Goal: Contribute content: Contribute content

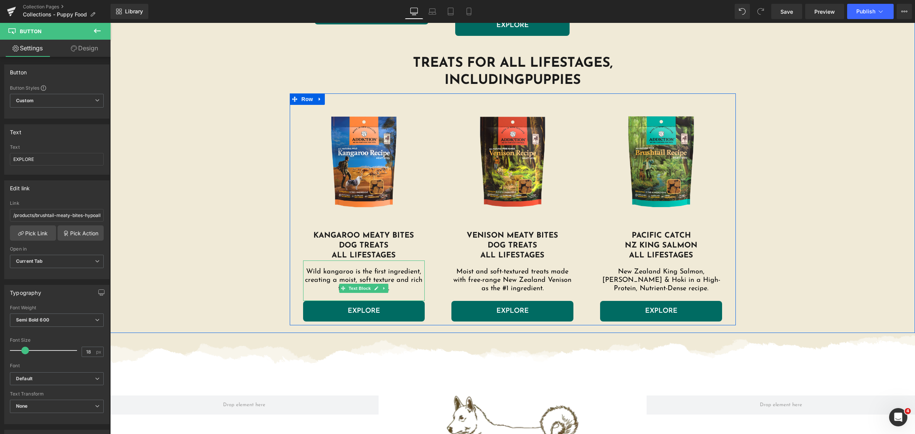
click at [394, 292] on p "Wild kangaroo is the first ingredient, creating a moist, soft texture and rich …" at bounding box center [364, 280] width 122 height 25
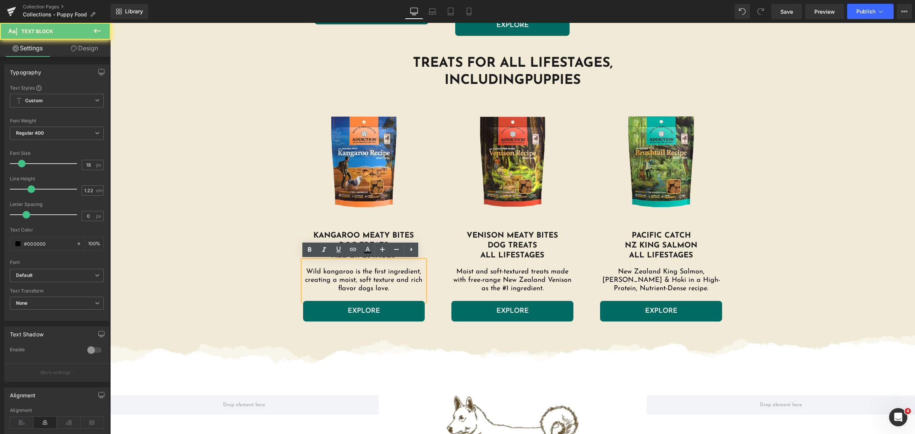
click at [402, 289] on p "Wild kangaroo is the first ingredient, creating a moist, soft texture and rich …" at bounding box center [364, 280] width 122 height 25
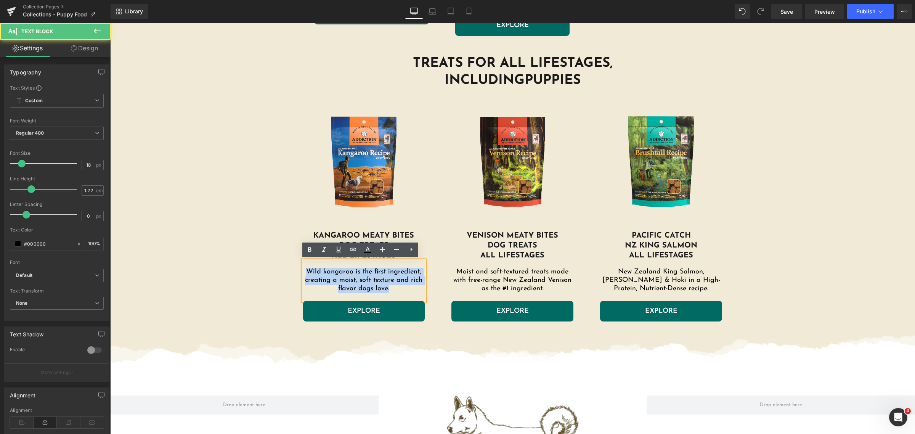
drag, startPoint x: 398, startPoint y: 289, endPoint x: 300, endPoint y: 266, distance: 100.5
click at [303, 266] on div "Wild kangaroo is the first ingredient, creating a moist, soft texture and rich …" at bounding box center [364, 280] width 122 height 40
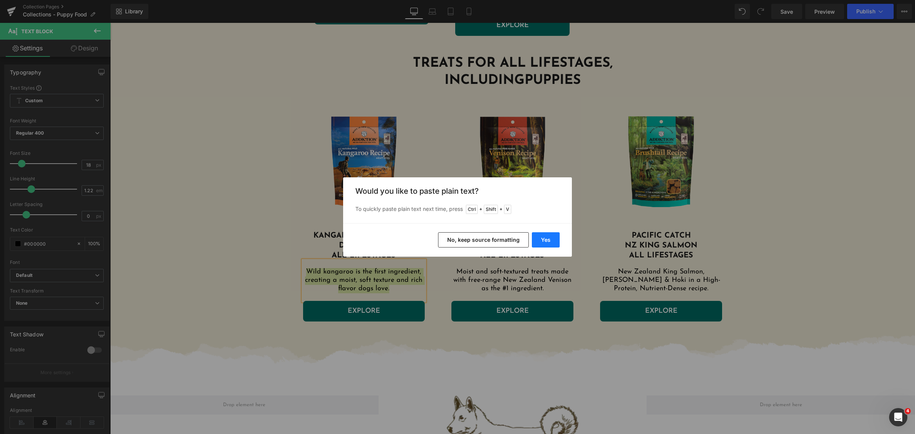
click at [537, 235] on button "Yes" at bounding box center [546, 239] width 28 height 15
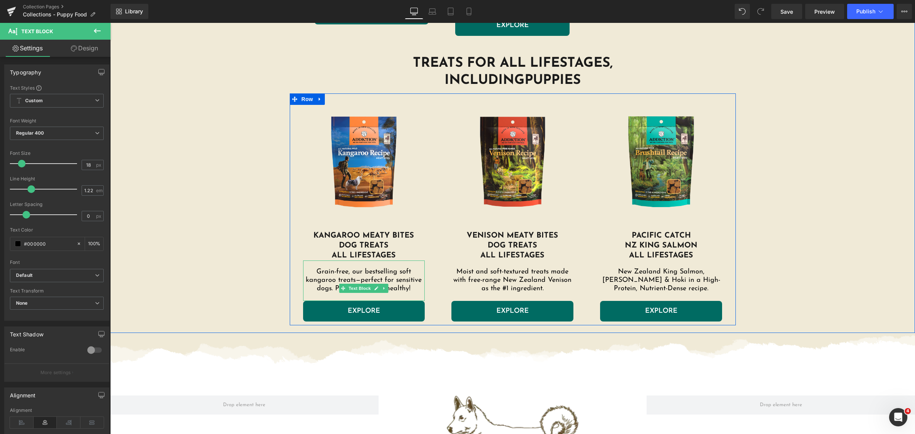
click at [361, 274] on p "Grain-free, our bestselling soft kangaroo treats—perfect for sensitive dogs. Pu…" at bounding box center [364, 280] width 122 height 25
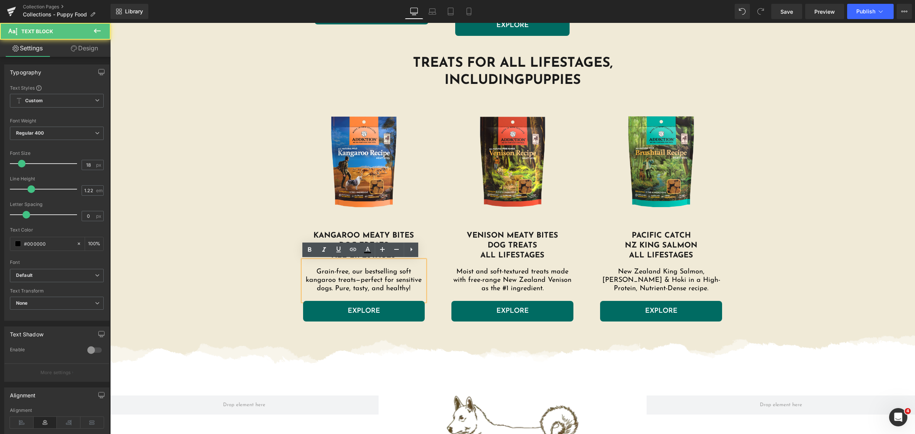
click at [351, 273] on p "Grain-free, our bestselling soft kangaroo treats—perfect for sensitive dogs. Pu…" at bounding box center [364, 280] width 122 height 25
click at [347, 273] on p "Grain-free, our bestselling soft kangaroo treats—perfect for sensitive dogs. Pu…" at bounding box center [364, 280] width 122 height 25
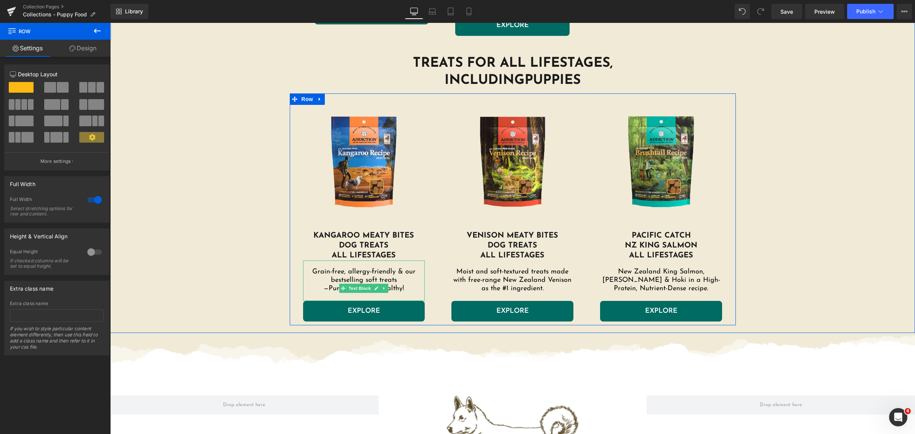
click at [386, 284] on p "Grain-free, allergy-friendly & our bestselling soft treats —Pure, tasty, and he…" at bounding box center [364, 280] width 122 height 25
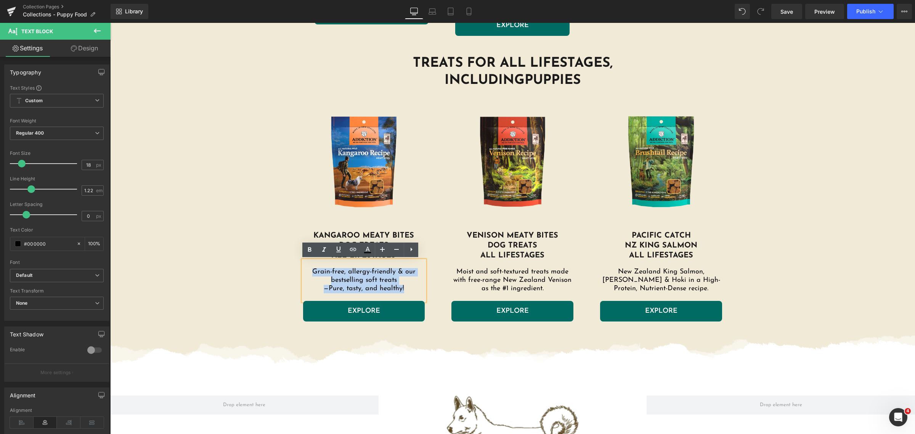
drag, startPoint x: 406, startPoint y: 290, endPoint x: 310, endPoint y: 273, distance: 97.9
click at [310, 273] on p "Grain-free, allergy-friendly & our bestselling soft treats —Pure, tasty, and he…" at bounding box center [364, 280] width 122 height 25
copy p "Grain-free, allergy-friendly & our bestselling soft treats —Pure, tasty, and he…"
click at [540, 277] on p "Moist and soft-textured treats made with free-range New Zealand Venison as the …" at bounding box center [512, 280] width 122 height 25
click at [547, 289] on p "Moist and soft-textured treats made with free-range New Zealand Venison as the …" at bounding box center [512, 280] width 122 height 25
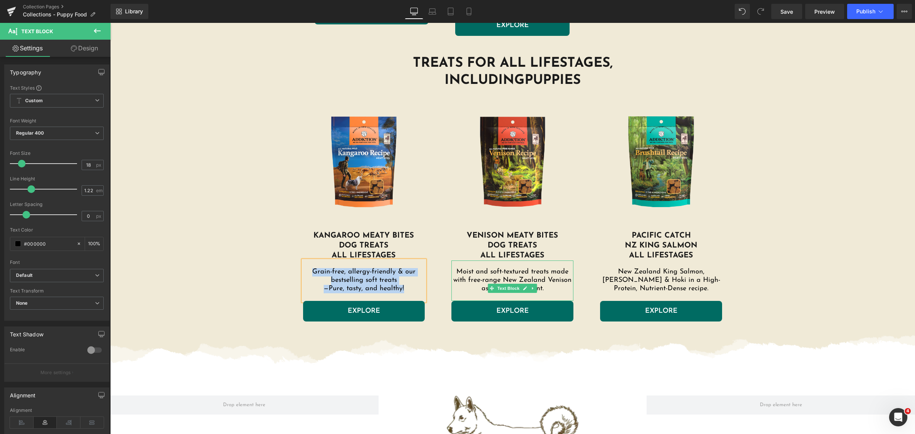
click at [547, 289] on p "Moist and soft-textured treats made with free-range New Zealand Venison as the …" at bounding box center [512, 280] width 122 height 25
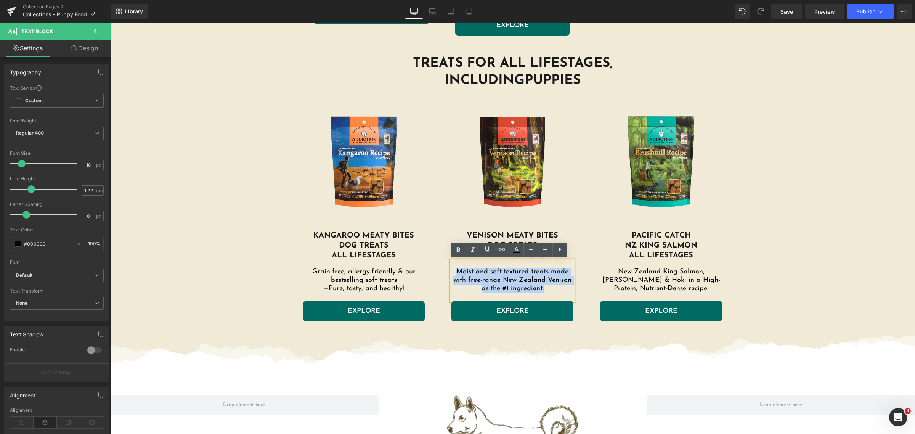
drag, startPoint x: 540, startPoint y: 287, endPoint x: 438, endPoint y: 266, distance: 104.2
click at [438, 266] on div "Sale Off (P) Image Product venison Meaty bites Dog Treats All Lifestages Headin…" at bounding box center [512, 207] width 149 height 228
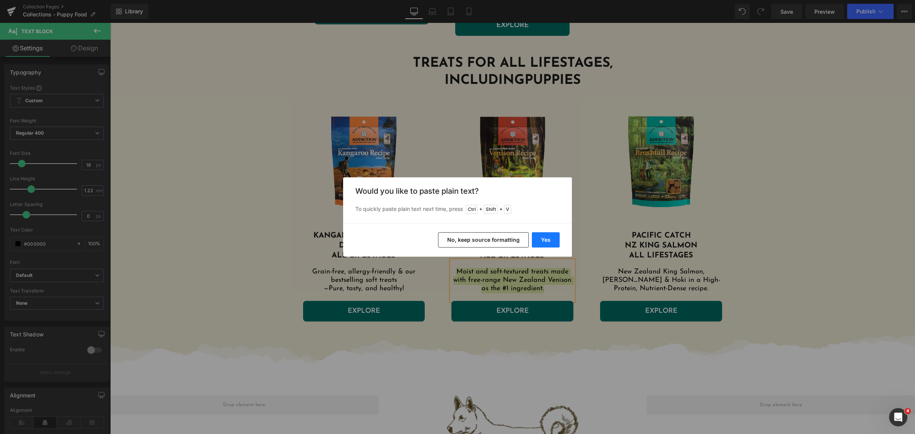
click at [540, 234] on button "Yes" at bounding box center [546, 239] width 28 height 15
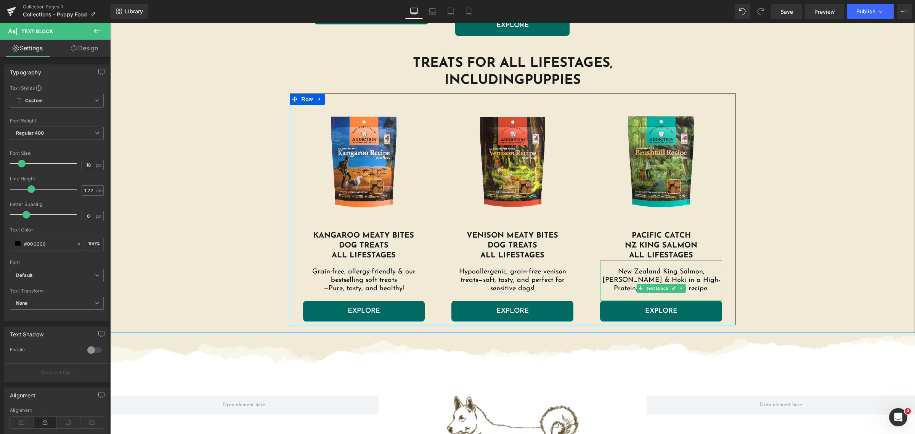
click at [679, 278] on p "New Zealand King Salmon, [PERSON_NAME] & Hoki in a High-Protein, Nutrient-Dense…" at bounding box center [661, 280] width 122 height 25
click at [700, 282] on p "New Zealand King Salmon, [PERSON_NAME] & Hoki in a High-Protein, Nutrient-Dense…" at bounding box center [661, 280] width 122 height 25
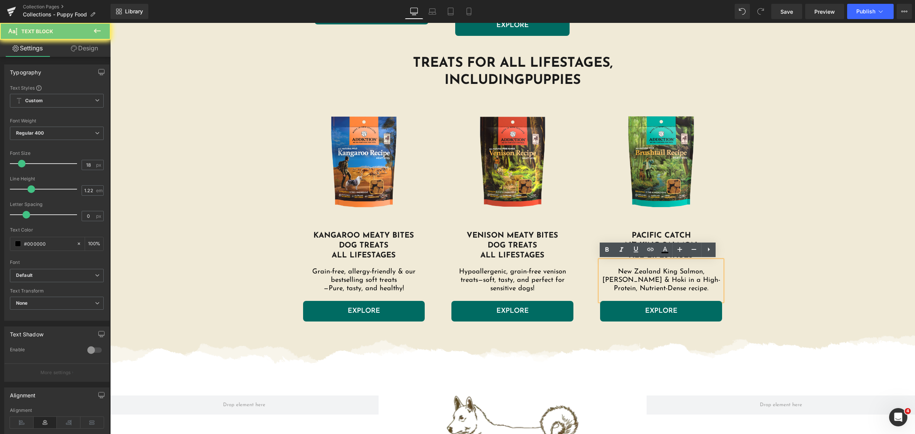
click at [700, 282] on p "New Zealand King Salmon, [PERSON_NAME] & Hoki in a High-Protein, Nutrient-Dense…" at bounding box center [661, 280] width 122 height 25
click at [682, 287] on p "New Zealand King Salmon, [PERSON_NAME] & Hoki in a High-Protein, Nutrient-Dense…" at bounding box center [661, 280] width 122 height 25
drag, startPoint x: 608, startPoint y: 278, endPoint x: 590, endPoint y: 272, distance: 18.8
click at [590, 272] on div "Sale Off (P) Image Product PACIFIC CATCh NZ King Salmon all lifestages Heading …" at bounding box center [661, 207] width 149 height 228
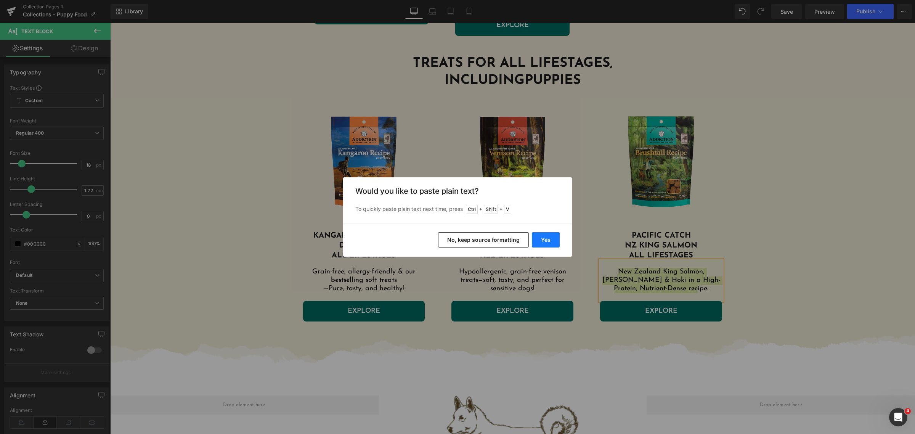
click at [544, 239] on button "Yes" at bounding box center [546, 239] width 28 height 15
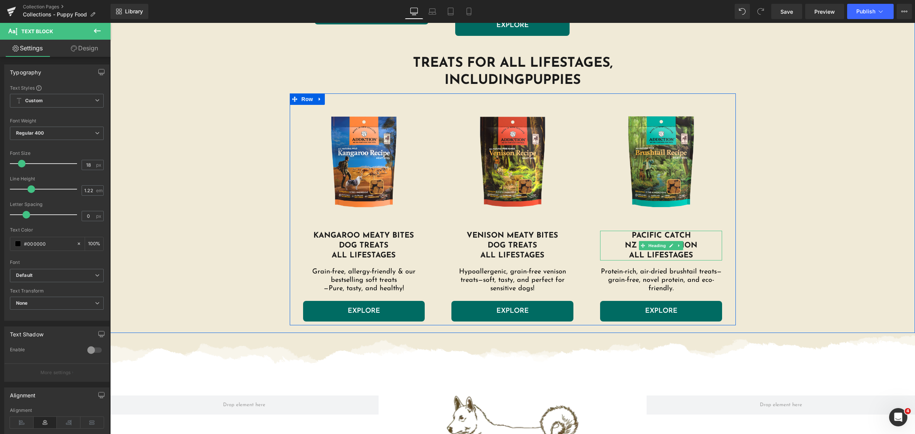
click at [674, 233] on span "PACIFIC CATCh" at bounding box center [661, 236] width 59 height 8
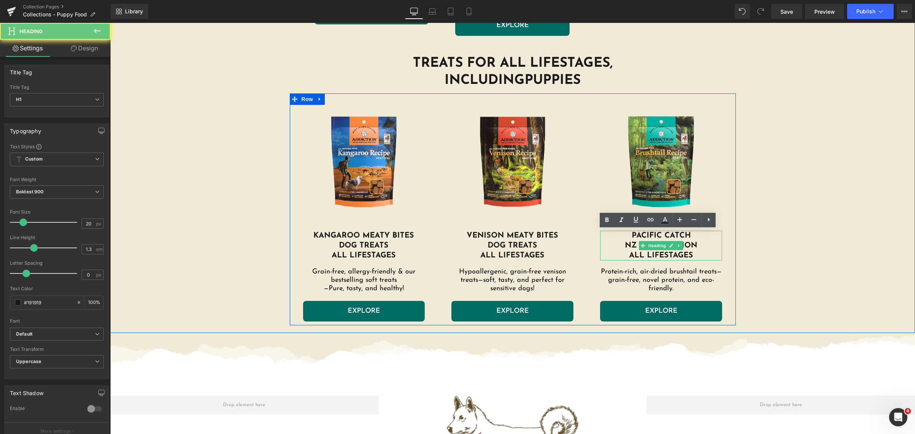
click at [632, 233] on span "PACIFIC CATCh" at bounding box center [661, 236] width 59 height 8
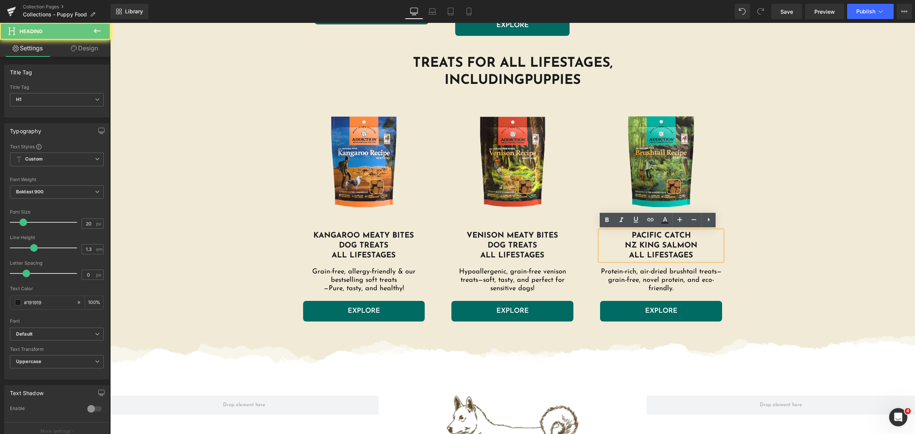
click at [632, 233] on span "PACIFIC CATCh" at bounding box center [661, 236] width 59 height 8
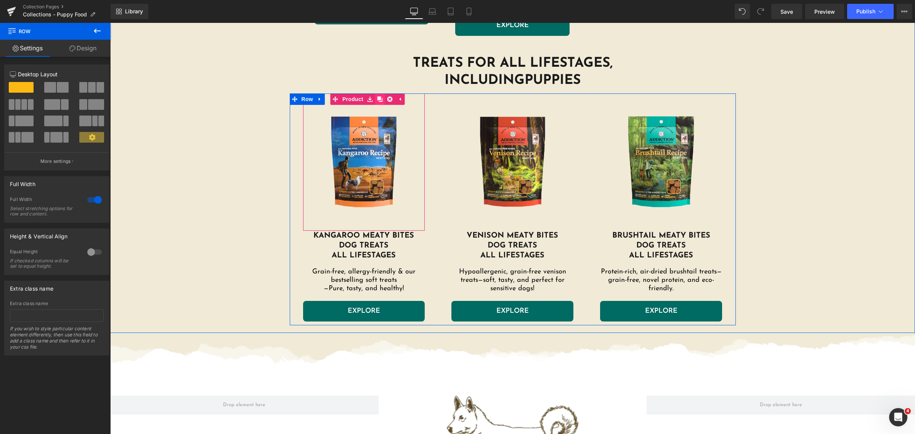
click at [377, 98] on icon at bounding box center [379, 98] width 5 height 5
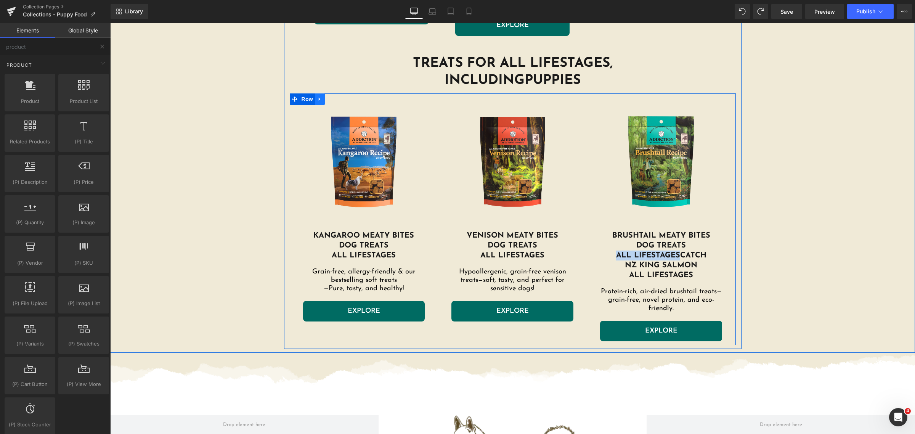
click at [317, 96] on icon at bounding box center [319, 99] width 5 height 6
click at [327, 98] on icon at bounding box center [329, 98] width 5 height 5
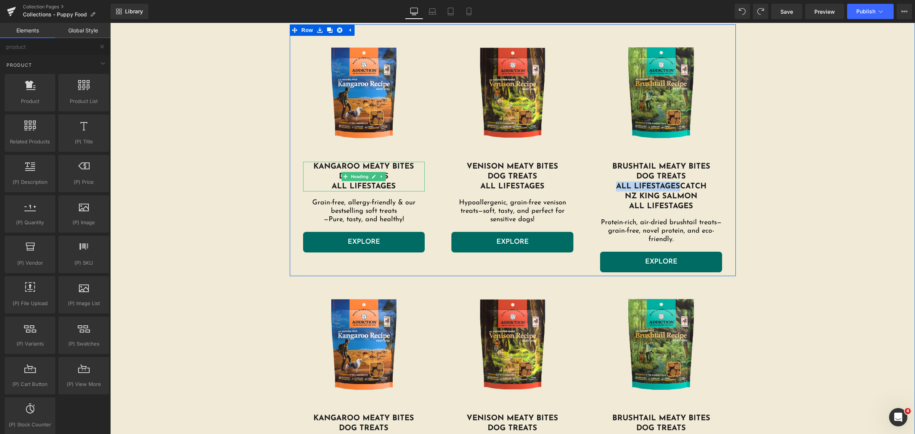
scroll to position [1285, 0]
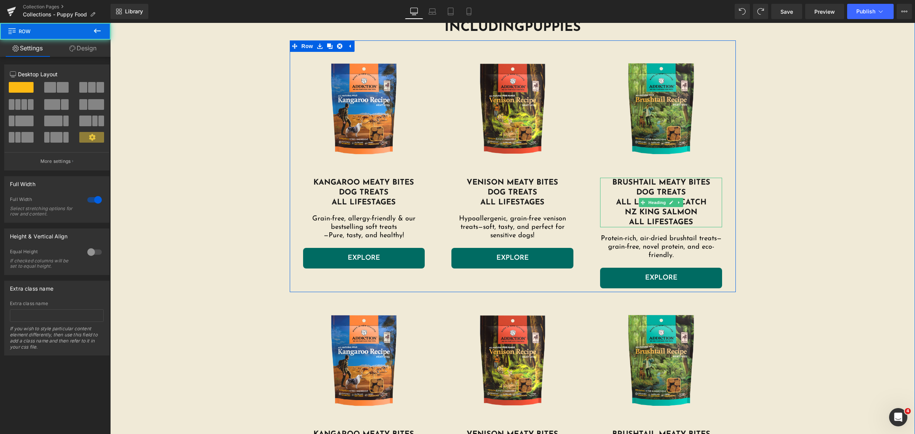
click at [693, 209] on span "NZ King Salmon" at bounding box center [661, 213] width 72 height 8
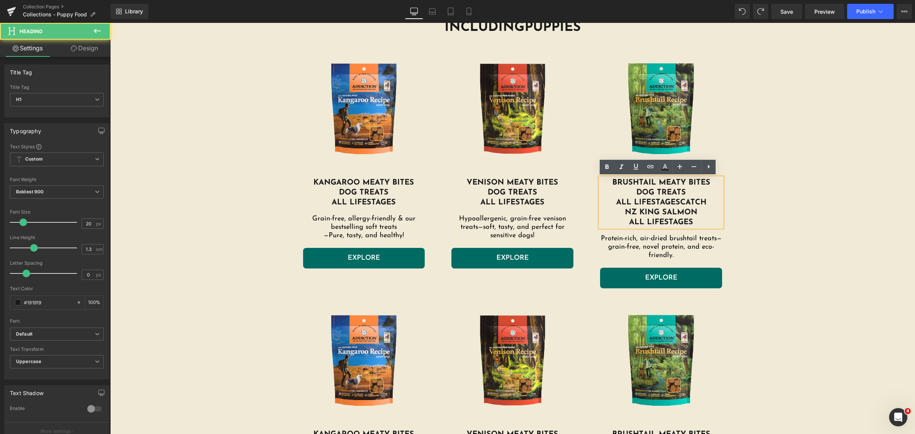
click at [689, 205] on span "all lifestagesCATCh" at bounding box center [661, 203] width 90 height 8
drag, startPoint x: 677, startPoint y: 202, endPoint x: 697, endPoint y: 218, distance: 25.5
click at [697, 218] on div "Brushtail Meaty bites dog treats all lifestagesCATCh NZ King Salmon all lifesta…" at bounding box center [661, 203] width 122 height 50
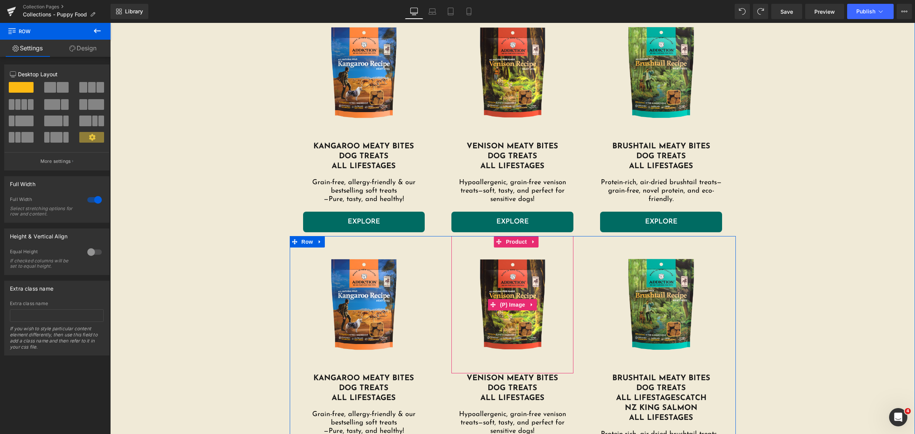
scroll to position [1237, 0]
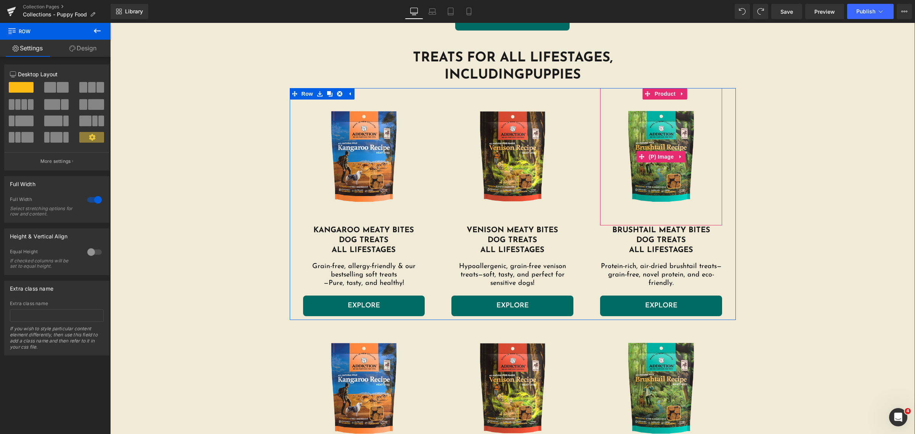
click at [638, 149] on img at bounding box center [661, 157] width 114 height 114
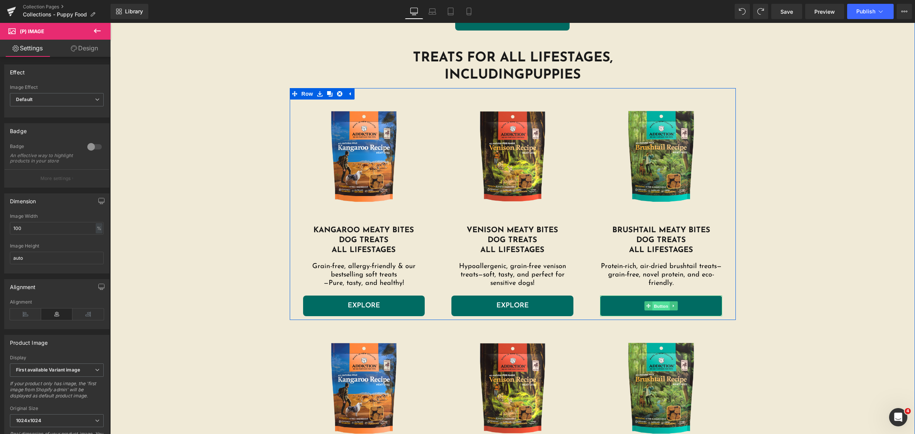
click at [653, 302] on span "Button" at bounding box center [662, 305] width 18 height 9
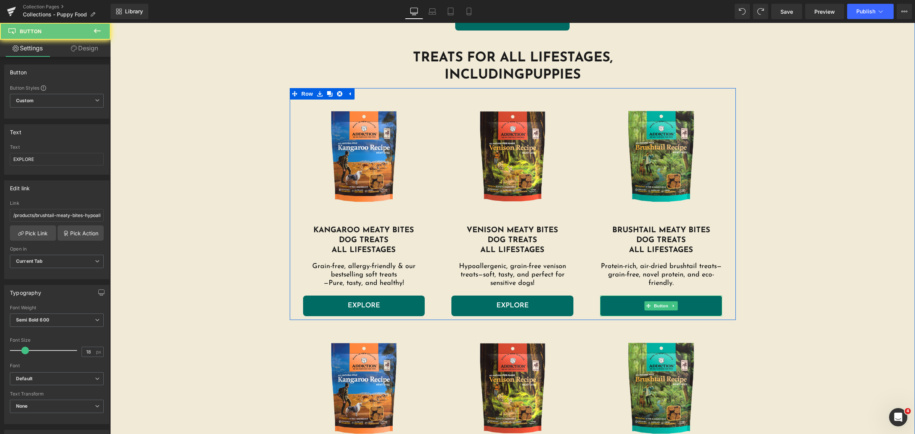
click at [613, 302] on link "EXPLORE" at bounding box center [661, 305] width 122 height 21
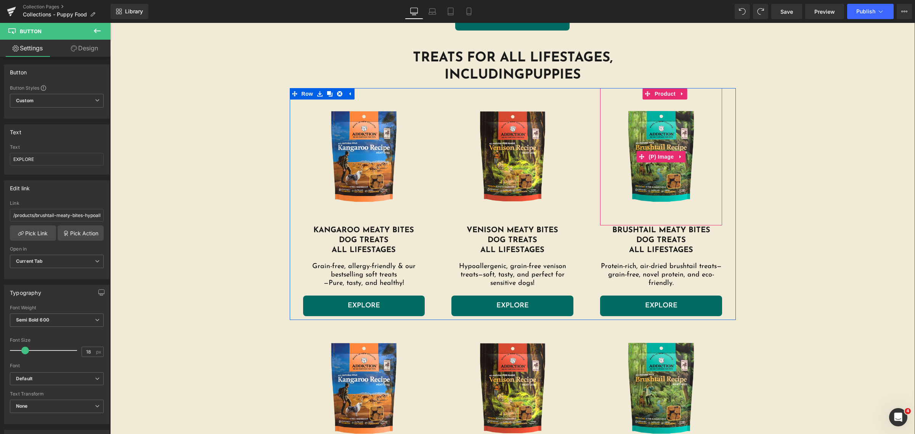
click at [670, 140] on img at bounding box center [661, 157] width 114 height 114
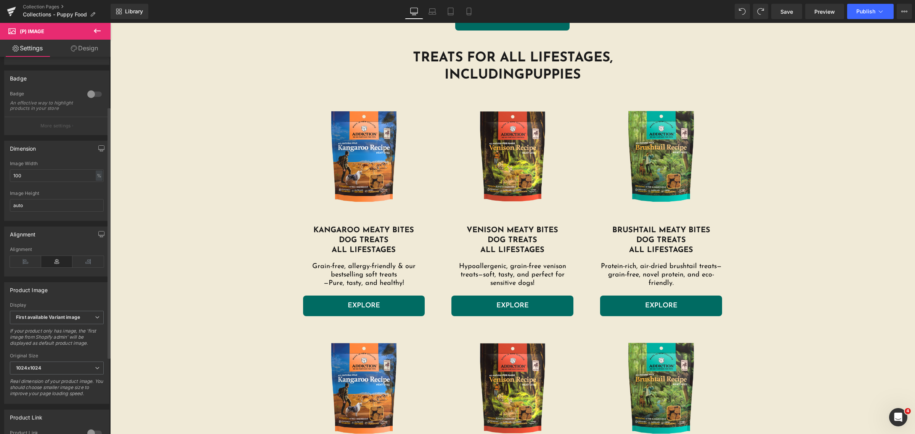
scroll to position [143, 0]
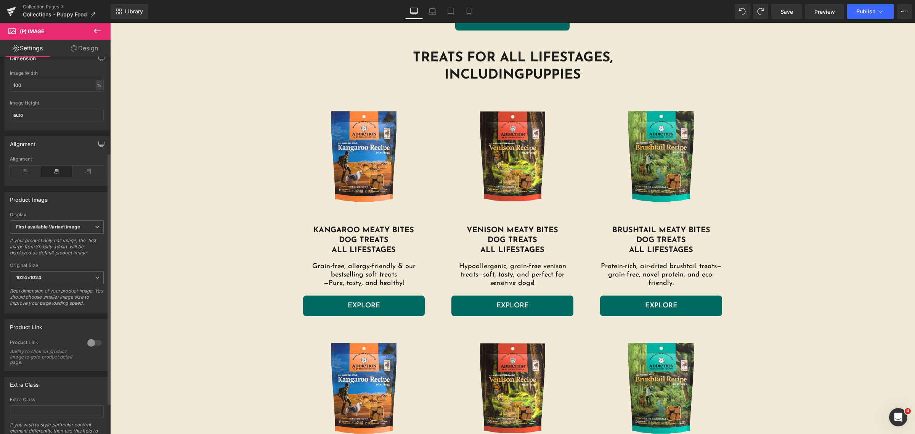
click at [93, 348] on div at bounding box center [94, 343] width 18 height 12
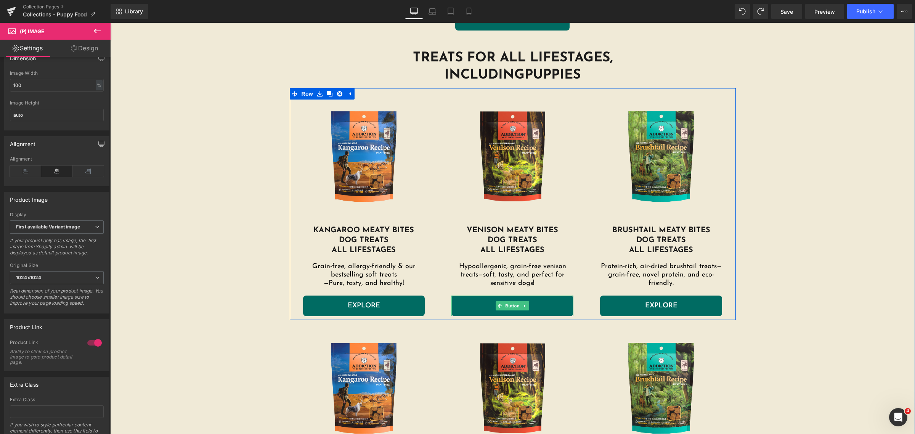
click at [472, 306] on link "EXPLORE" at bounding box center [512, 305] width 122 height 21
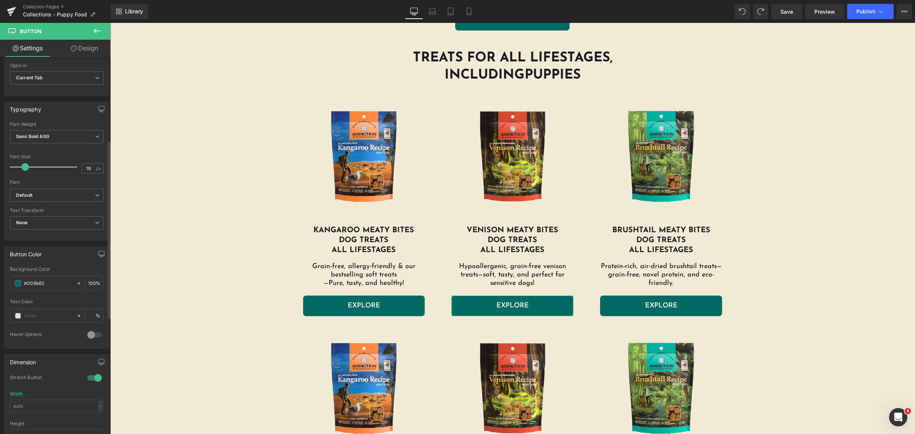
scroll to position [0, 0]
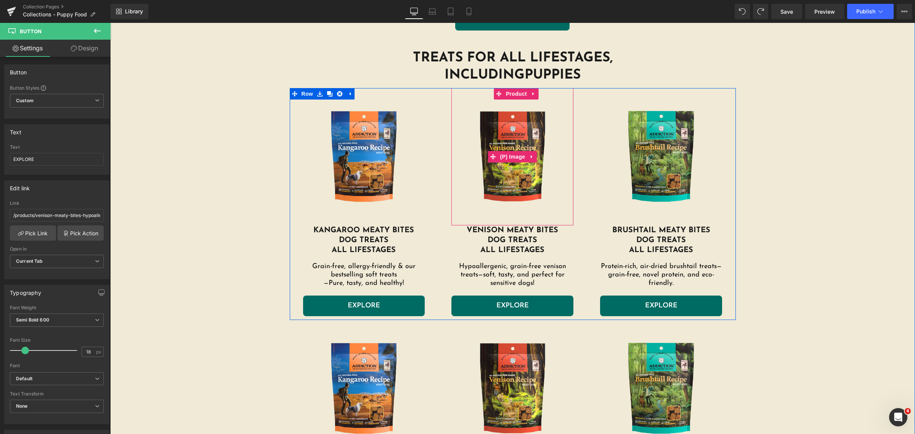
click at [491, 143] on img at bounding box center [512, 157] width 114 height 114
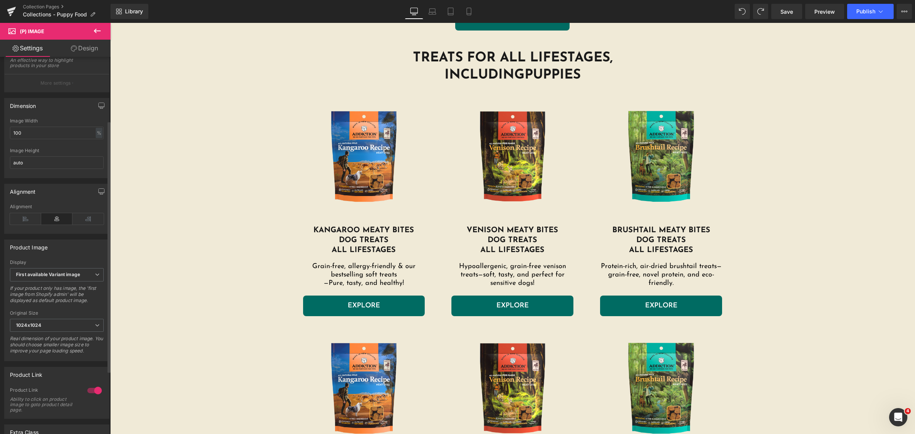
scroll to position [189, 0]
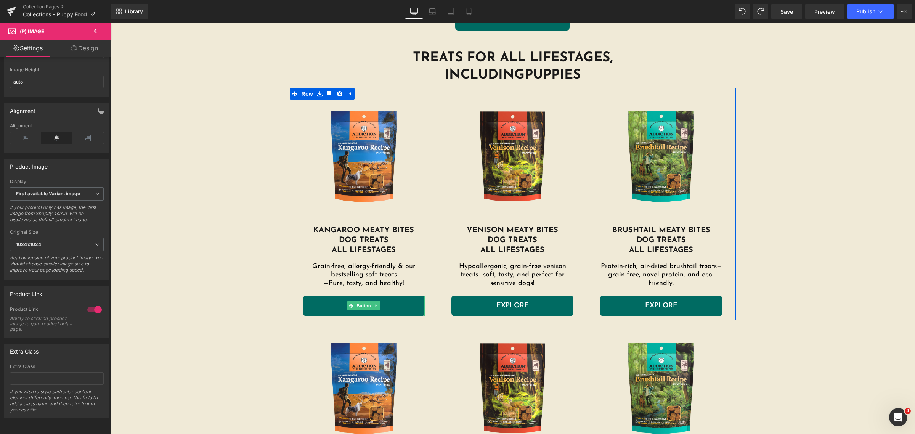
click at [325, 302] on link "EXPLORE" at bounding box center [364, 305] width 122 height 21
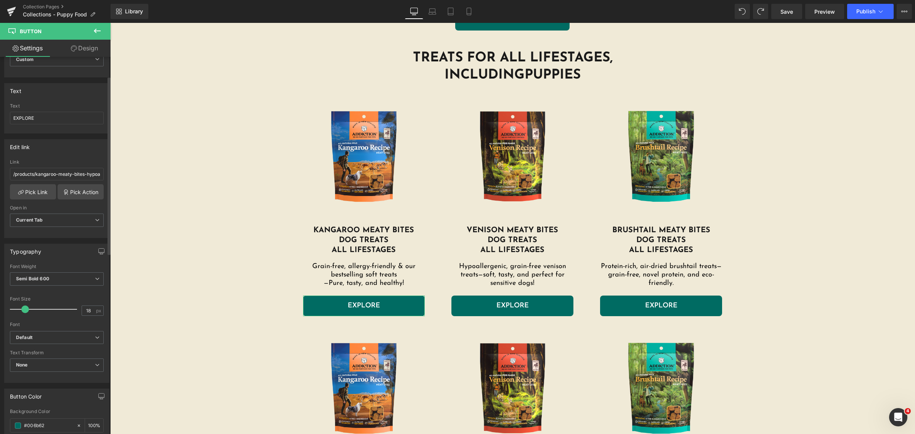
scroll to position [40, 0]
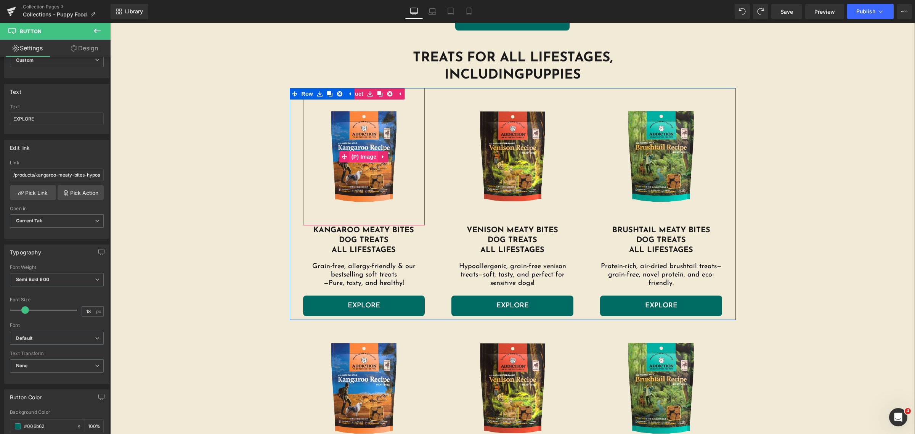
click at [354, 159] on span "(P) Image" at bounding box center [364, 156] width 29 height 11
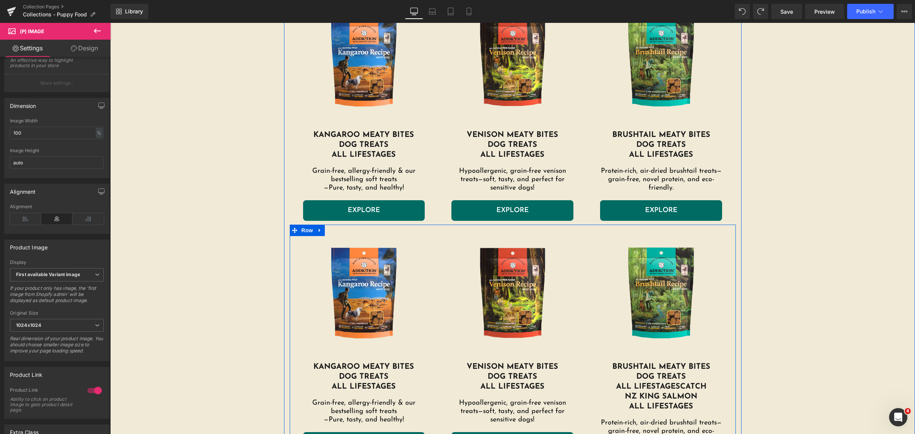
scroll to position [1380, 0]
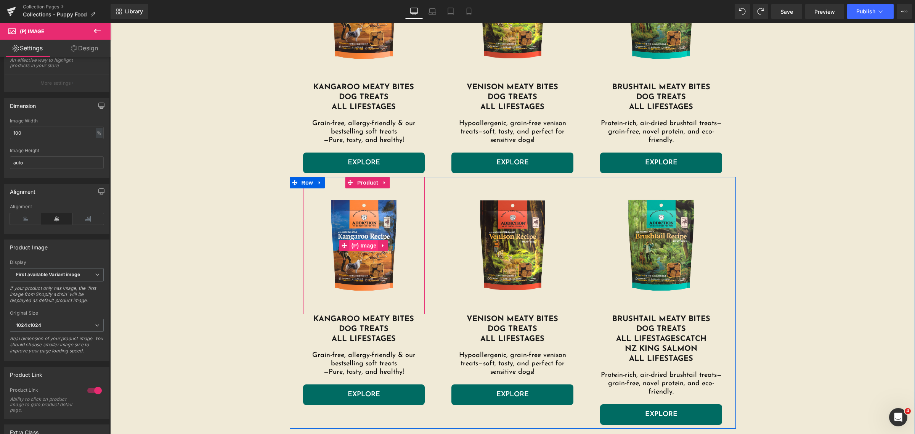
click at [371, 249] on span "(P) Image" at bounding box center [364, 245] width 29 height 11
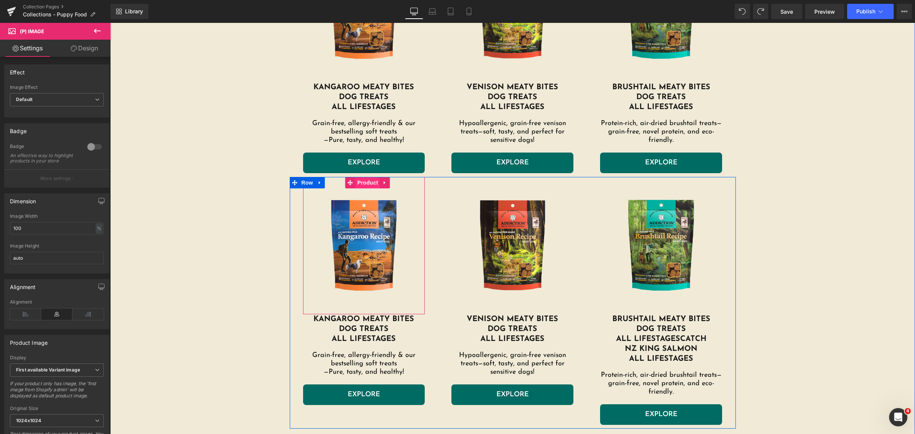
click at [361, 181] on span "Product" at bounding box center [367, 182] width 25 height 11
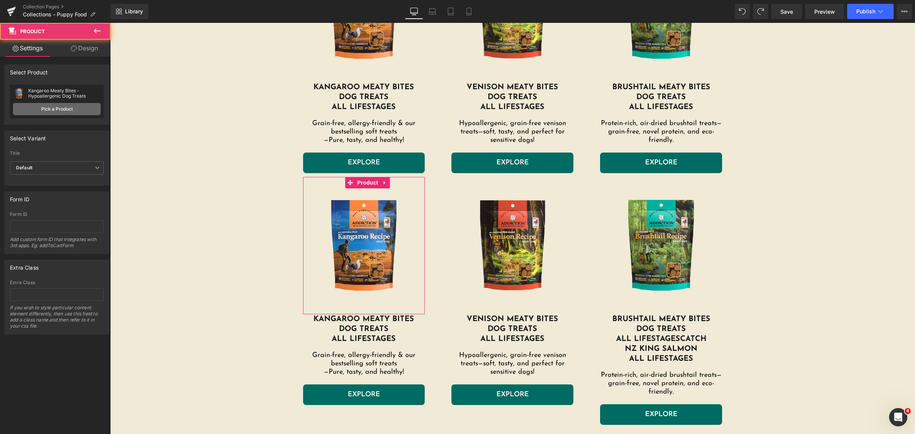
click at [62, 108] on link "Pick a Product" at bounding box center [57, 109] width 88 height 12
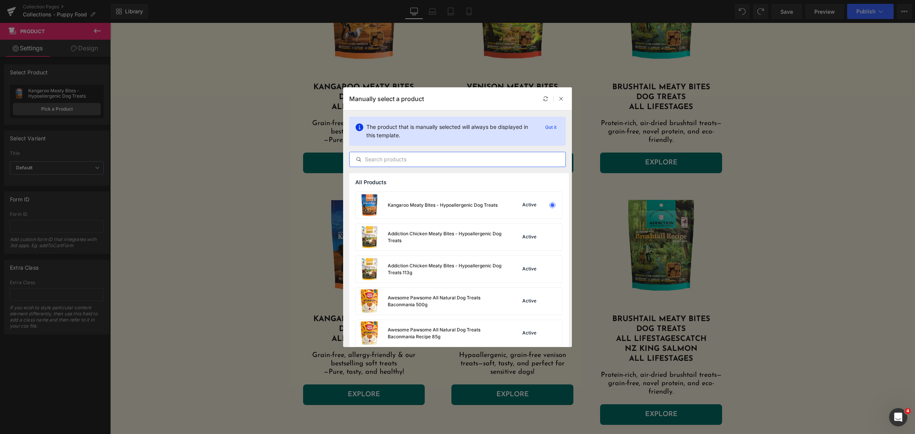
click at [432, 158] on input "text" at bounding box center [458, 159] width 216 height 9
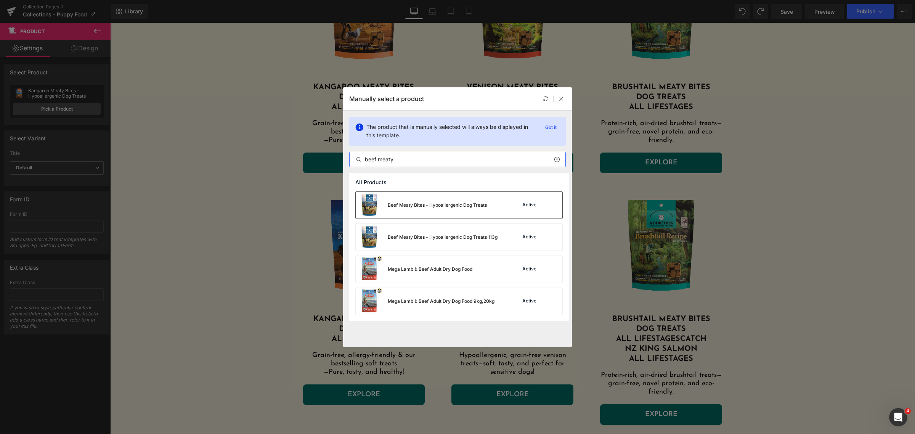
type input "beef meaty"
click at [443, 201] on div "Beef Meaty Bites - Hypoallergenic Dog Treats" at bounding box center [421, 205] width 131 height 27
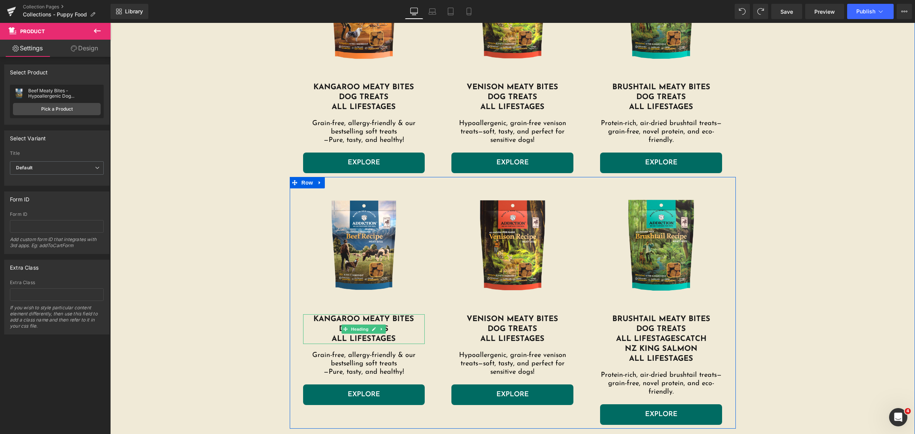
click at [361, 320] on h1 "KANGAROO MEATY BITEs" at bounding box center [364, 319] width 122 height 10
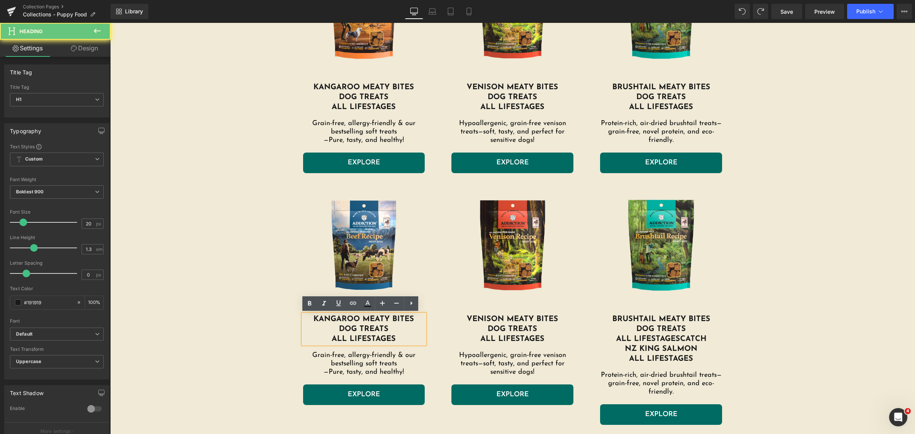
click at [356, 318] on h1 "KANGAROO MEATY BITEs" at bounding box center [364, 319] width 122 height 10
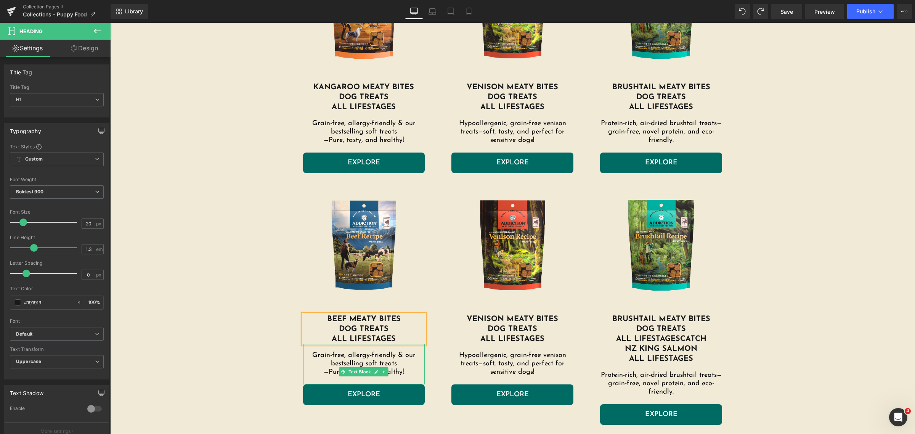
click at [373, 359] on p "Grain-free, allergy-friendly & our bestselling soft treats —Pure, tasty, and he…" at bounding box center [364, 363] width 122 height 25
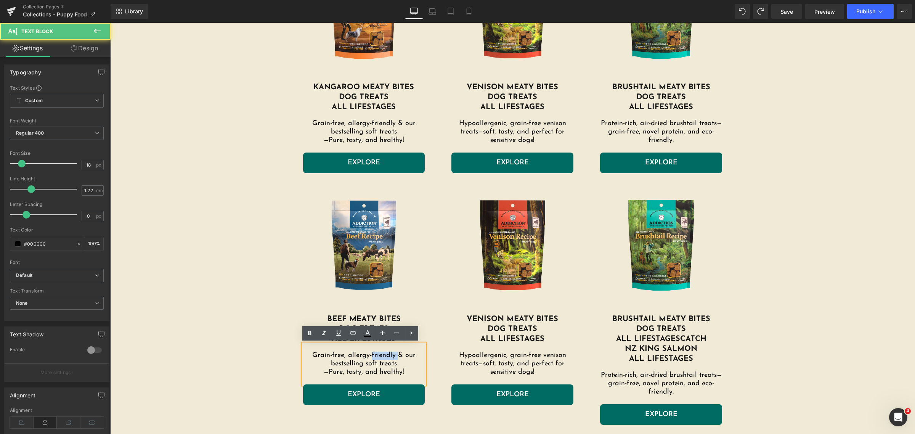
click at [373, 359] on p "Grain-free, allergy-friendly & our bestselling soft treats —Pure, tasty, and he…" at bounding box center [364, 363] width 122 height 25
drag, startPoint x: 409, startPoint y: 370, endPoint x: 310, endPoint y: 353, distance: 101.3
click at [310, 353] on p "Grain-free, allergy-friendly & our bestselling soft treats —Pure, tasty, and he…" at bounding box center [364, 363] width 122 height 25
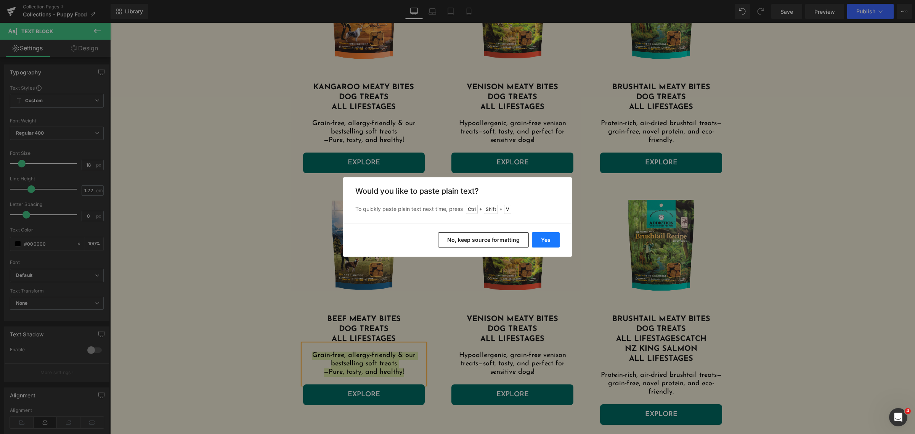
click at [536, 239] on button "Yes" at bounding box center [546, 239] width 28 height 15
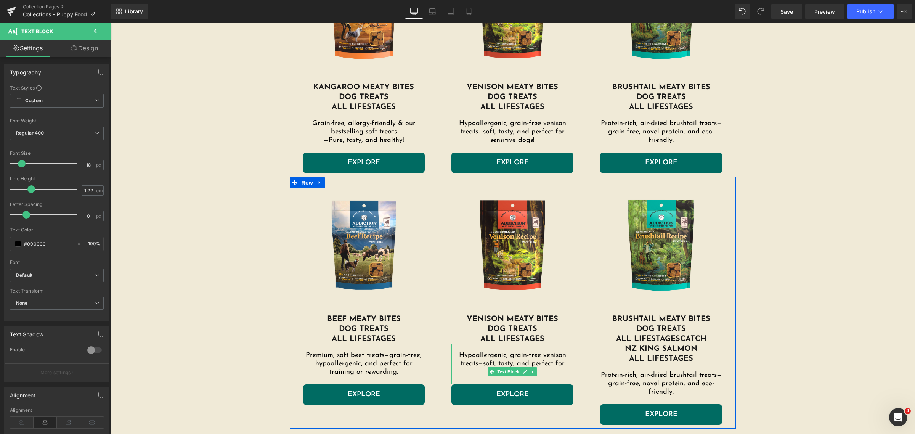
click at [547, 361] on p "Hypoallergenic, grain-free venison treats—soft, tasty, and perfect for sensitiv…" at bounding box center [512, 363] width 122 height 25
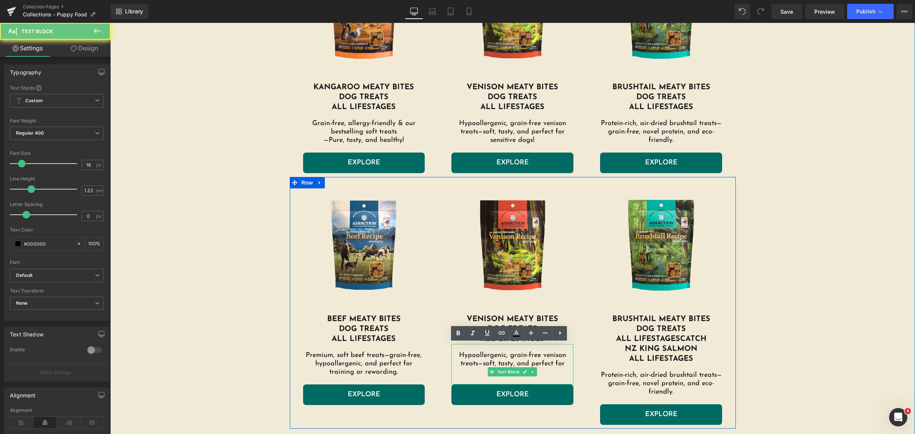
click at [547, 361] on p "Hypoallergenic, grain-free venison treats—soft, tasty, and perfect for sensitiv…" at bounding box center [512, 363] width 122 height 25
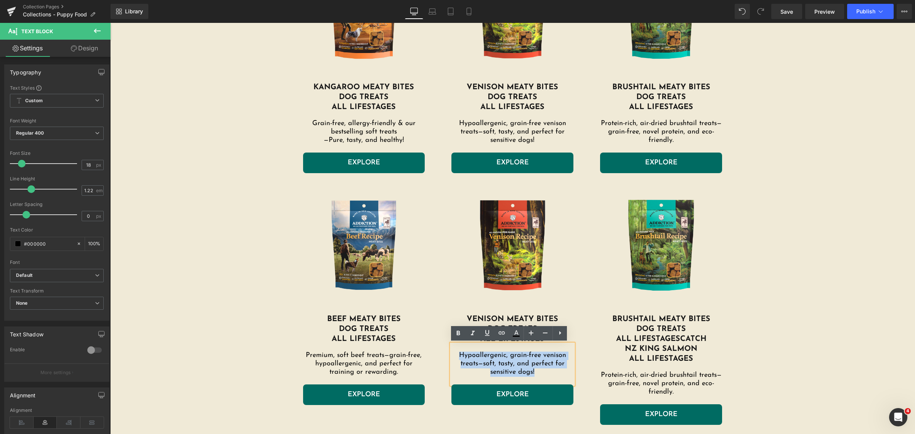
drag, startPoint x: 540, startPoint y: 375, endPoint x: 448, endPoint y: 355, distance: 94.8
click at [451, 355] on p "Hypoallergenic, grain-free venison treats—soft, tasty, and perfect for sensitiv…" at bounding box center [512, 363] width 122 height 25
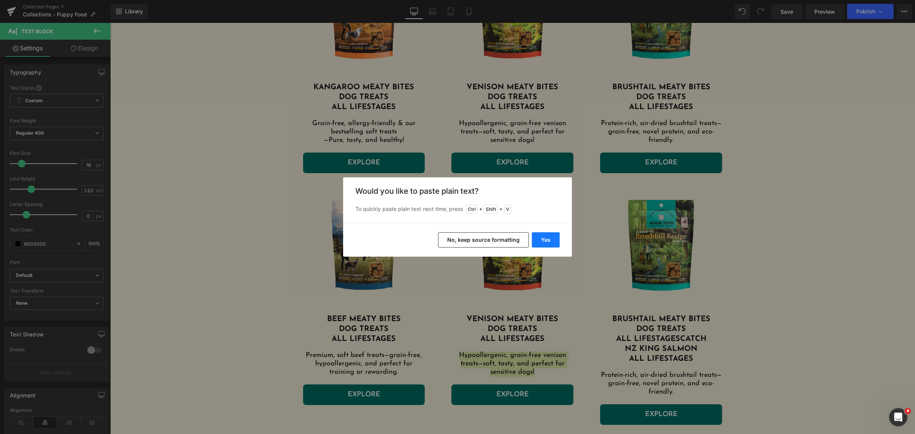
click at [542, 240] on button "Yes" at bounding box center [546, 239] width 28 height 15
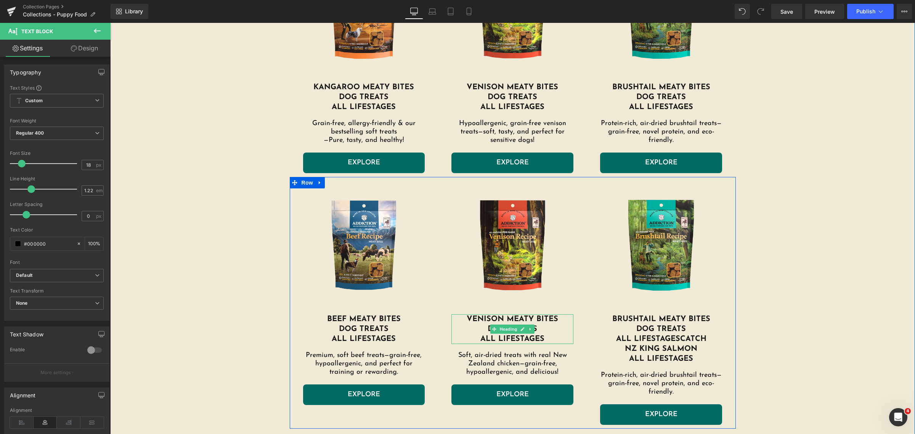
click at [500, 320] on h1 "venison Meaty bites" at bounding box center [512, 319] width 122 height 10
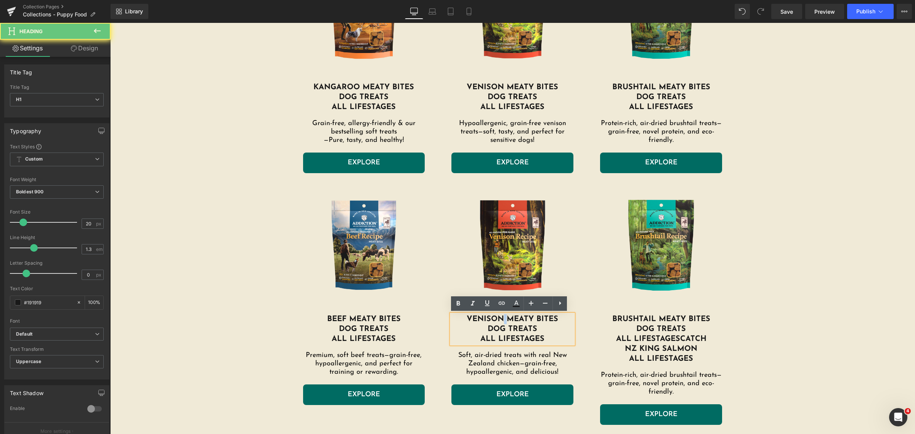
click at [500, 320] on h1 "venison Meaty bites" at bounding box center [512, 319] width 122 height 10
drag, startPoint x: 500, startPoint y: 319, endPoint x: 459, endPoint y: 319, distance: 41.2
click at [459, 319] on h1 "venison Meaty bites" at bounding box center [512, 319] width 122 height 10
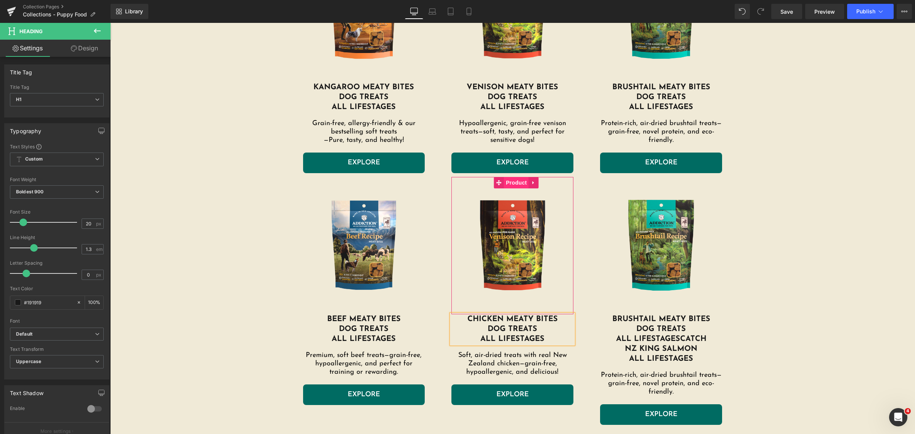
click at [506, 177] on span "Product" at bounding box center [516, 182] width 25 height 11
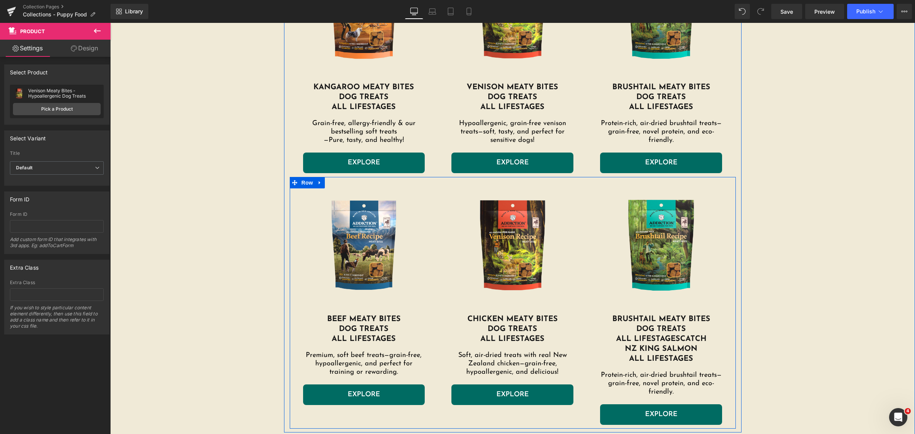
click at [349, 264] on img at bounding box center [364, 245] width 114 height 114
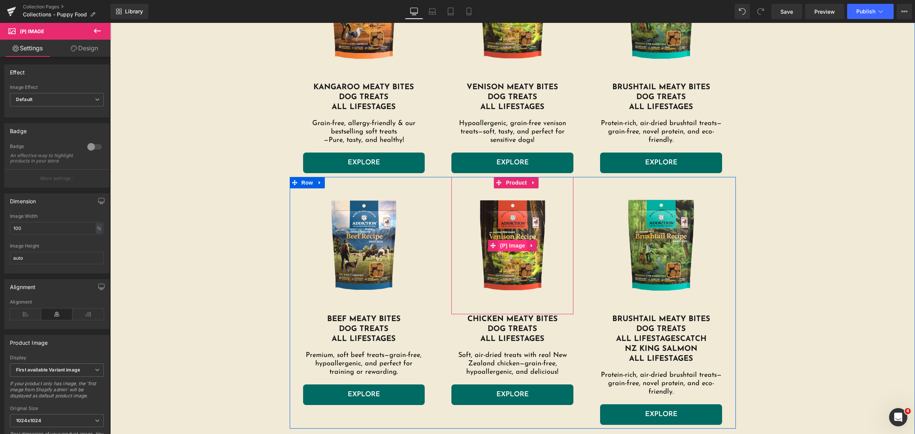
click at [511, 247] on span "(P) Image" at bounding box center [512, 245] width 29 height 11
click at [510, 183] on span "Product" at bounding box center [516, 182] width 25 height 11
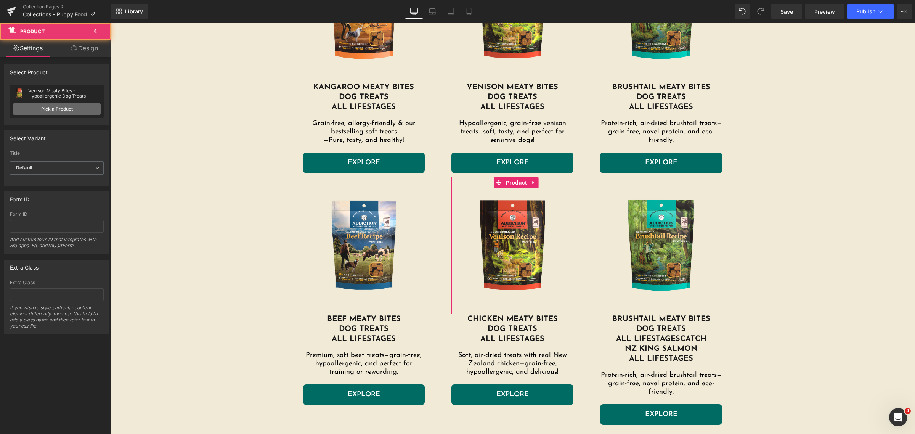
click at [60, 111] on link "Pick a Product" at bounding box center [57, 109] width 88 height 12
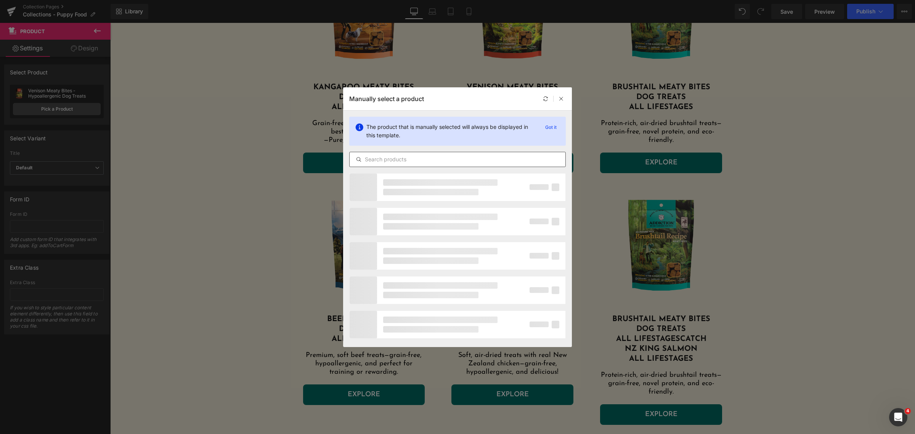
click at [406, 159] on input "text" at bounding box center [458, 159] width 216 height 9
type input "chicken"
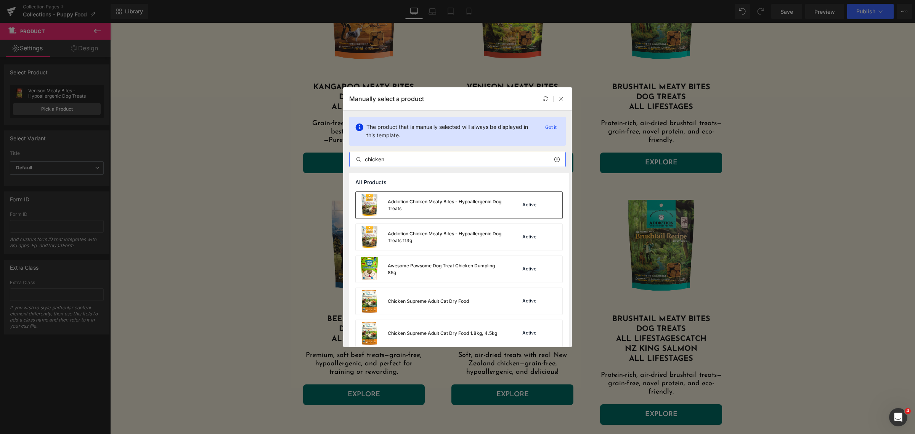
click at [433, 200] on div "Addiction Chicken Meaty Bites - Hypoallergenic Dog Treats" at bounding box center [445, 205] width 114 height 14
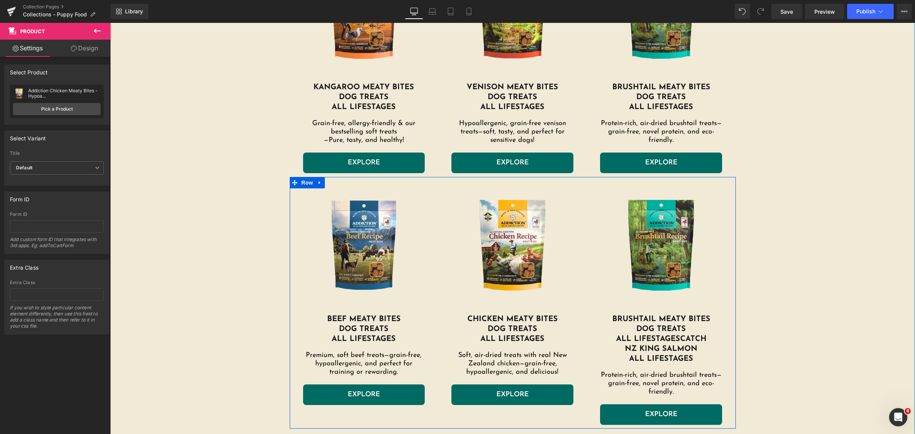
click at [483, 388] on link "EXPLORE" at bounding box center [512, 394] width 122 height 21
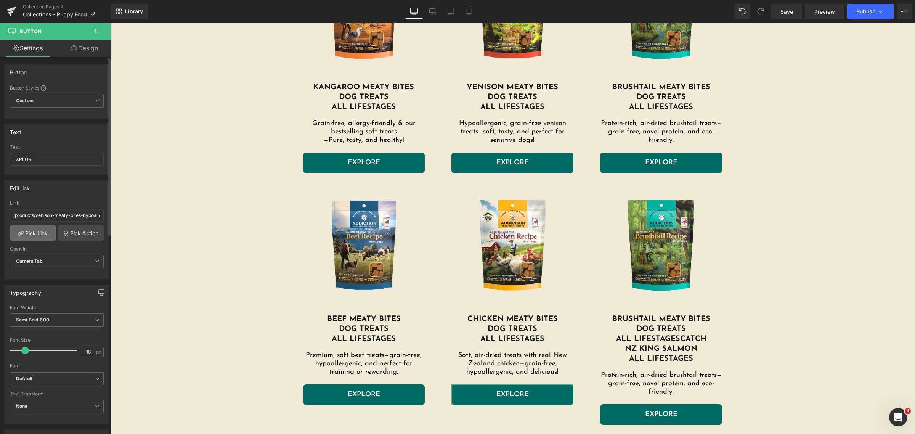
click at [39, 228] on link "Pick Link" at bounding box center [33, 232] width 46 height 15
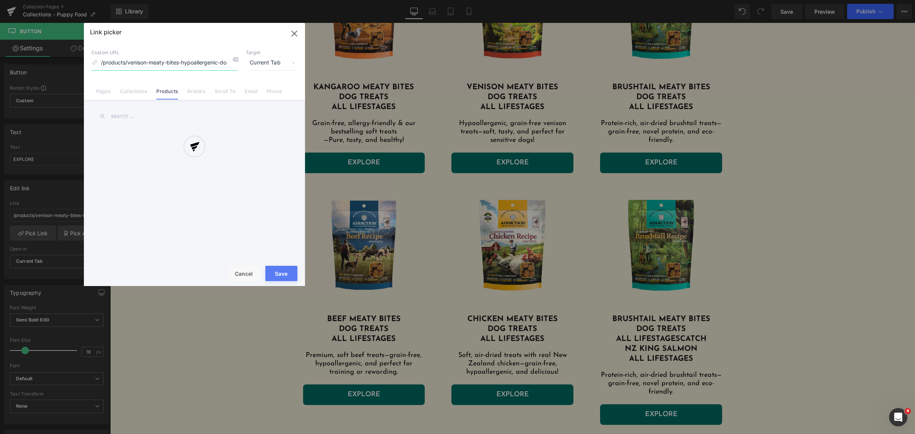
scroll to position [0, 18]
click at [151, 118] on input "text" at bounding box center [194, 116] width 206 height 17
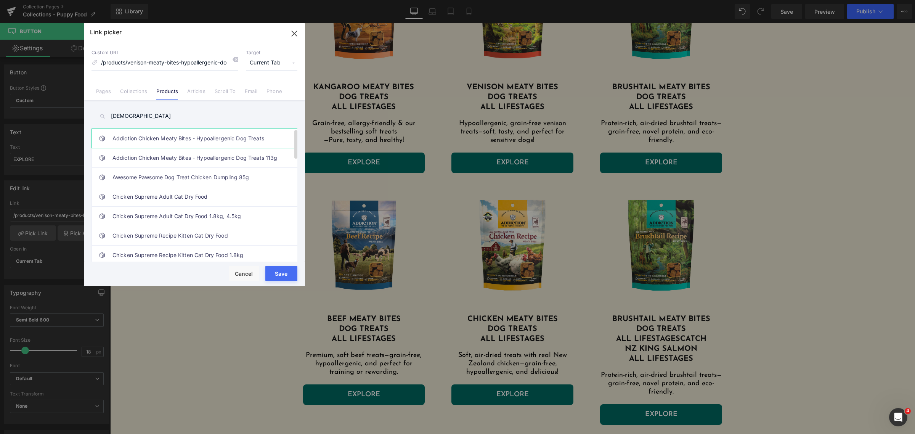
type input "[DEMOGRAPHIC_DATA]"
click at [166, 136] on link "Addiction Chicken Meaty Bites - Hypoallergenic Dog Treats" at bounding box center [196, 138] width 168 height 19
click at [285, 271] on button "Save" at bounding box center [281, 273] width 32 height 15
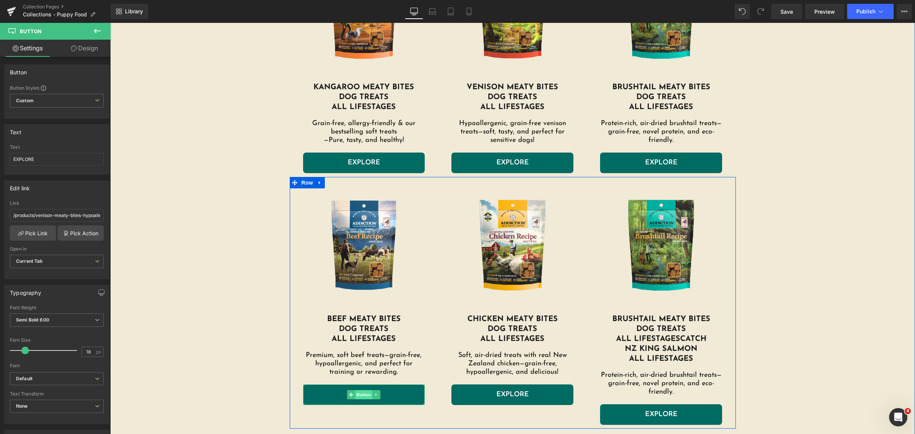
click at [355, 391] on span "Button" at bounding box center [364, 394] width 18 height 9
click at [319, 390] on link "EXPLORE" at bounding box center [364, 394] width 122 height 21
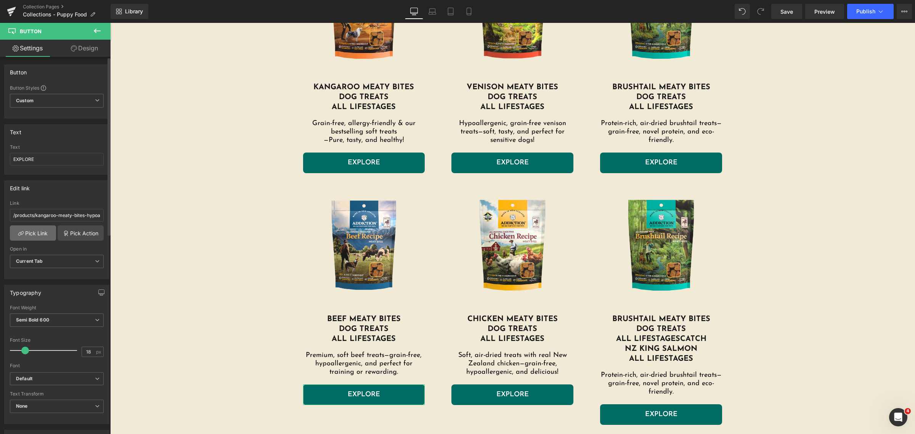
click at [32, 232] on link "Pick Link" at bounding box center [33, 232] width 46 height 15
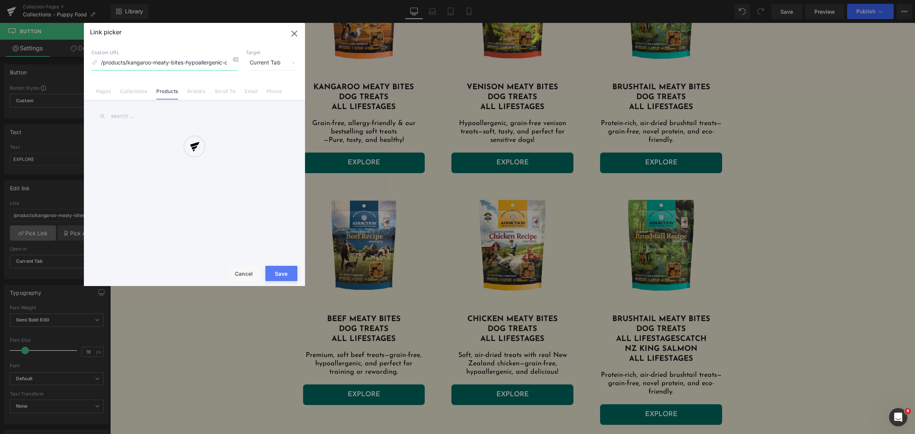
scroll to position [0, 23]
click at [149, 114] on input "text" at bounding box center [194, 116] width 206 height 17
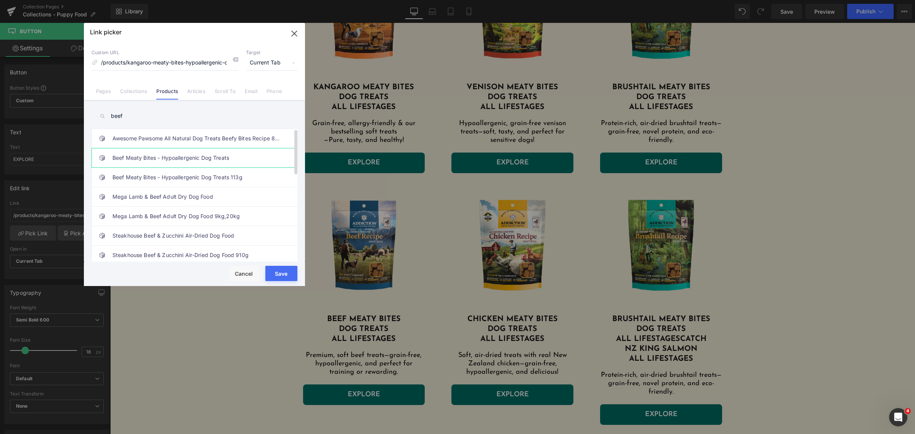
type input "beef"
click at [165, 152] on link "Beef Meaty Bites - Hypoallergenic Dog Treats" at bounding box center [196, 157] width 168 height 19
click at [278, 266] on button "Save" at bounding box center [281, 273] width 32 height 15
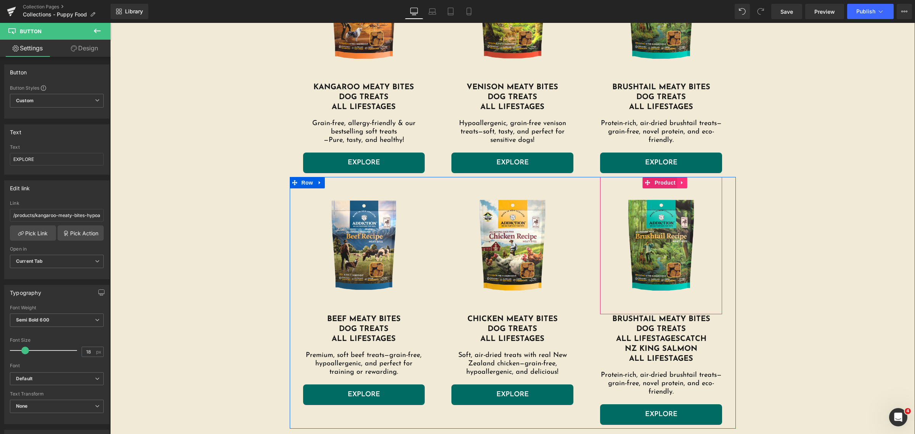
click at [681, 184] on icon at bounding box center [682, 183] width 5 height 6
click at [685, 184] on icon at bounding box center [687, 182] width 5 height 5
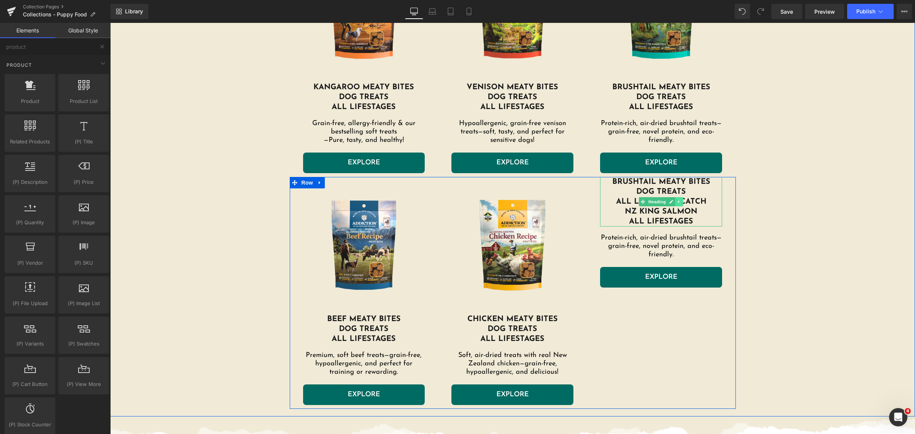
click at [679, 201] on icon at bounding box center [679, 201] width 1 height 3
click at [681, 201] on icon at bounding box center [683, 201] width 4 height 4
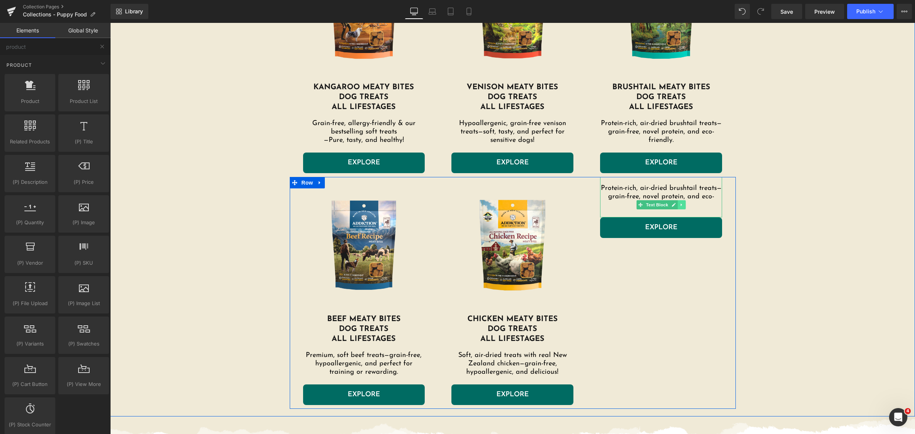
click at [680, 207] on link at bounding box center [682, 204] width 8 height 9
click at [684, 205] on icon at bounding box center [686, 204] width 4 height 4
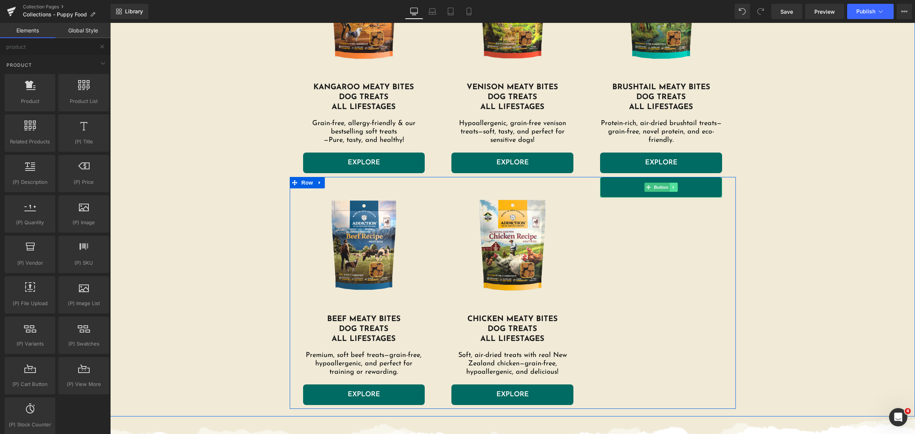
click at [672, 187] on icon at bounding box center [674, 187] width 4 height 5
click at [674, 189] on link at bounding box center [678, 187] width 8 height 9
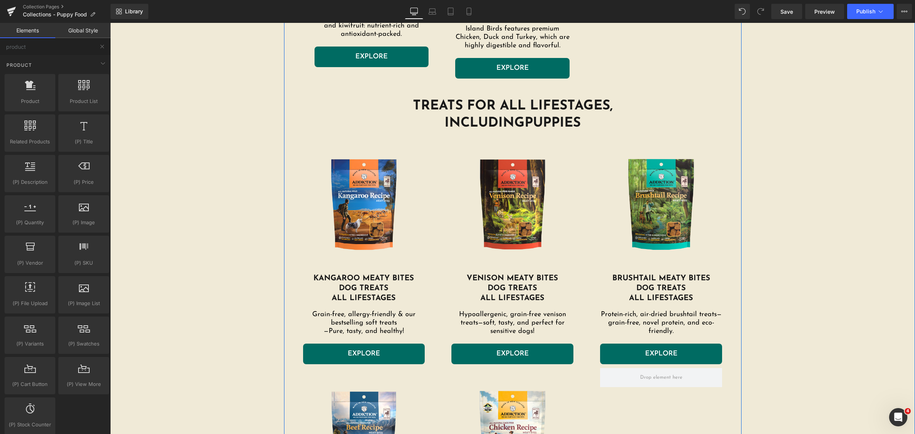
scroll to position [1190, 0]
click at [523, 125] on h1 "includingPuppies" at bounding box center [512, 123] width 435 height 18
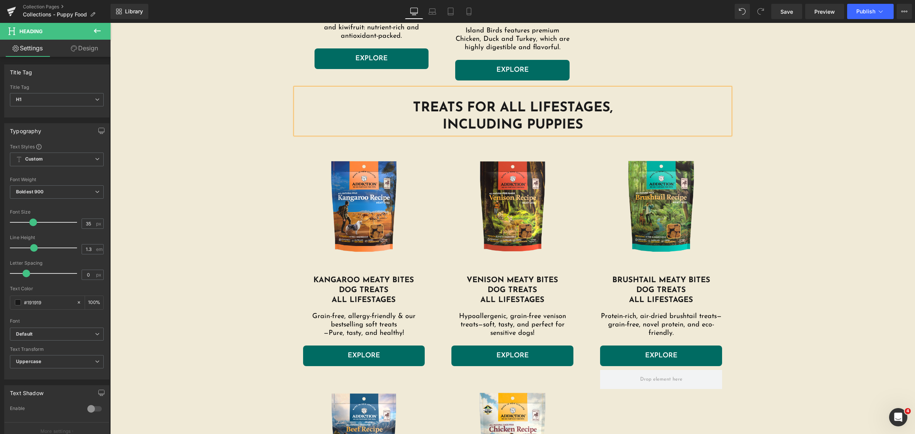
scroll to position [1048, 0]
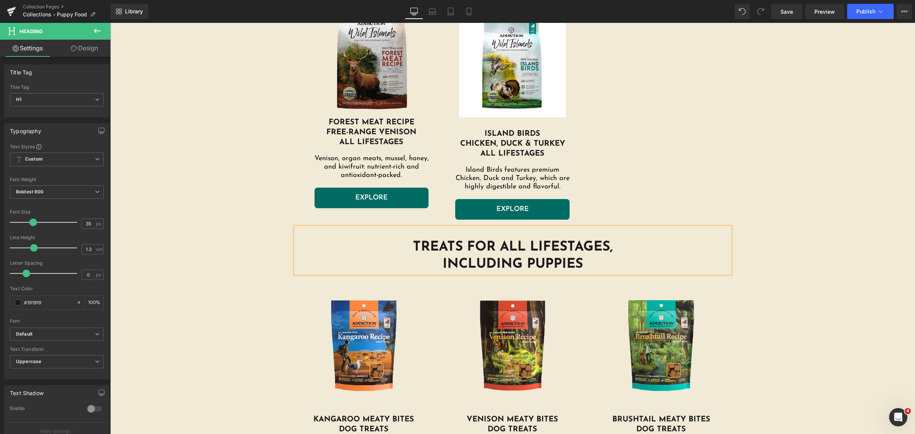
click at [767, 213] on div "Sale Off (P) Image MEGA DRy DOG FOOD FOR PUPPIEs Heading Nourish medium to larg…" at bounding box center [512, 13] width 805 height 1464
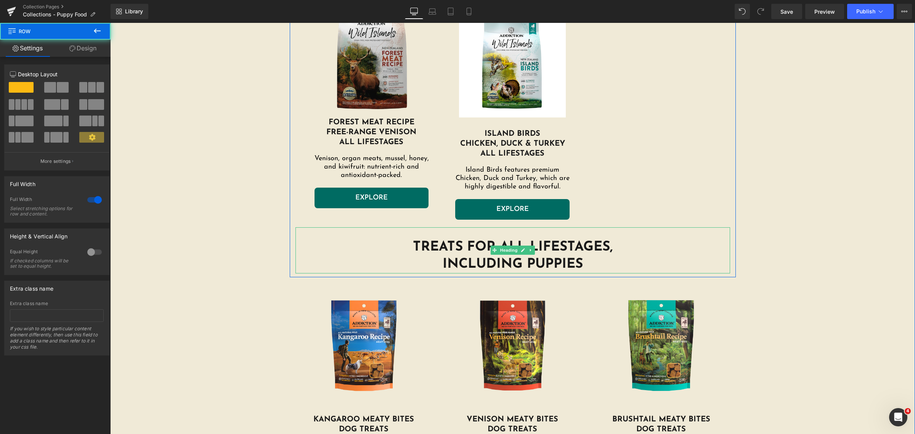
click at [594, 253] on h1 "Treats for all lifestages," at bounding box center [512, 248] width 435 height 18
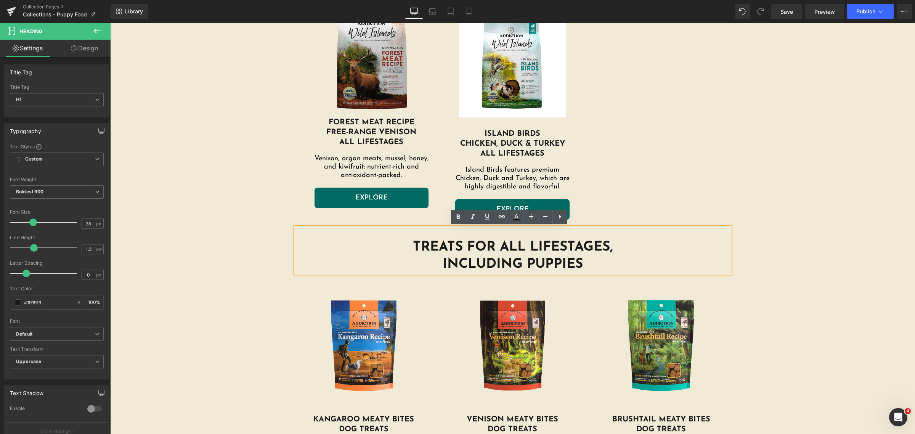
click at [792, 249] on div "Sale Off (P) Image MEGA DRy DOG FOOD FOR PUPPIEs Heading Nourish medium to larg…" at bounding box center [512, 13] width 805 height 1464
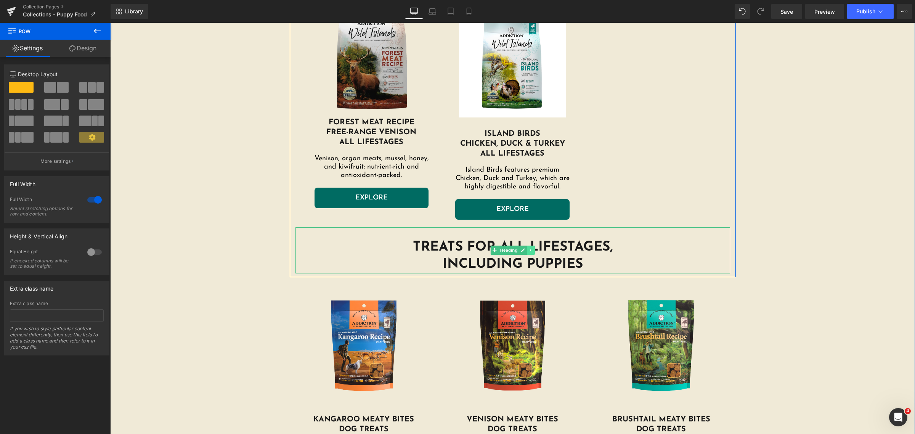
click at [529, 252] on icon at bounding box center [531, 250] width 4 height 5
click at [523, 249] on link at bounding box center [527, 250] width 8 height 9
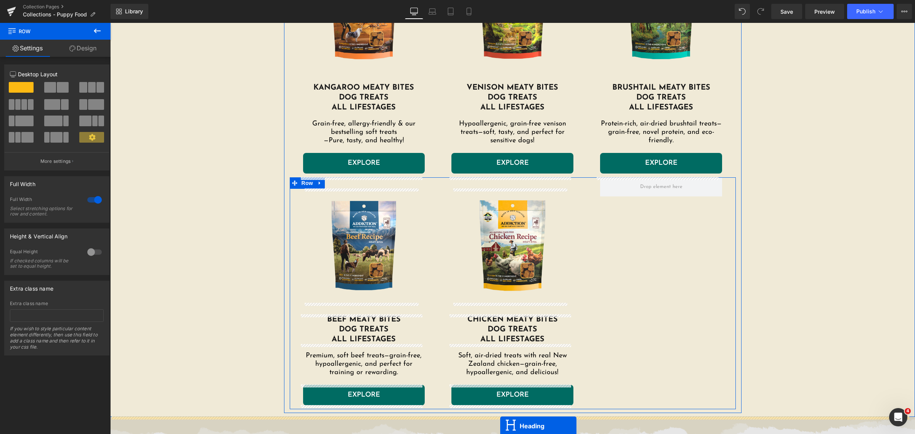
scroll to position [1430, 0]
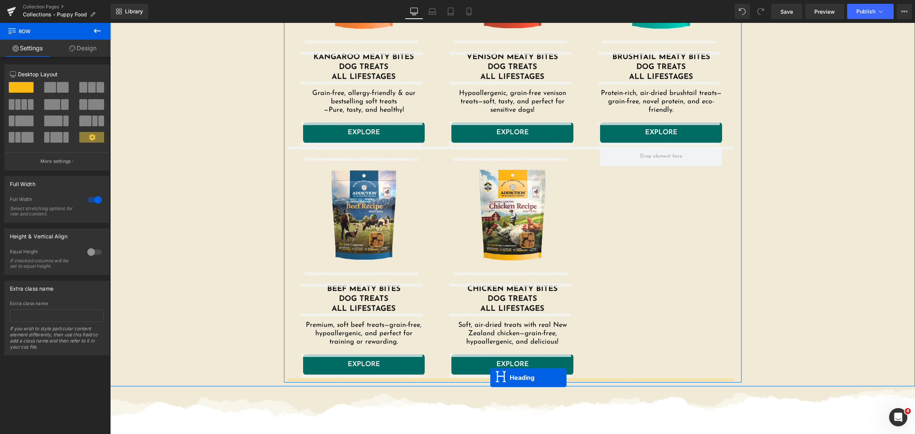
drag, startPoint x: 489, startPoint y: 295, endPoint x: 490, endPoint y: 377, distance: 82.7
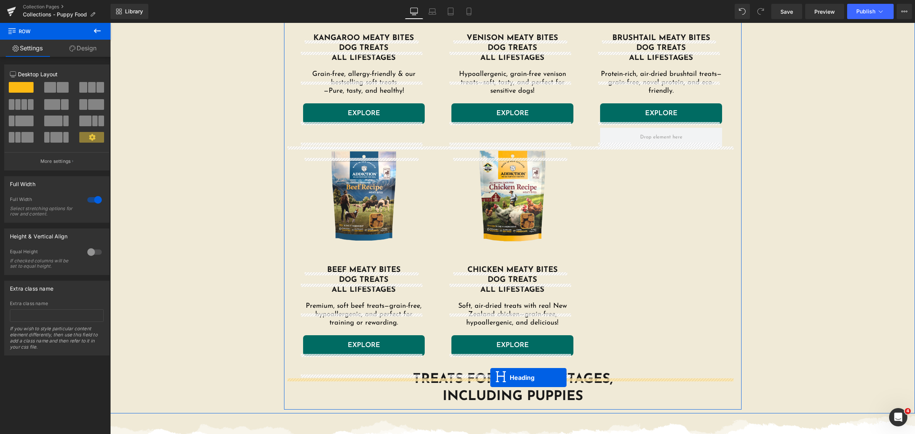
scroll to position [1411, 0]
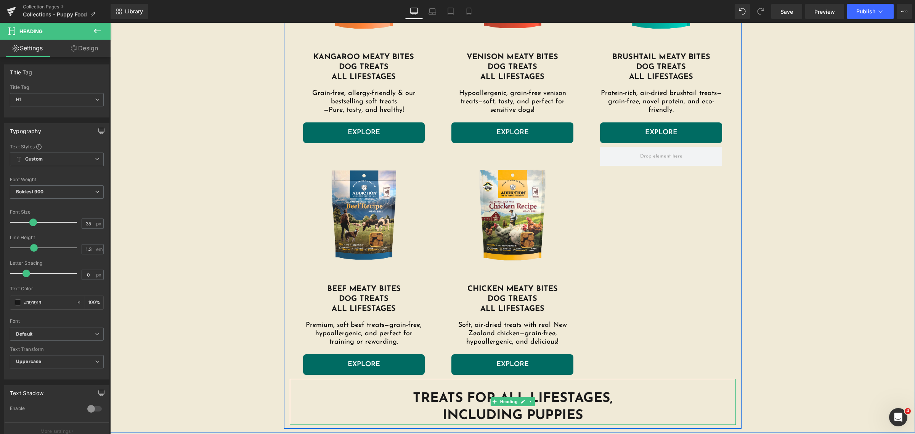
click at [455, 395] on h1 "Treats for all lifestages," at bounding box center [513, 399] width 446 height 18
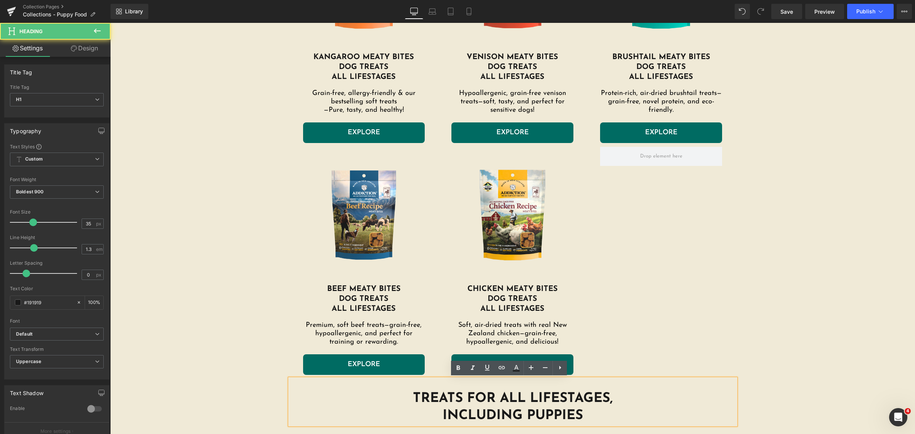
click at [455, 395] on h1 "Treats for all lifestages," at bounding box center [513, 399] width 446 height 18
drag, startPoint x: 455, startPoint y: 395, endPoint x: 406, endPoint y: 395, distance: 48.4
click at [406, 395] on h1 "Treats for all lifestages," at bounding box center [513, 399] width 446 height 18
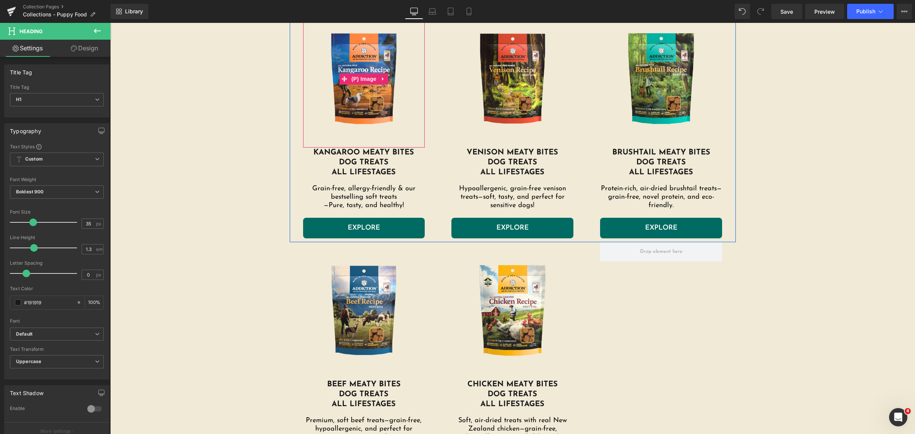
scroll to position [1220, 0]
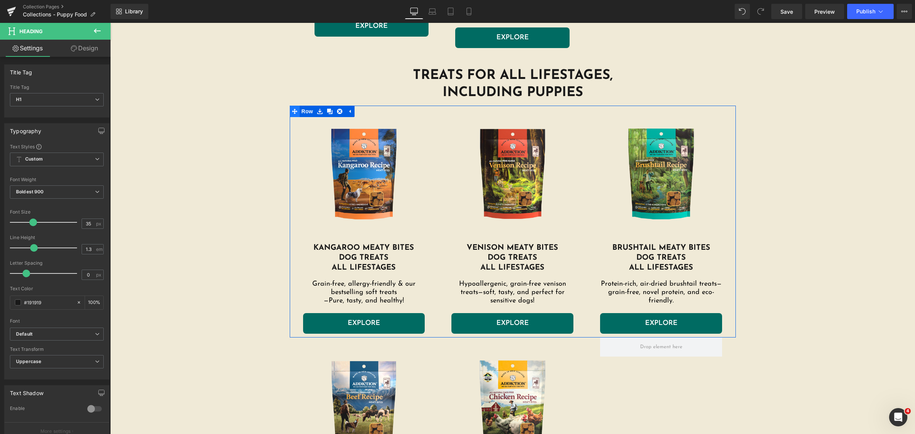
click at [292, 111] on icon at bounding box center [294, 111] width 5 height 5
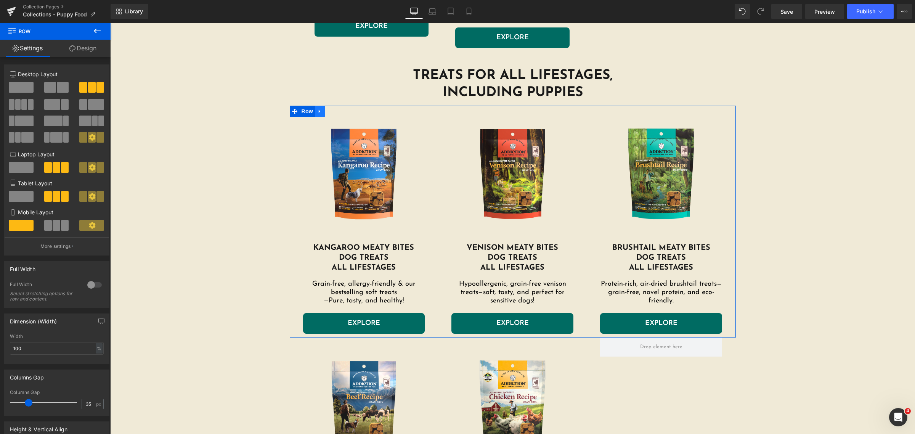
click at [319, 111] on icon at bounding box center [320, 111] width 2 height 3
click at [327, 114] on link at bounding box center [330, 111] width 10 height 11
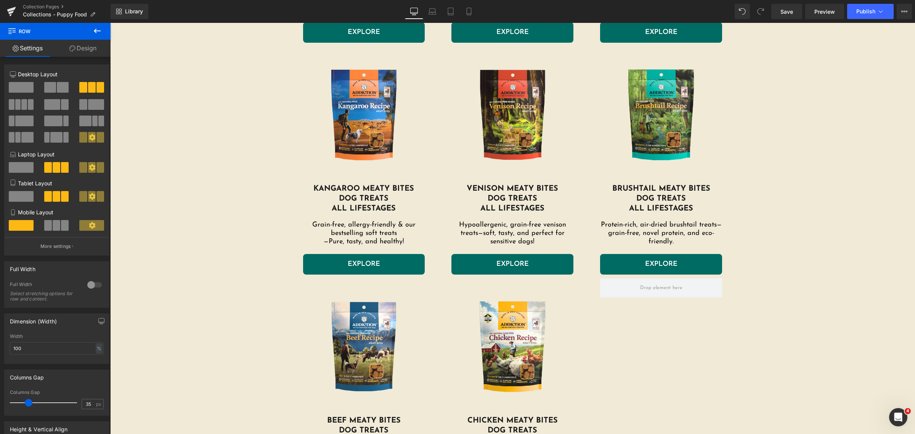
scroll to position [1458, 0]
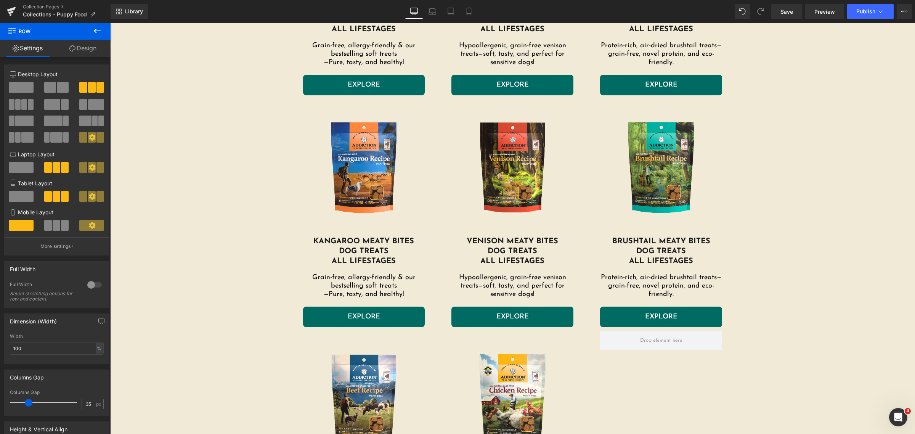
click at [319, 108] on div "Sale Off (P) Image Product KANGAROO MEATY BITEs DOG TREATS ALL LIFESTAGES Headi…" at bounding box center [513, 215] width 446 height 232
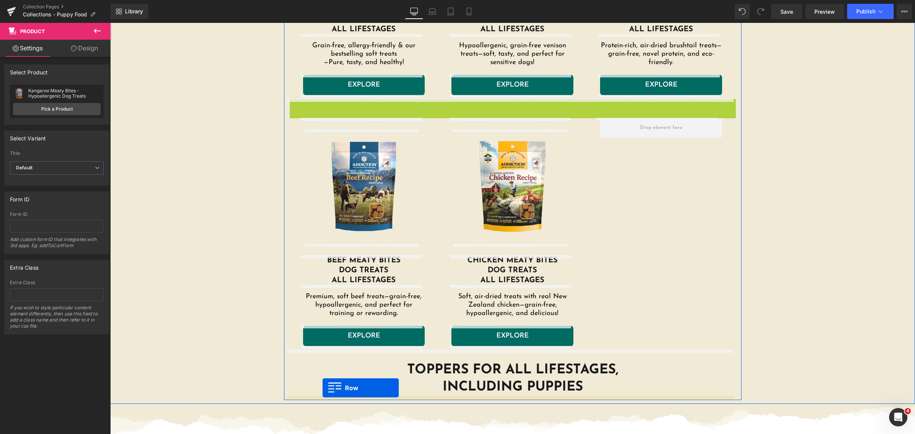
drag, startPoint x: 289, startPoint y: 104, endPoint x: 323, endPoint y: 388, distance: 286.0
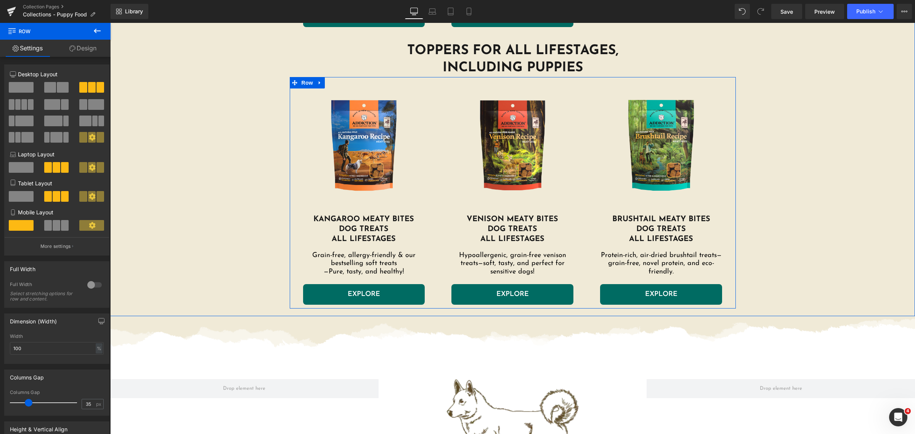
scroll to position [1744, 0]
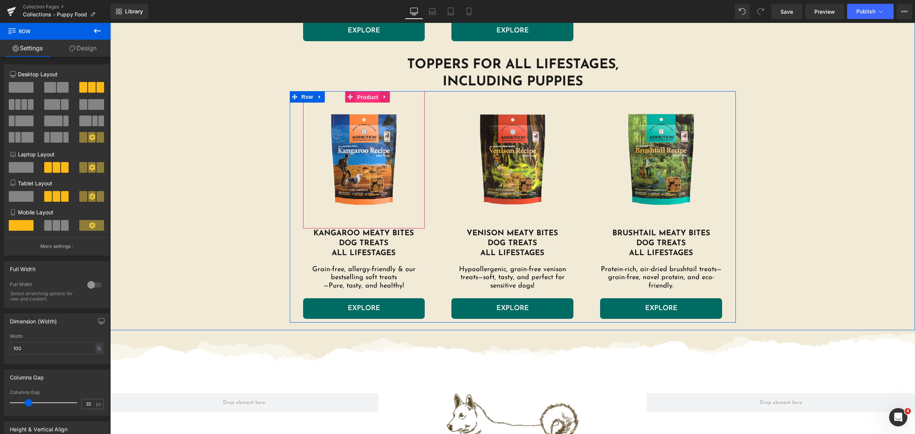
click at [362, 100] on span "Product" at bounding box center [367, 96] width 25 height 11
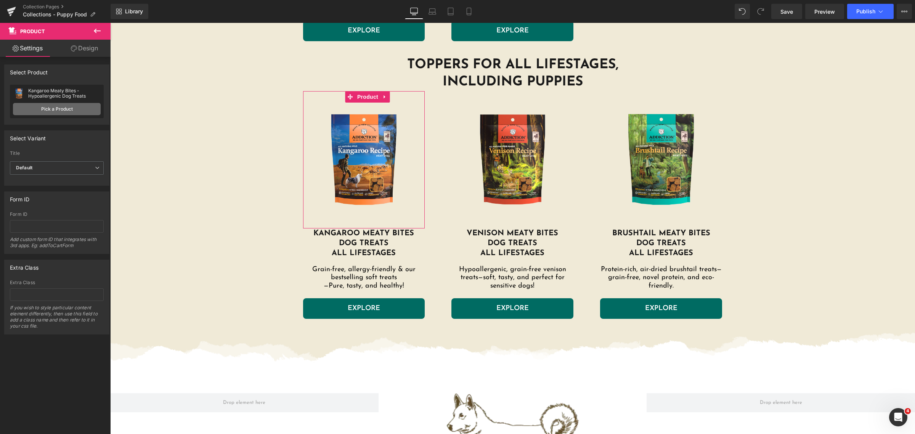
click at [62, 105] on link "Pick a Product" at bounding box center [57, 109] width 88 height 12
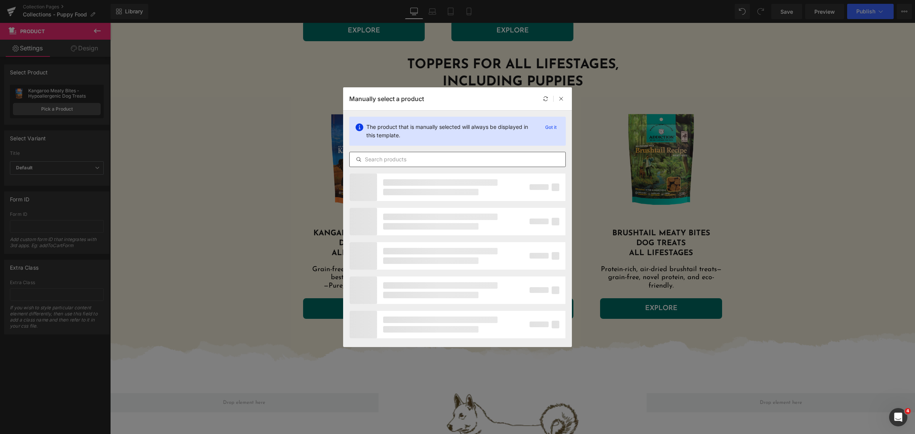
click at [405, 160] on input "text" at bounding box center [458, 159] width 216 height 9
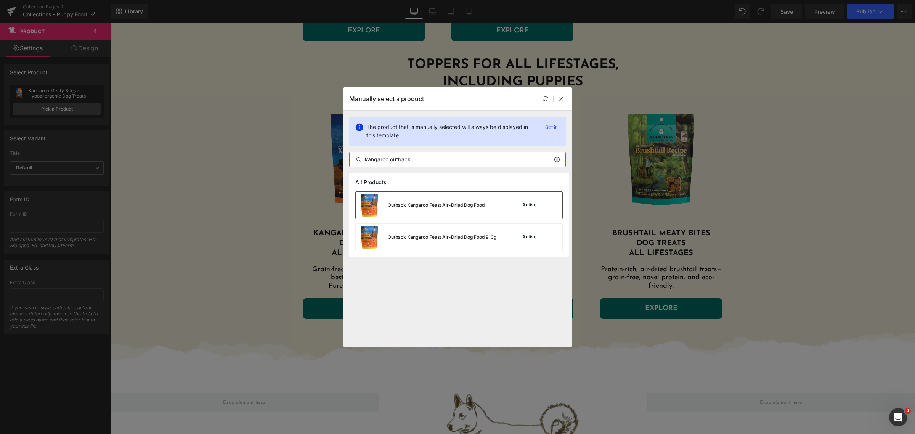
type input "kangaroo outback"
click at [435, 203] on div "Outback Kangaroo Feast Air-Dried Dog Food" at bounding box center [436, 205] width 97 height 7
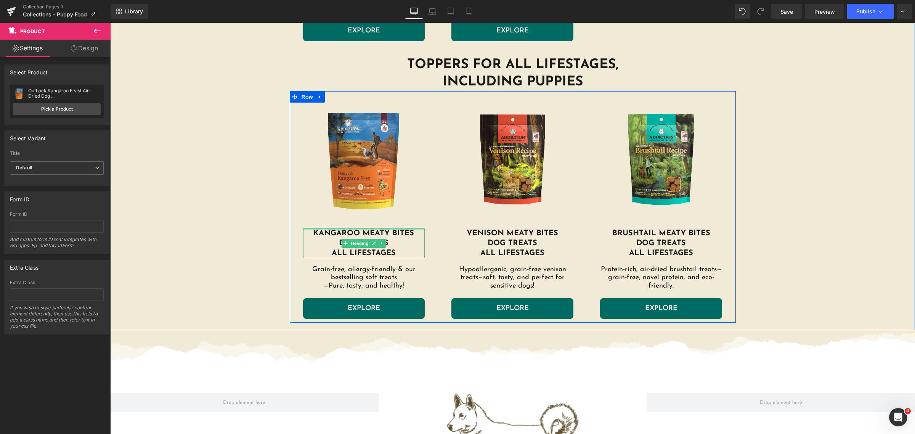
click at [364, 230] on div at bounding box center [364, 229] width 122 height 2
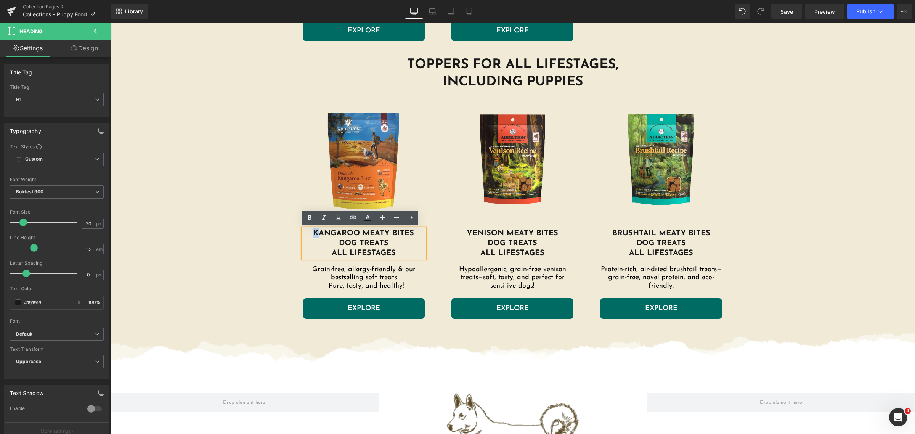
drag, startPoint x: 310, startPoint y: 232, endPoint x: 317, endPoint y: 232, distance: 6.9
click at [317, 232] on h1 "KANGAROO MEATY BITEs" at bounding box center [364, 233] width 122 height 10
click at [311, 237] on h1 "KANGAROO MEATY BITEs" at bounding box center [364, 233] width 122 height 10
click at [311, 235] on h1 "KANGAROO MEATY BITEs" at bounding box center [364, 233] width 122 height 10
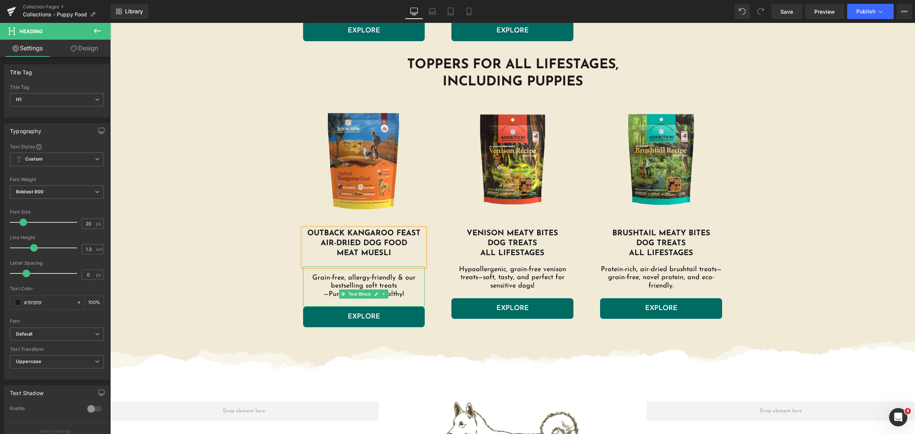
click at [395, 296] on p "Grain-free, allergy-friendly & our bestselling soft treats —Pure, tasty, and he…" at bounding box center [364, 286] width 122 height 25
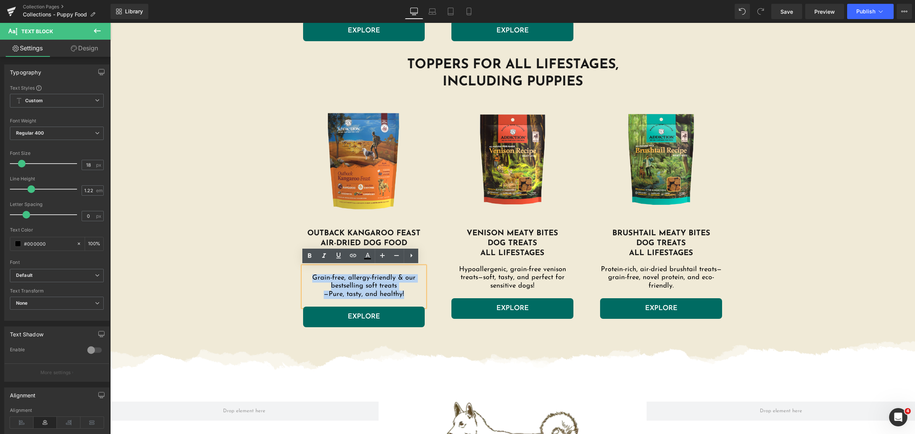
drag, startPoint x: 404, startPoint y: 293, endPoint x: 307, endPoint y: 276, distance: 98.7
click at [307, 276] on p "Grain-free, allergy-friendly & our bestselling soft treats —Pure, tasty, and he…" at bounding box center [364, 286] width 122 height 25
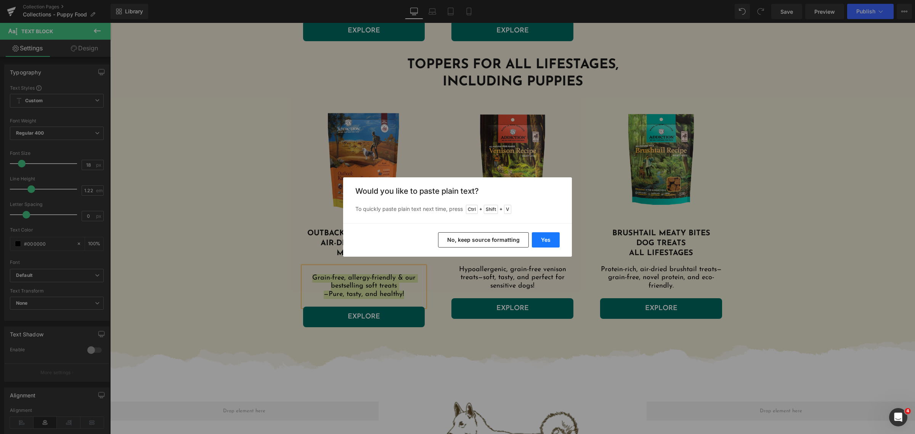
click at [542, 235] on button "Yes" at bounding box center [546, 239] width 28 height 15
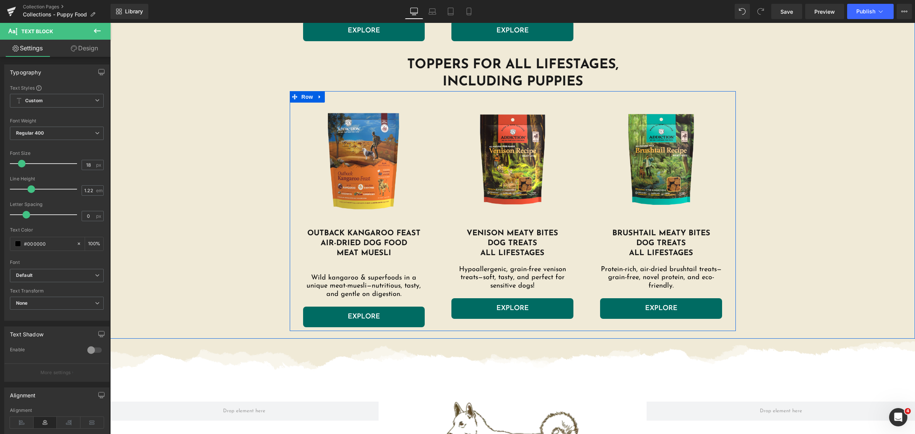
click at [390, 252] on h1 "meat Muesli" at bounding box center [364, 253] width 122 height 10
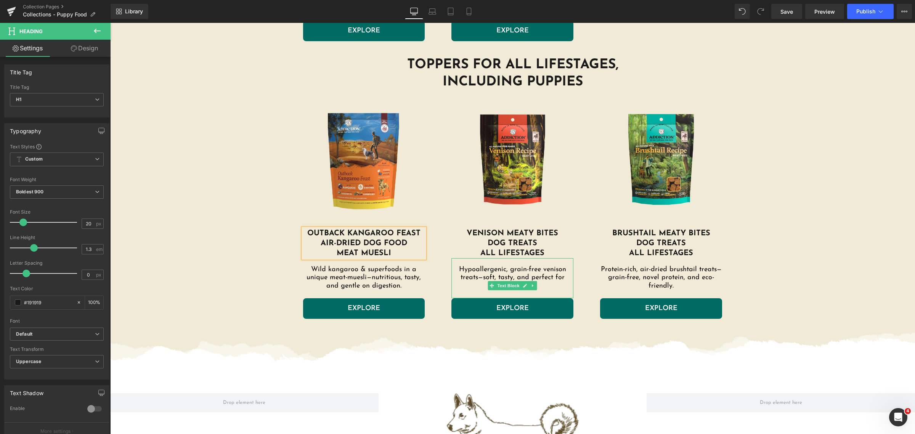
click at [545, 282] on p "Hypoallergenic, grain-free venison treats—soft, tasty, and perfect for sensitiv…" at bounding box center [512, 278] width 122 height 25
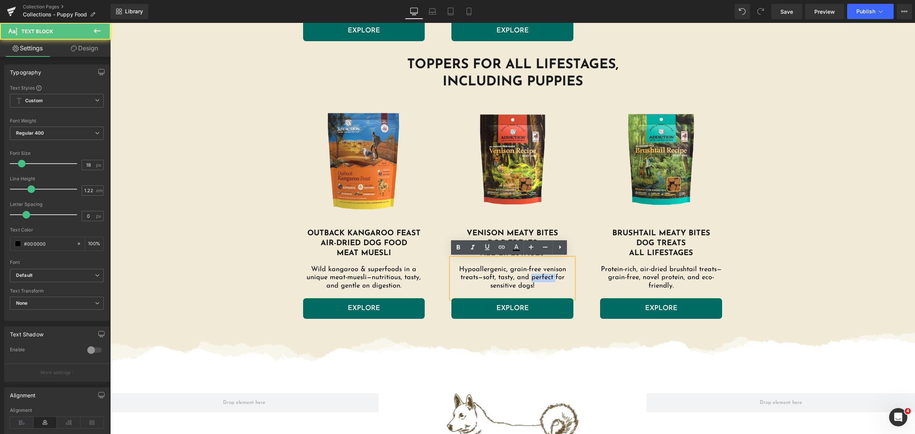
click at [545, 282] on p "Hypoallergenic, grain-free venison treats—soft, tasty, and perfect for sensitiv…" at bounding box center [512, 278] width 122 height 25
drag, startPoint x: 540, startPoint y: 286, endPoint x: 453, endPoint y: 268, distance: 88.7
click at [453, 268] on p "Hypoallergenic, grain-free venison treats—soft, tasty, and perfect for sensitiv…" at bounding box center [512, 278] width 122 height 25
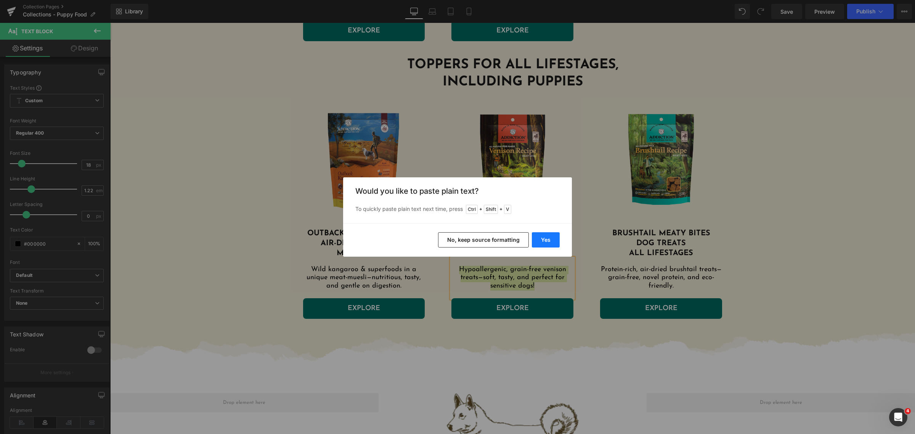
click at [541, 241] on button "Yes" at bounding box center [546, 239] width 28 height 15
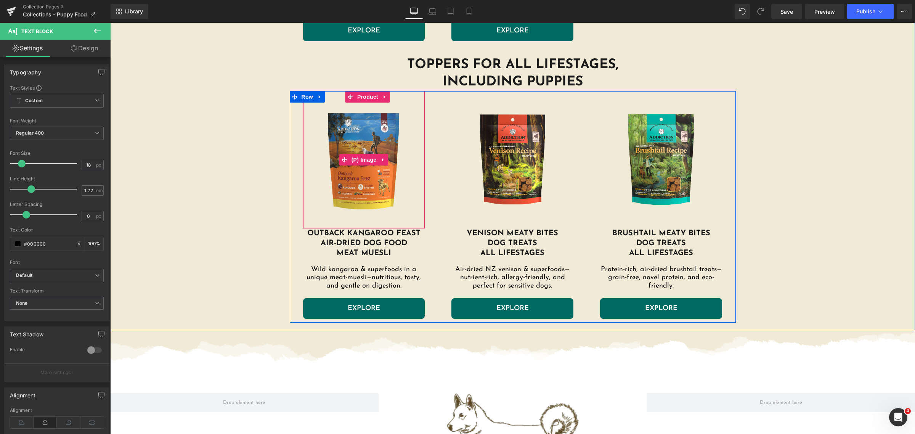
click at [363, 134] on img at bounding box center [364, 160] width 114 height 114
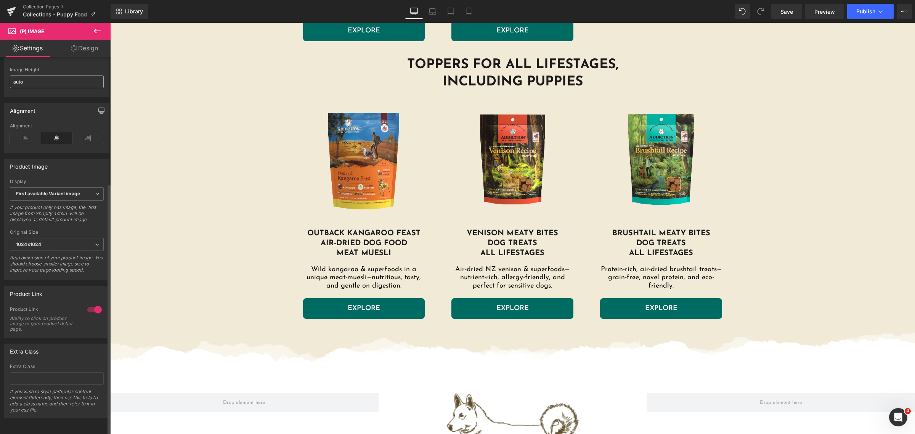
scroll to position [189, 0]
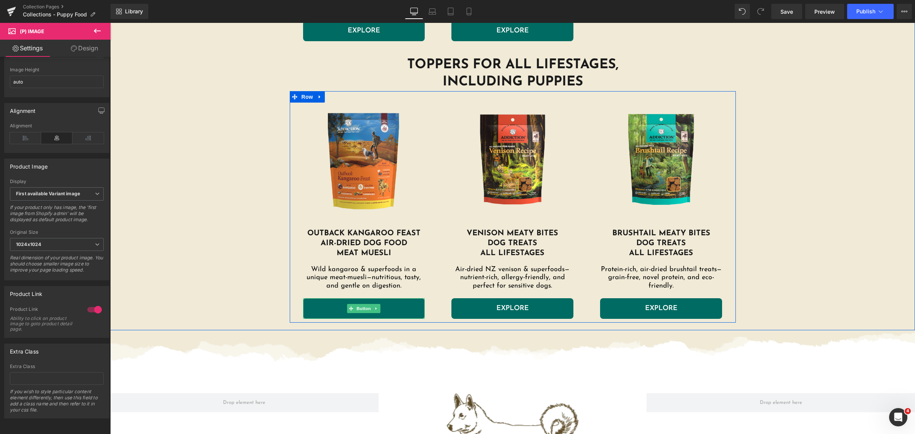
click at [318, 308] on link "EXPLORE" at bounding box center [364, 308] width 122 height 21
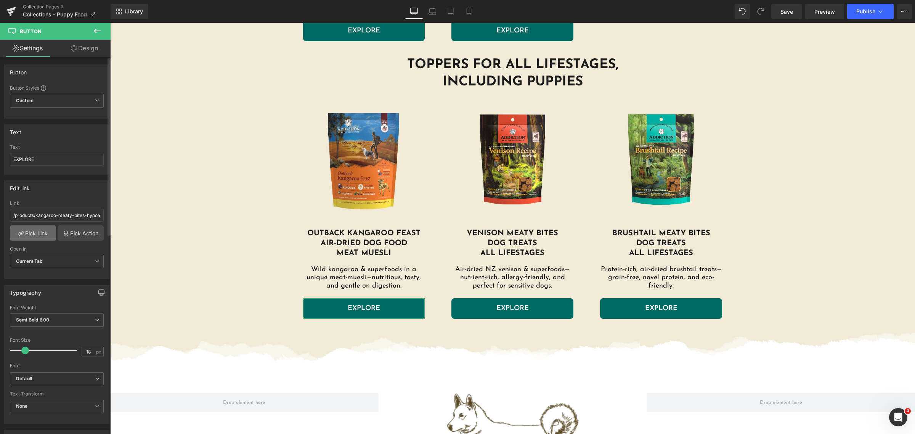
click at [44, 231] on link "Pick Link" at bounding box center [33, 232] width 46 height 15
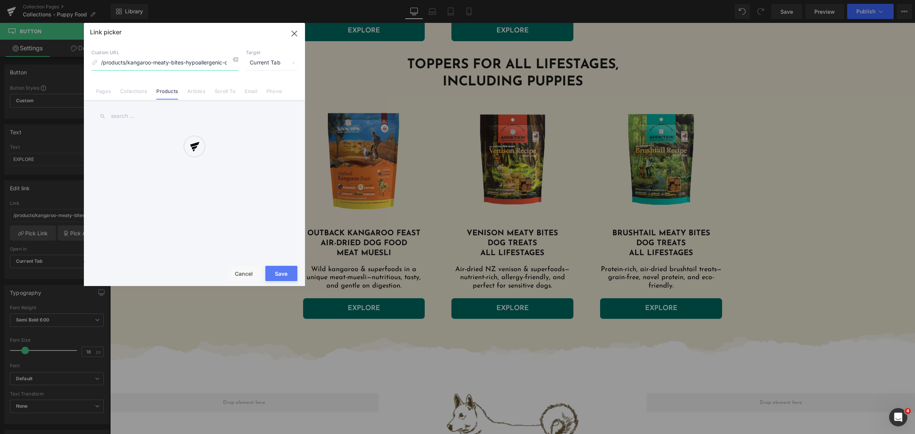
scroll to position [0, 23]
click at [149, 116] on input "text" at bounding box center [194, 116] width 206 height 17
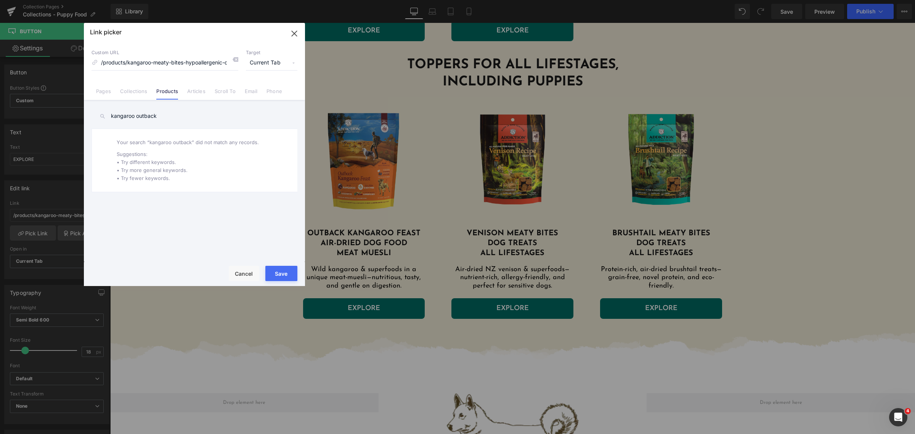
drag, startPoint x: 134, startPoint y: 117, endPoint x: 88, endPoint y: 117, distance: 45.4
click at [88, 117] on div "kangaroo outback Kangaroo Meaty Bites - Hypoallergenic Dog Treats Addiction Chi…" at bounding box center [194, 182] width 221 height 164
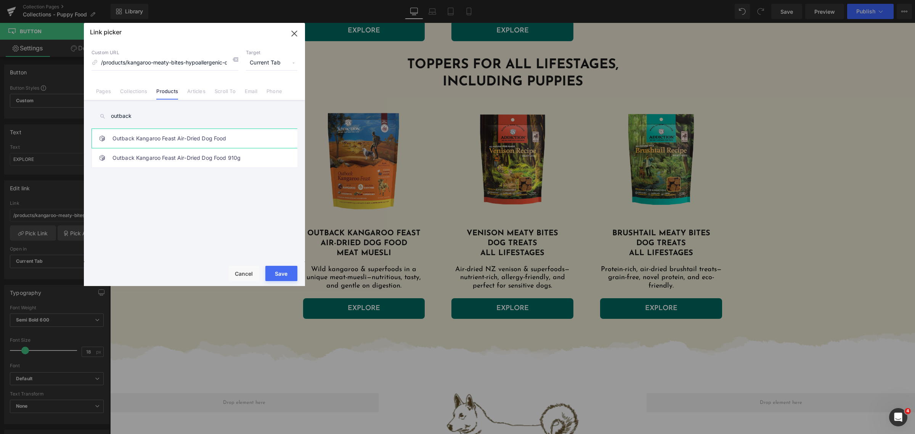
type input "outback"
click at [153, 140] on link "Outback Kangaroo Feast Air-Dried Dog Food" at bounding box center [196, 138] width 168 height 19
click at [281, 273] on button "Save" at bounding box center [281, 273] width 32 height 15
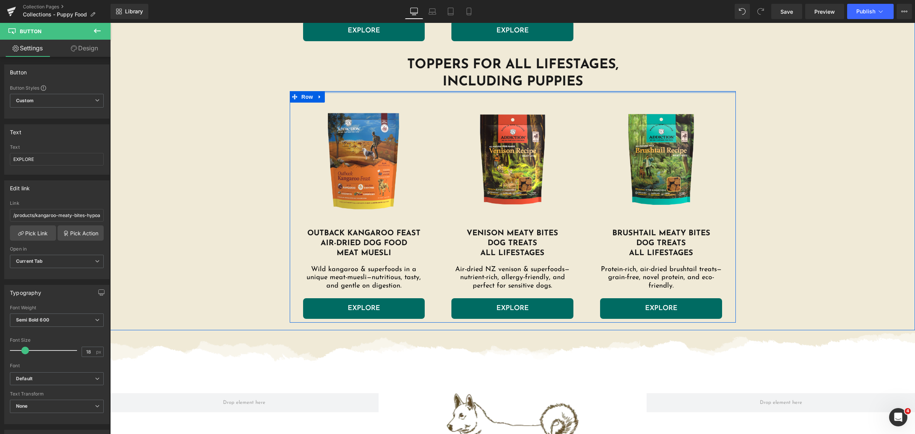
click at [507, 91] on div at bounding box center [513, 92] width 446 height 2
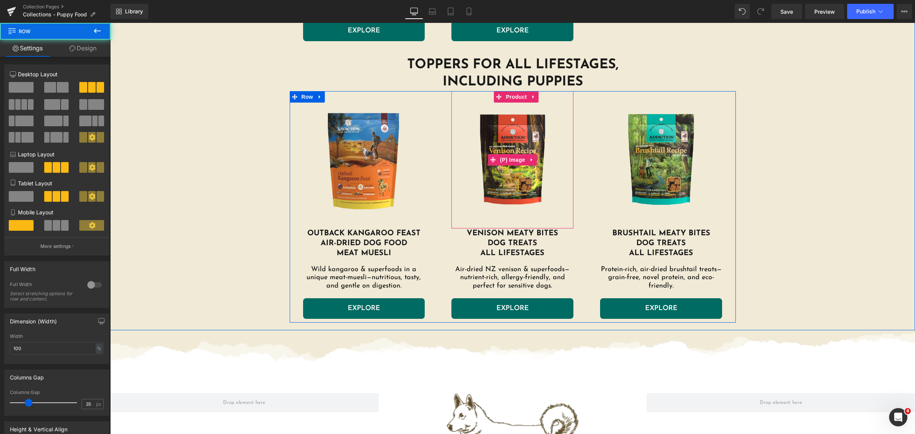
click at [515, 113] on img at bounding box center [512, 160] width 114 height 114
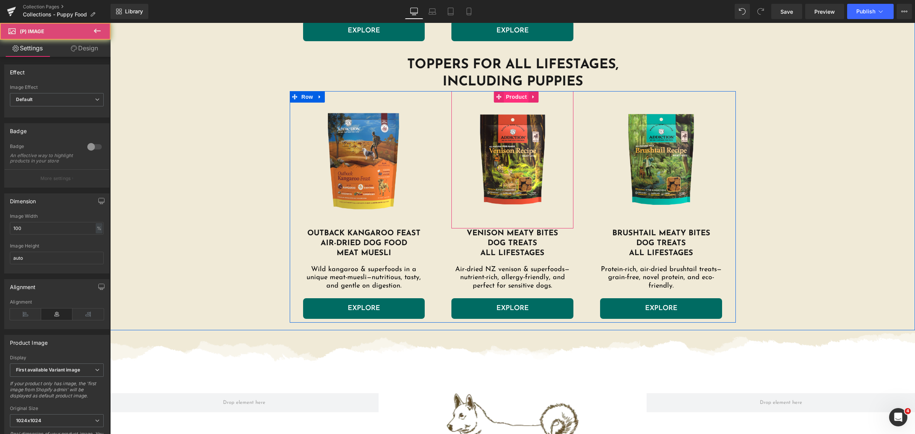
click at [507, 98] on span "Product" at bounding box center [516, 96] width 25 height 11
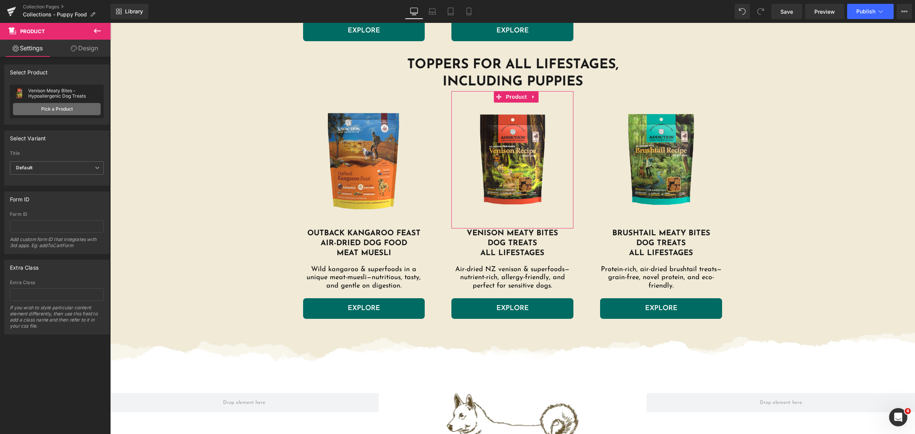
click at [51, 109] on link "Pick a Product" at bounding box center [57, 109] width 88 height 12
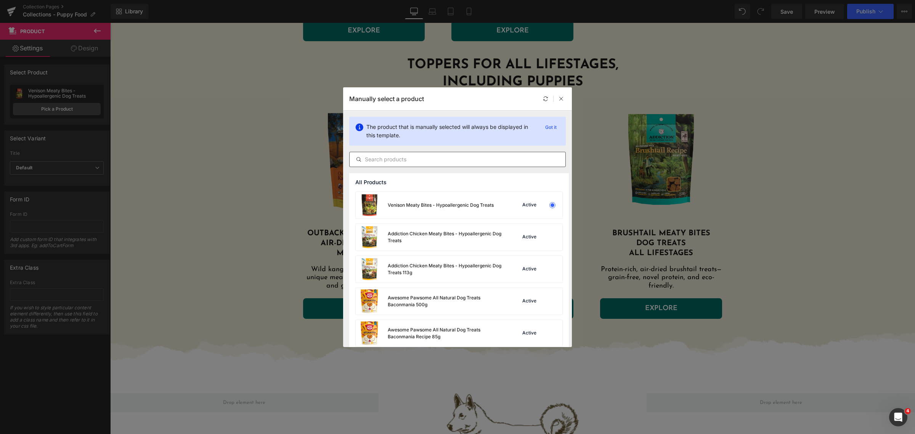
click at [432, 159] on input "text" at bounding box center [458, 159] width 216 height 9
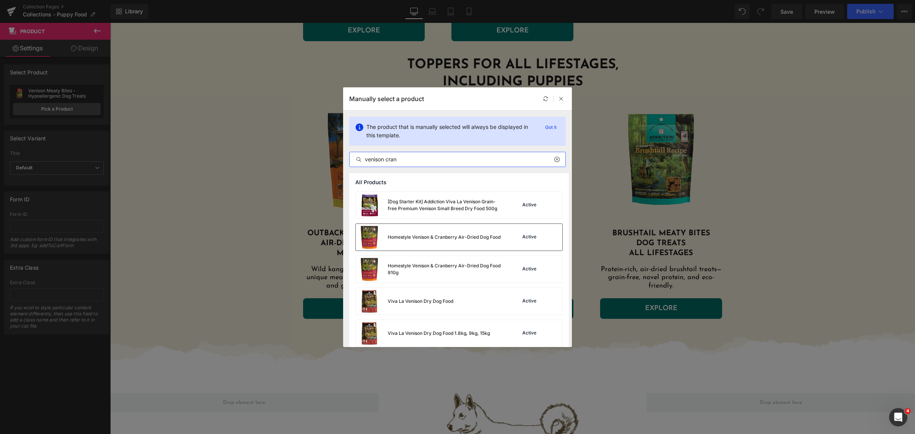
type input "venison cran"
click at [487, 233] on div "Homestyle Venison & Cranberry Air-Dried Dog Food" at bounding box center [428, 237] width 145 height 27
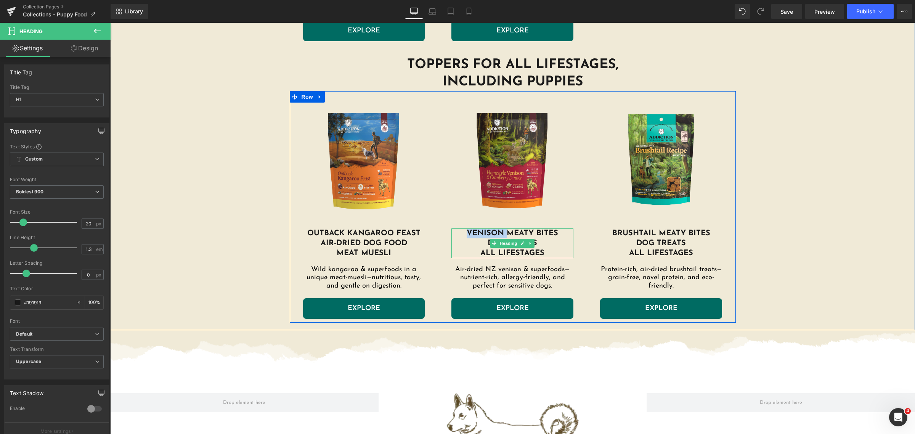
drag, startPoint x: 502, startPoint y: 232, endPoint x: 458, endPoint y: 230, distance: 44.6
click at [458, 230] on h1 "venison Meaty bites" at bounding box center [512, 233] width 122 height 10
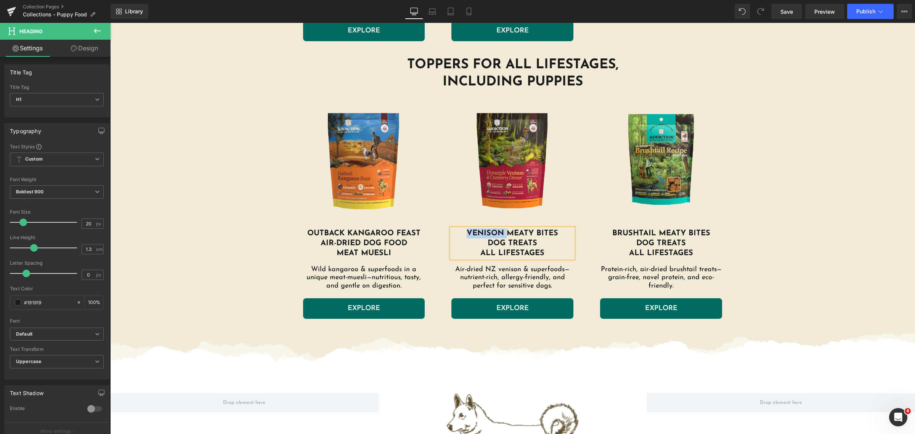
click at [458, 230] on h1 "venison Meaty bites" at bounding box center [512, 233] width 122 height 10
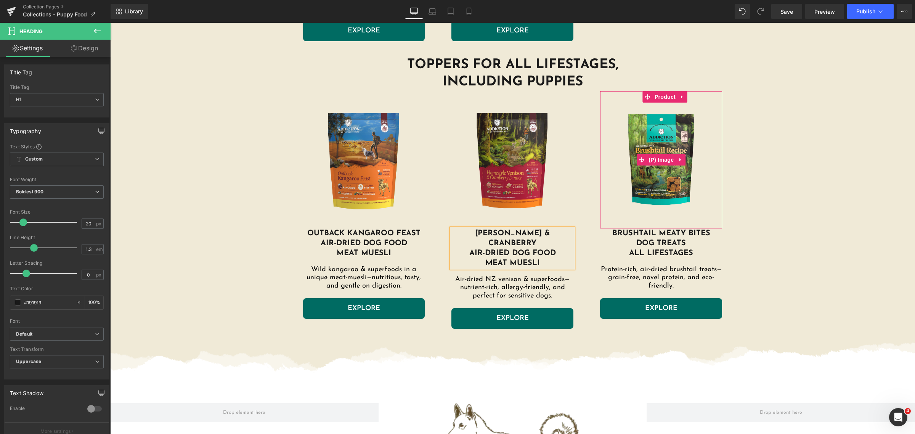
click at [671, 152] on img at bounding box center [661, 160] width 114 height 114
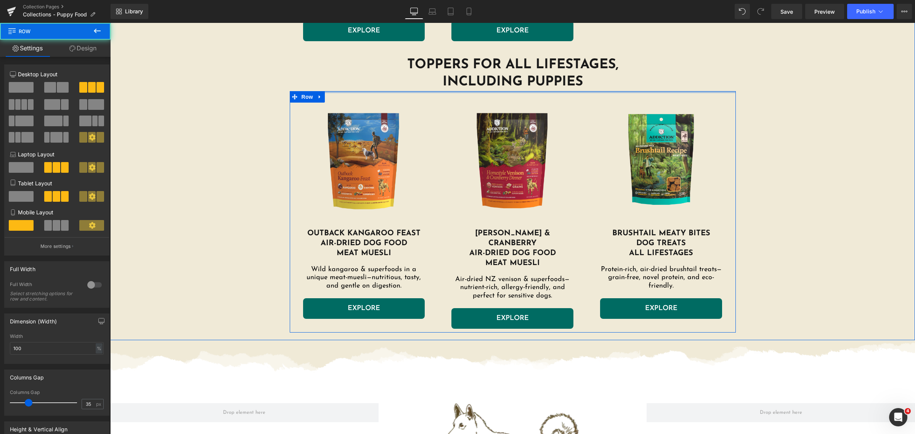
click at [660, 92] on div at bounding box center [513, 92] width 446 height 2
click at [468, 308] on link "EXPLORE" at bounding box center [512, 318] width 122 height 21
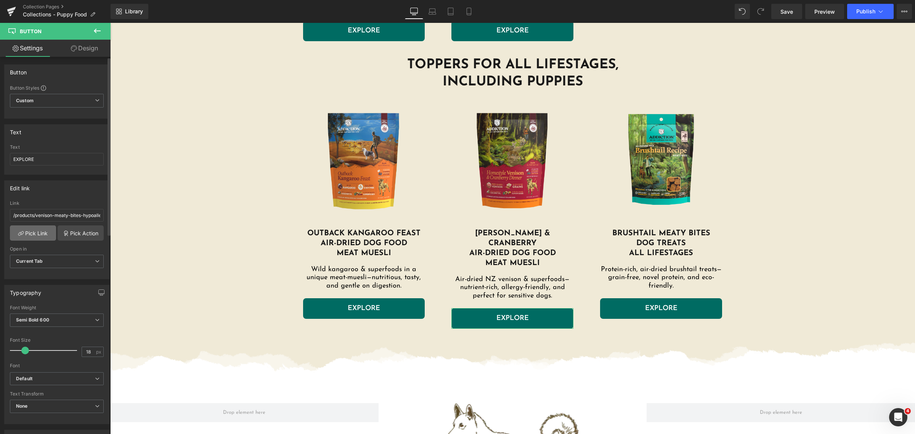
click at [33, 231] on link "Pick Link" at bounding box center [33, 232] width 46 height 15
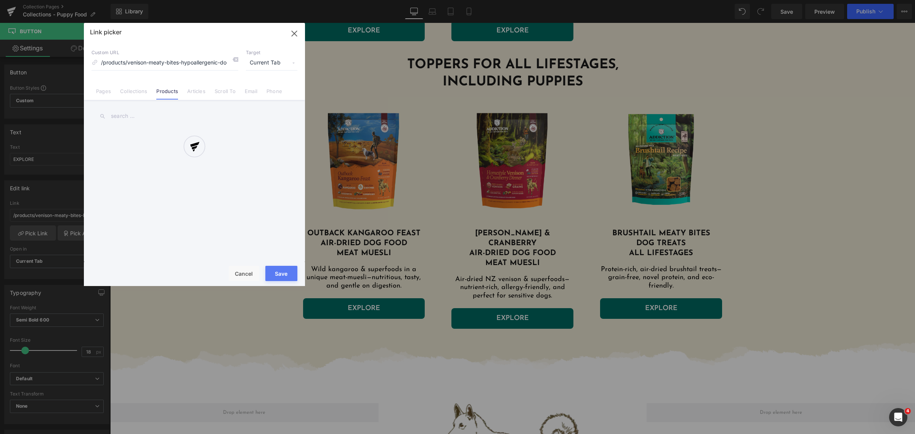
scroll to position [0, 18]
click at [149, 120] on input "text" at bounding box center [194, 116] width 206 height 17
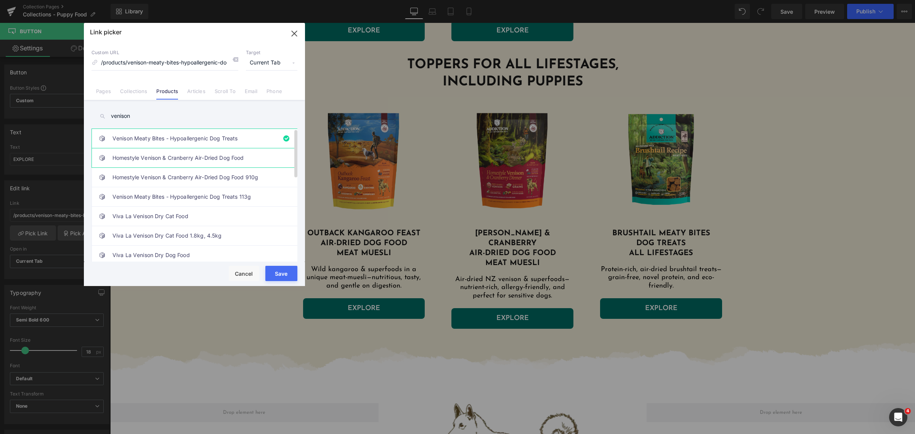
type input "venison"
click at [172, 153] on link "Homestyle Venison & Cranberry Air-Dried Dog Food" at bounding box center [196, 157] width 168 height 19
click at [283, 277] on button "Save" at bounding box center [281, 273] width 32 height 15
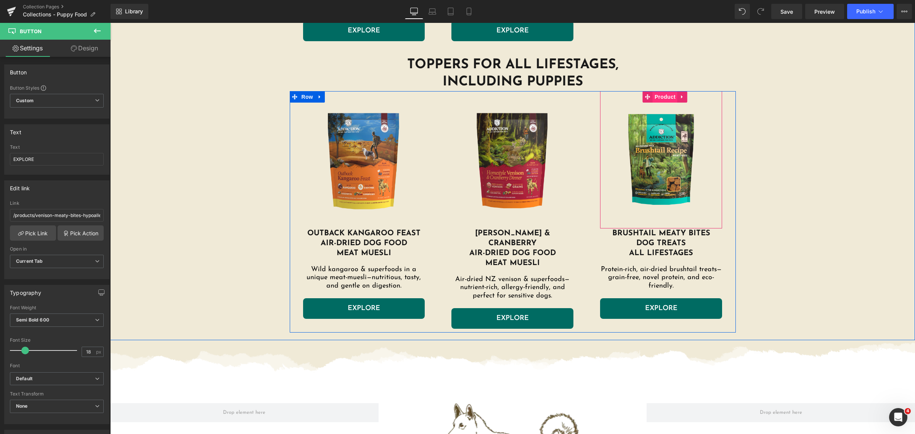
click at [663, 98] on span "Product" at bounding box center [665, 96] width 25 height 11
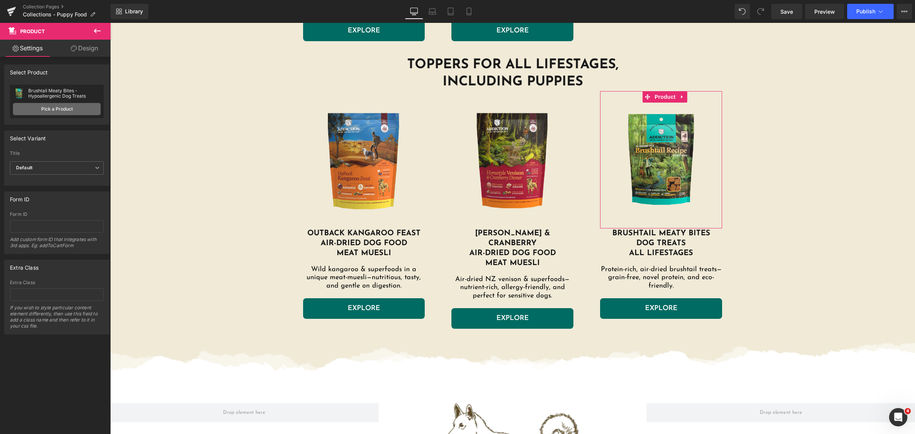
click at [38, 109] on link "Pick a Product" at bounding box center [57, 109] width 88 height 12
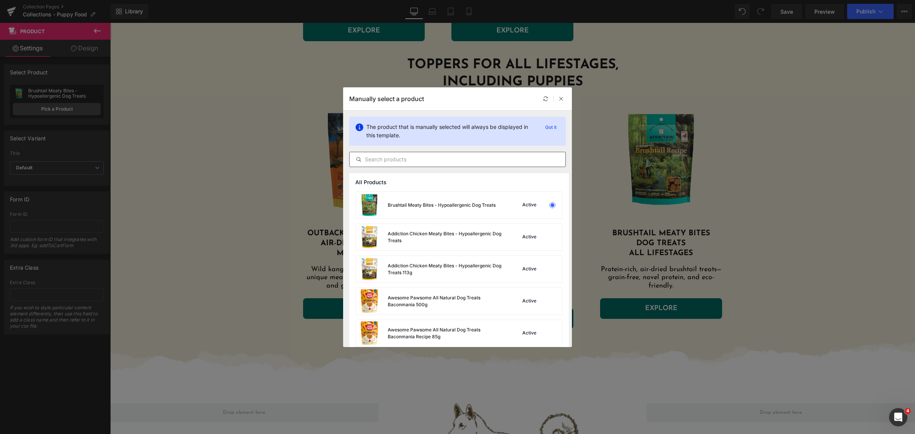
click at [427, 157] on input "text" at bounding box center [458, 159] width 216 height 9
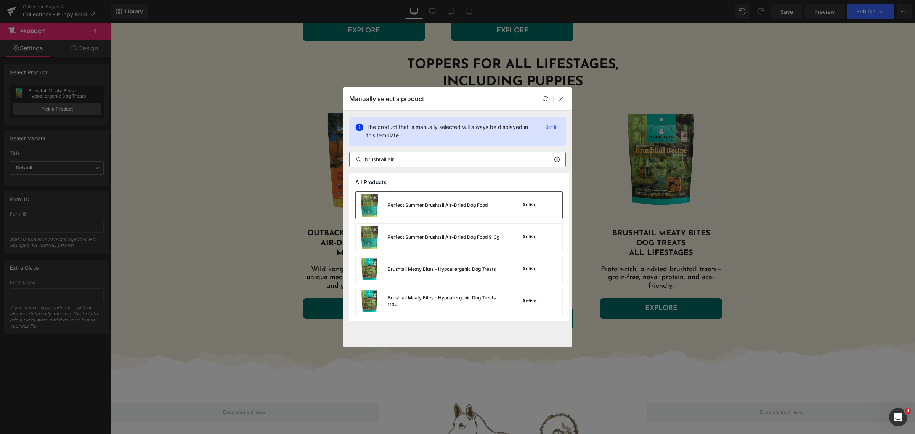
type input "brushtail air"
drag, startPoint x: 453, startPoint y: 210, endPoint x: 361, endPoint y: 184, distance: 95.6
click at [453, 210] on div "Perfect Summer Brushtail Air-Dried Dog Food" at bounding box center [422, 205] width 132 height 27
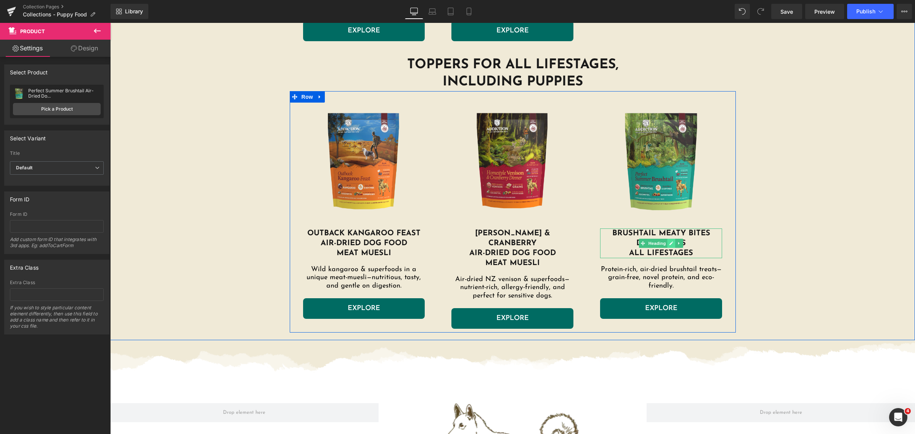
click at [668, 240] on link at bounding box center [672, 243] width 8 height 9
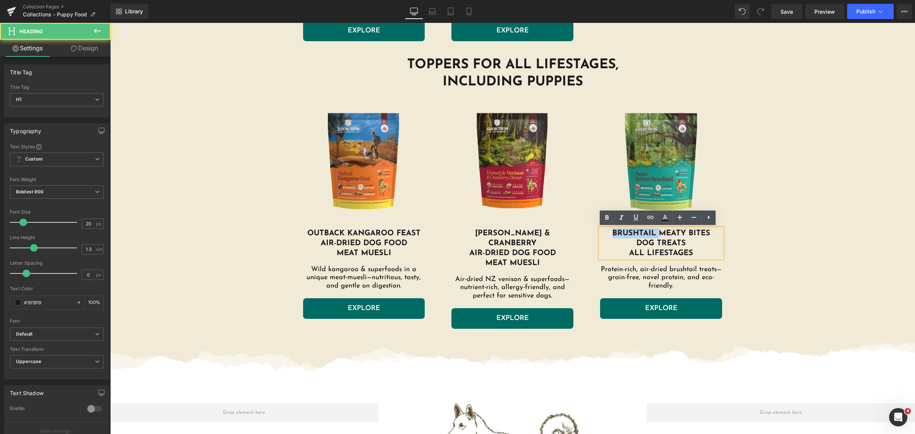
drag, startPoint x: 654, startPoint y: 234, endPoint x: 603, endPoint y: 233, distance: 51.5
click at [603, 233] on h1 "Brushtail Meaty bites" at bounding box center [661, 233] width 122 height 10
click at [604, 233] on h1 "Brushtail Meaty bites" at bounding box center [661, 233] width 122 height 10
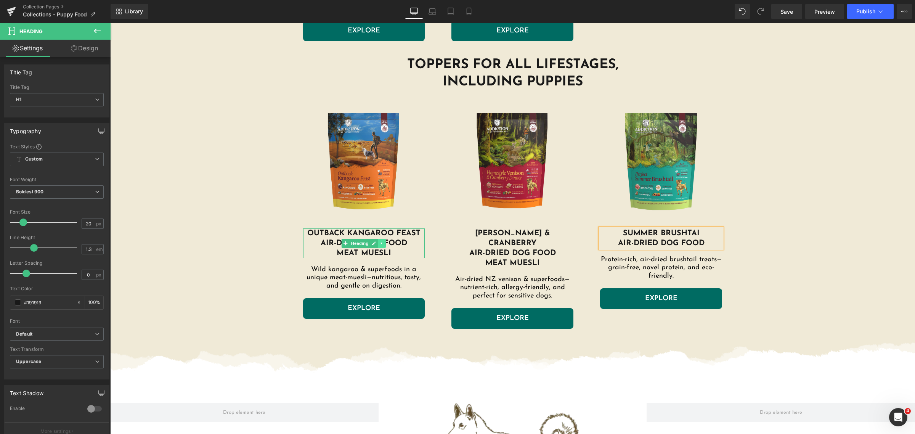
click at [380, 241] on icon at bounding box center [382, 243] width 4 height 5
click at [409, 240] on h1 "air-dried dog food" at bounding box center [364, 243] width 122 height 10
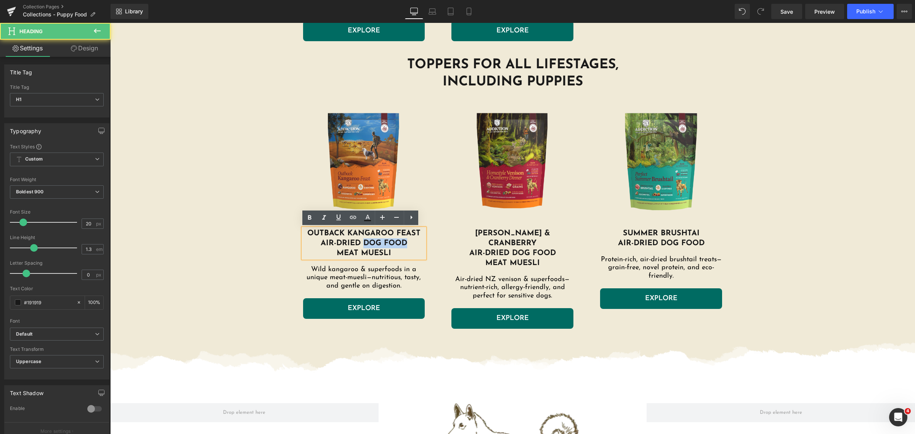
drag, startPoint x: 360, startPoint y: 241, endPoint x: 406, endPoint y: 241, distance: 46.1
click at [406, 241] on h1 "air-dried dog food" at bounding box center [364, 243] width 122 height 10
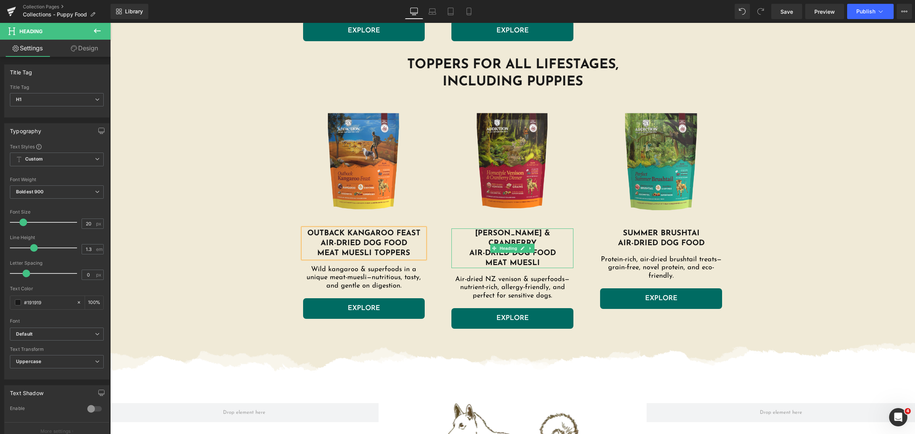
click at [547, 258] on h1 "meat muesli" at bounding box center [512, 263] width 122 height 10
click at [704, 241] on h1 "air-dried dog food" at bounding box center [661, 243] width 122 height 10
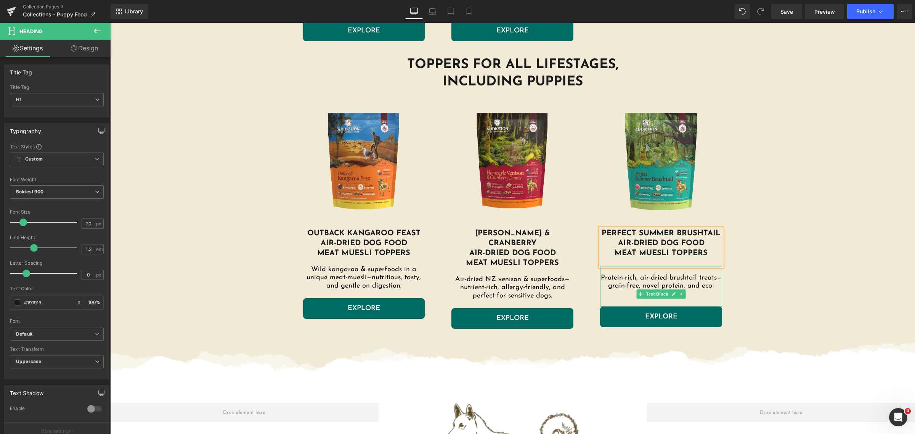
click at [689, 292] on p "Protein-rich, air-dried brushtail treats—grain-free, novel protein, and eco-fri…" at bounding box center [661, 286] width 122 height 25
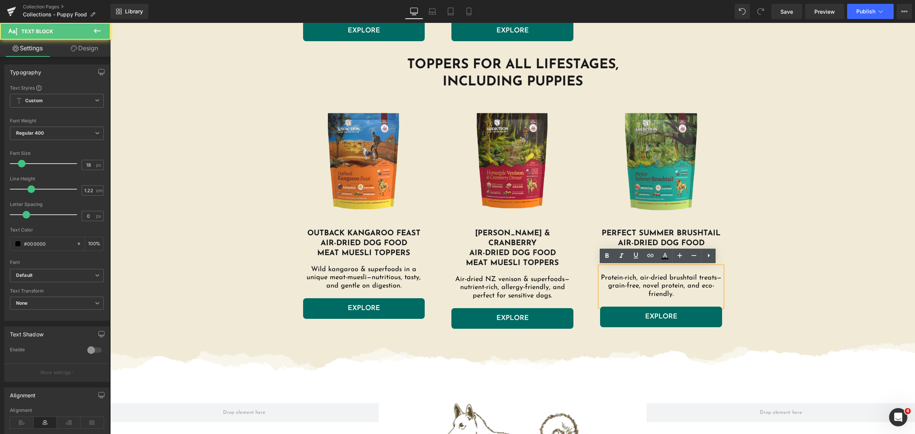
click at [694, 291] on p "Protein-rich, air-dried brushtail treats—grain-free, novel protein, and eco-fri…" at bounding box center [661, 286] width 122 height 25
drag, startPoint x: 694, startPoint y: 291, endPoint x: 579, endPoint y: 268, distance: 117.7
click at [579, 268] on div "Sale Off (P) Image Product outback KANGAROO feast air-dried dog food meat Muesl…" at bounding box center [513, 212] width 446 height 242
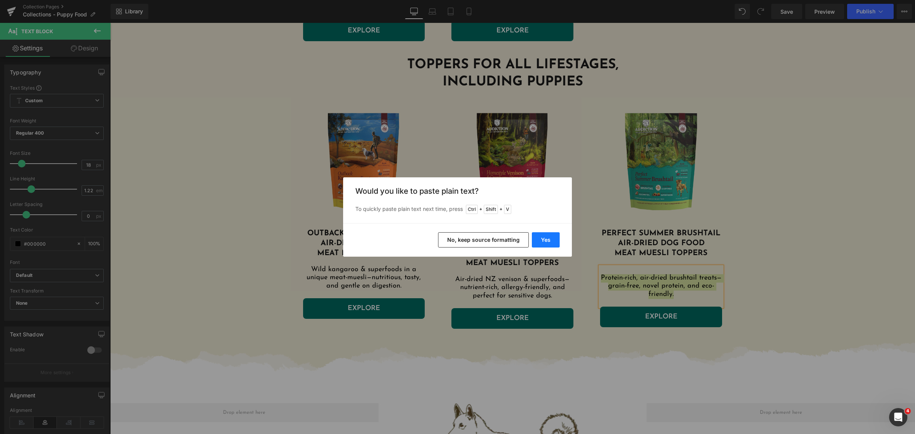
click at [545, 241] on button "Yes" at bounding box center [546, 239] width 28 height 15
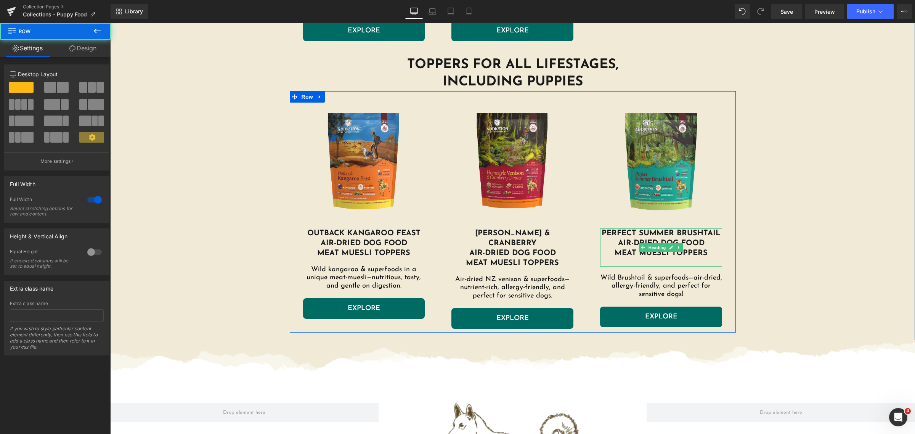
click at [701, 252] on span "meat muesli toppers" at bounding box center [661, 253] width 93 height 8
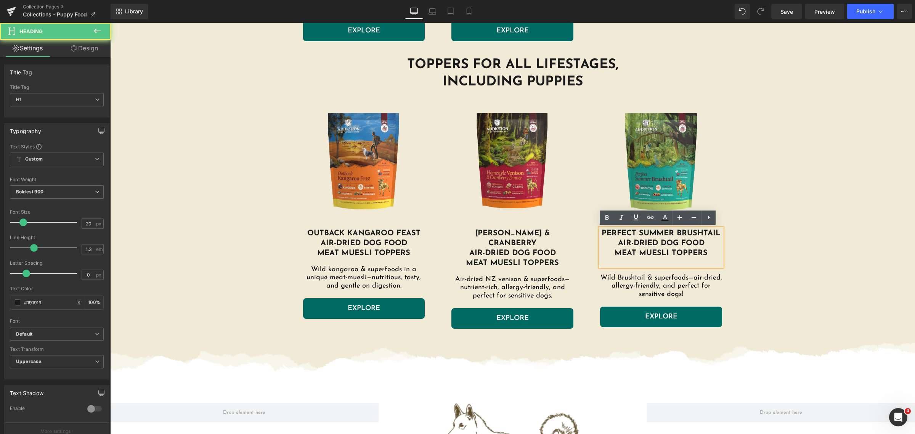
click at [706, 251] on h1 "meat muesli toppers" at bounding box center [661, 253] width 122 height 10
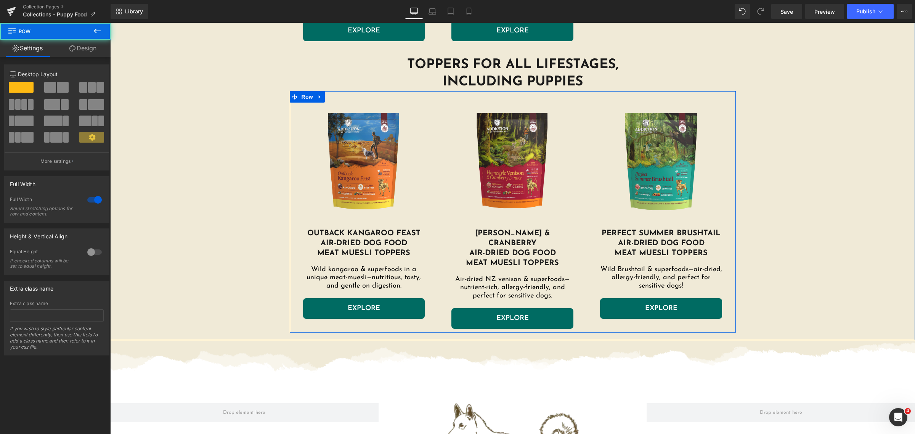
click at [310, 105] on img at bounding box center [364, 160] width 114 height 114
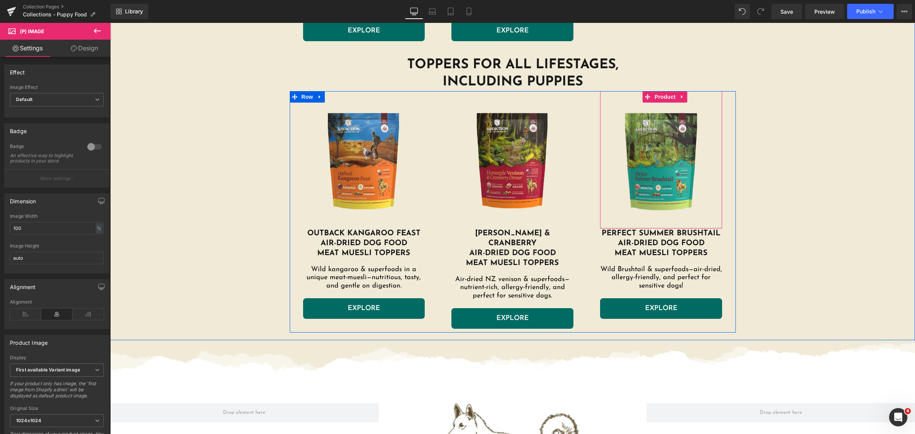
click at [642, 178] on img at bounding box center [661, 160] width 114 height 114
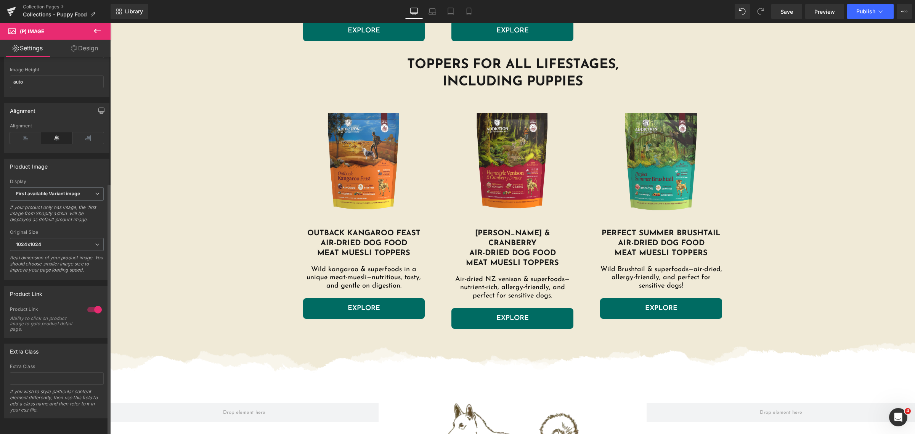
scroll to position [189, 0]
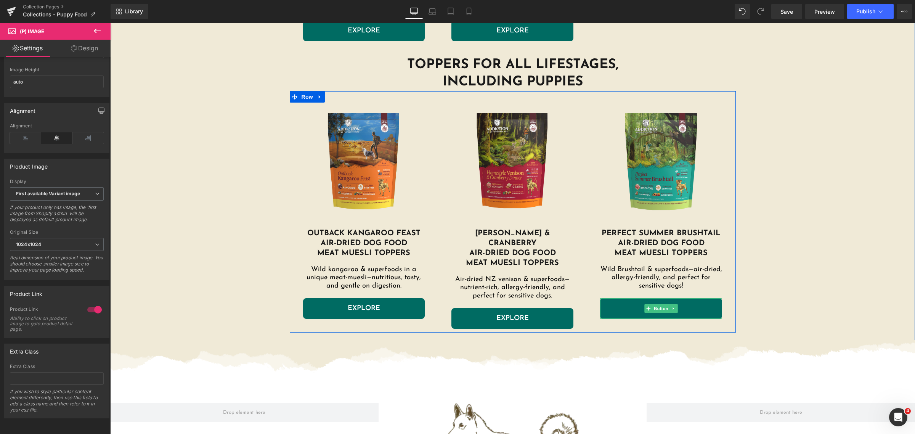
click at [623, 313] on link "EXPLORE" at bounding box center [661, 308] width 122 height 21
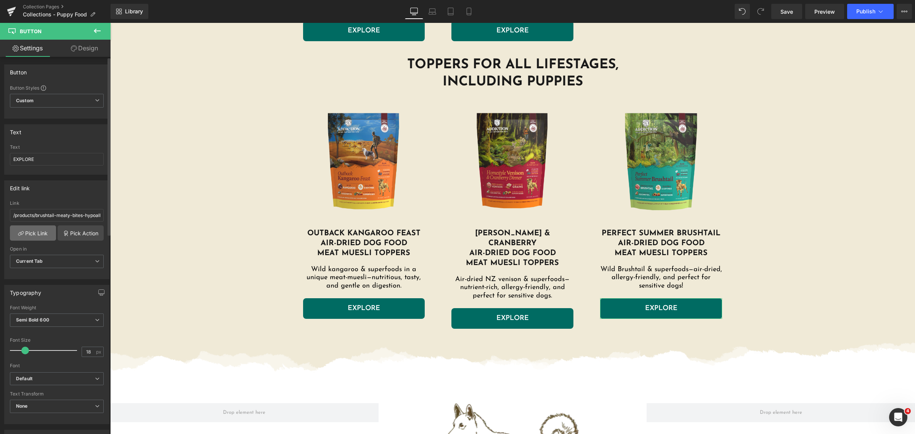
click at [40, 225] on link "Pick Link" at bounding box center [33, 232] width 46 height 15
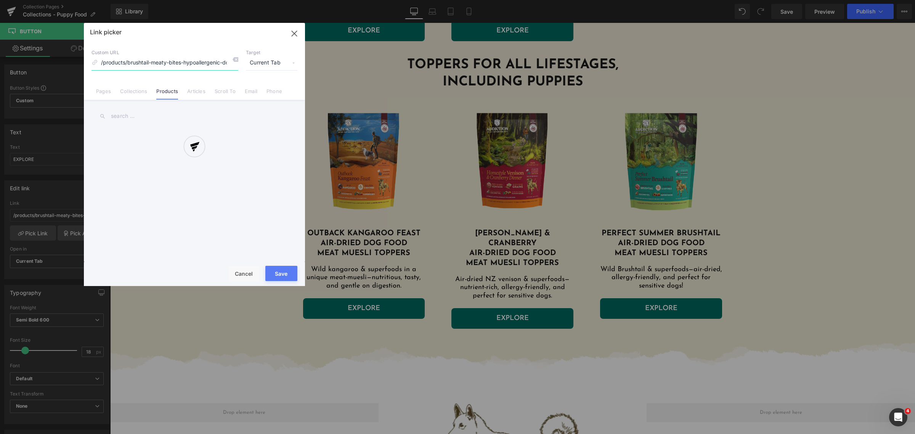
scroll to position [0, 21]
click at [153, 117] on input "text" at bounding box center [194, 116] width 206 height 17
type input "bru"
click at [185, 178] on link "Perfect Summer Brushtail Air-Dried Dog Food" at bounding box center [196, 177] width 168 height 19
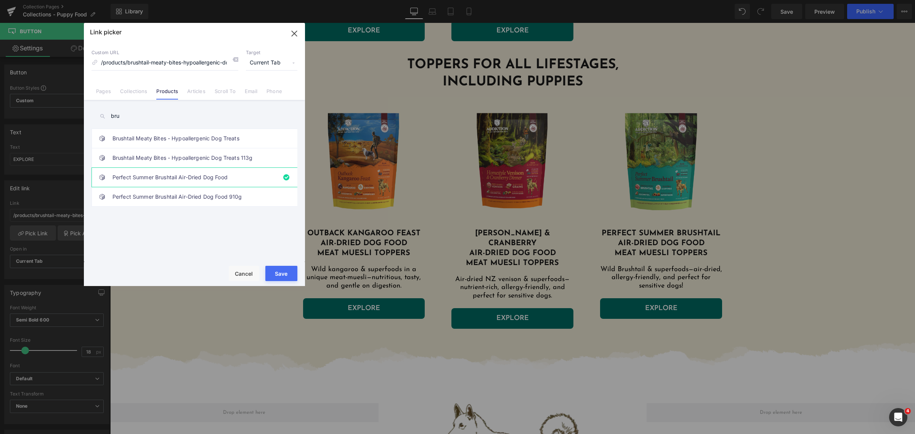
click at [276, 274] on button "Save" at bounding box center [281, 273] width 32 height 15
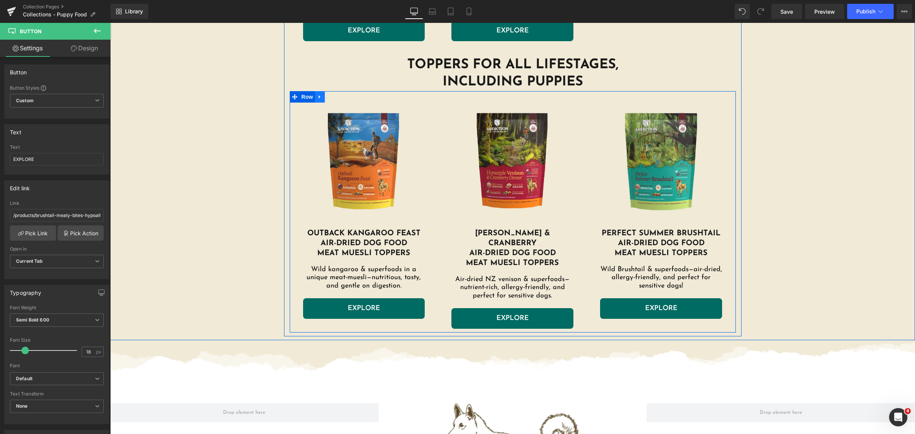
click at [319, 98] on icon at bounding box center [320, 96] width 2 height 3
click at [325, 97] on link at bounding box center [330, 96] width 10 height 11
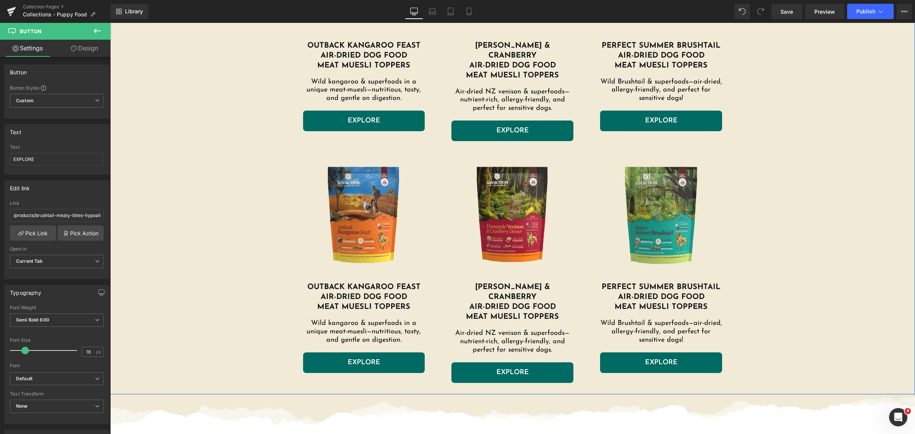
scroll to position [1935, 0]
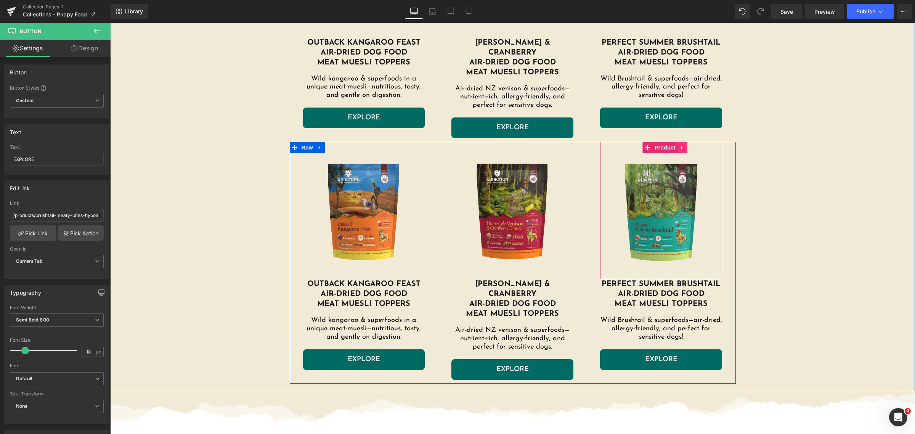
click at [682, 142] on link at bounding box center [682, 147] width 10 height 11
click at [685, 145] on icon at bounding box center [687, 147] width 5 height 5
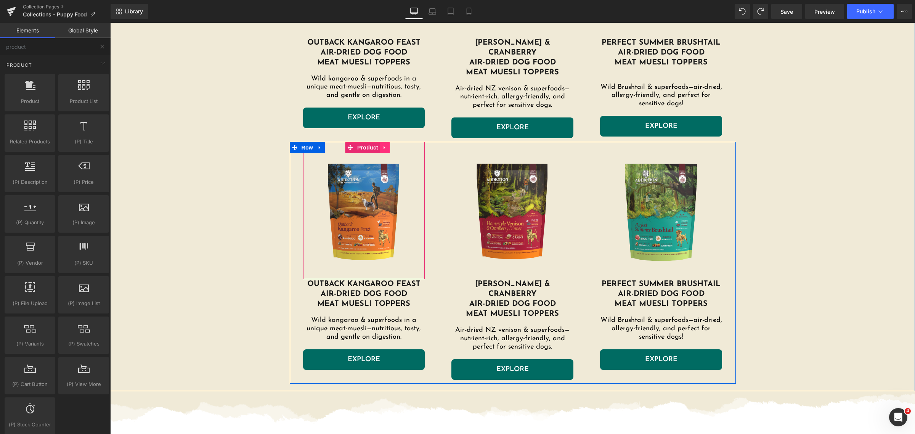
click at [384, 147] on icon at bounding box center [384, 148] width 5 height 6
click at [355, 145] on span "Product" at bounding box center [367, 147] width 25 height 11
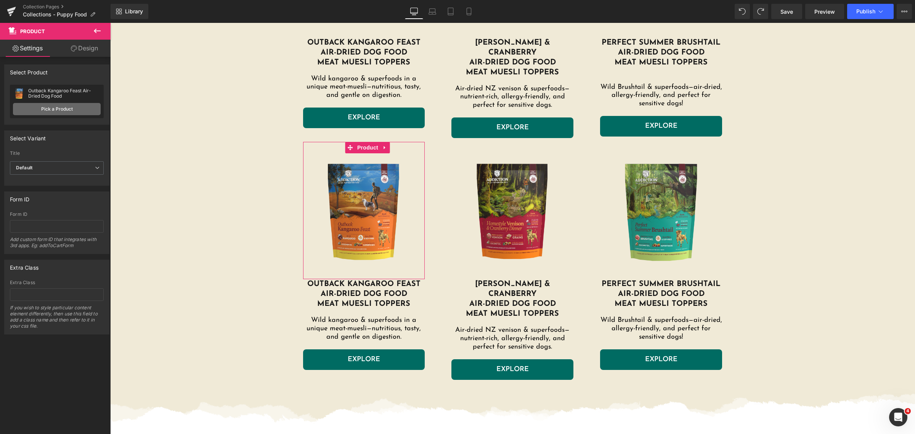
click at [58, 105] on link "Pick a Product" at bounding box center [57, 109] width 88 height 12
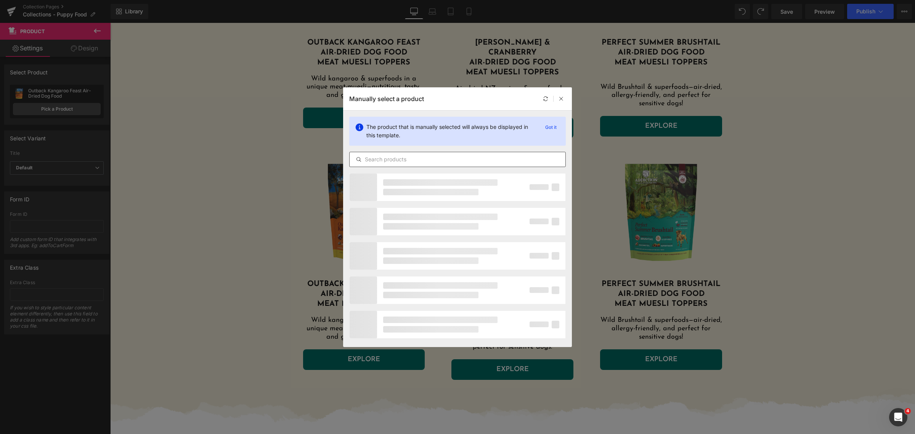
click at [404, 162] on input "text" at bounding box center [458, 159] width 216 height 9
type input "l"
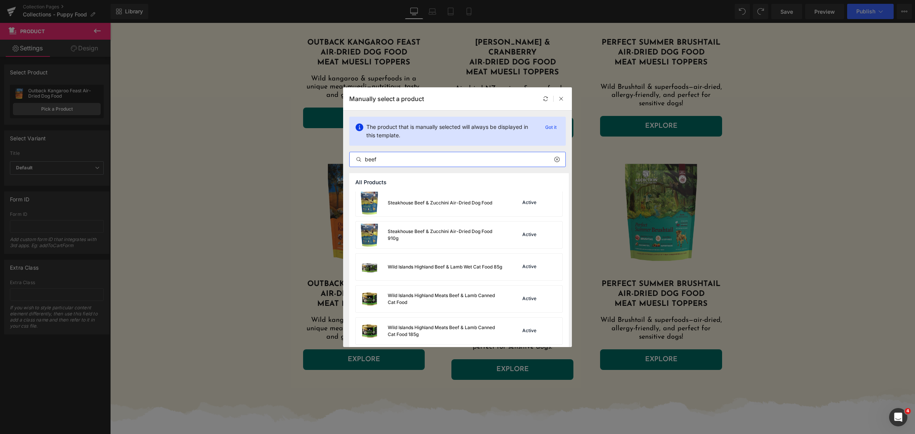
scroll to position [294, 0]
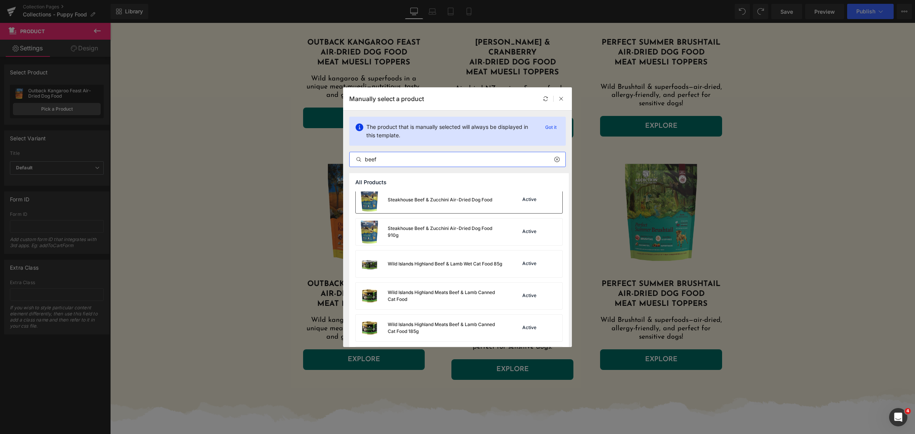
type input "beef"
click at [459, 197] on div "Steakhouse Beef & Zucchini Air-Dried Dog Food" at bounding box center [440, 199] width 104 height 7
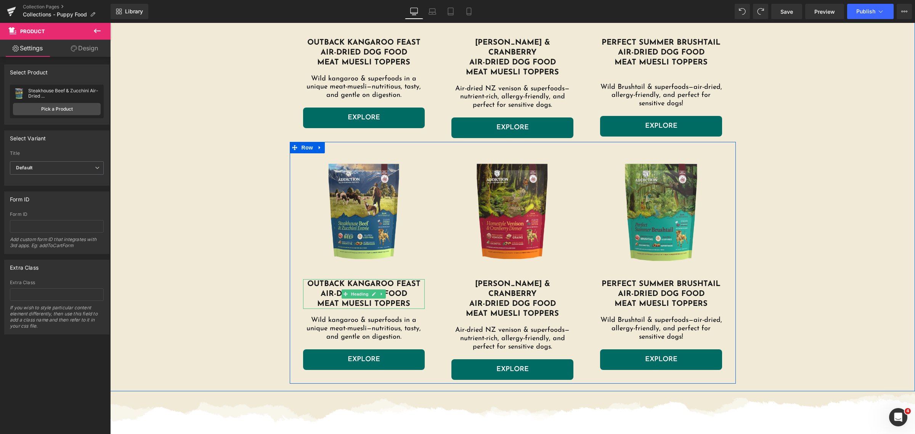
click at [358, 280] on h1 "outback KANGAROO feast" at bounding box center [364, 284] width 122 height 10
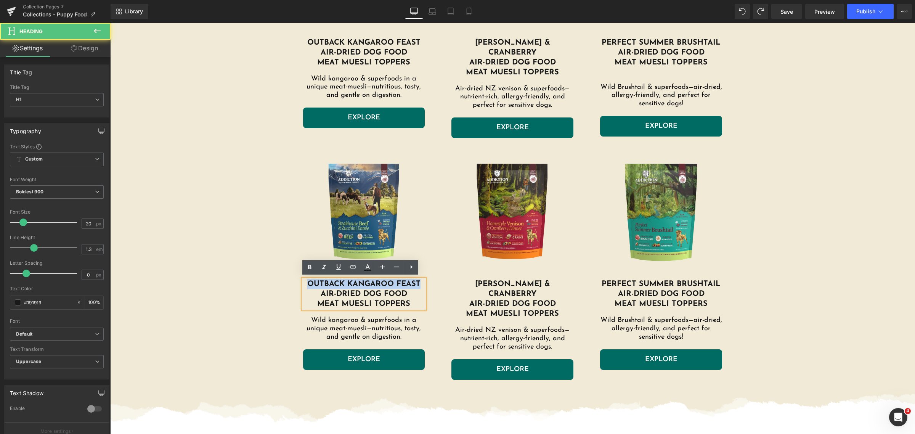
drag, startPoint x: 306, startPoint y: 282, endPoint x: 424, endPoint y: 285, distance: 118.6
click at [424, 285] on div "Sale Off (P) Image Product outback KANGAROO feast air-dried dog food meat Muesl…" at bounding box center [364, 256] width 149 height 228
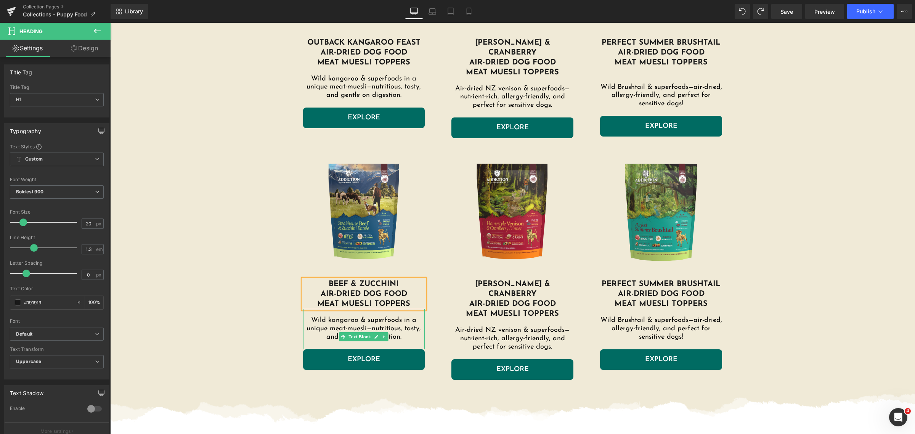
click at [401, 324] on p "Wild kangaroo & superfoods in a unique meat-muesli—nutritious, tasty, and gentl…" at bounding box center [364, 328] width 122 height 25
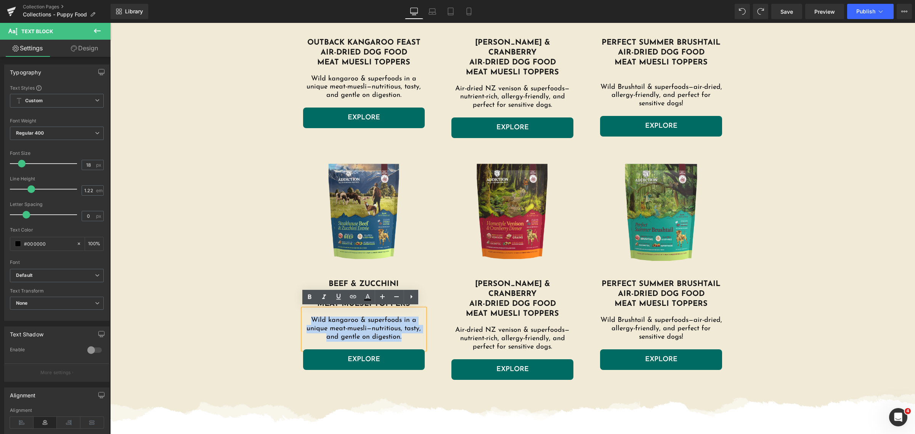
drag, startPoint x: 403, startPoint y: 334, endPoint x: 300, endPoint y: 318, distance: 104.1
click at [303, 318] on p "Wild kangaroo & superfoods in a unique meat-muesli—nutritious, tasty, and gentl…" at bounding box center [364, 328] width 122 height 25
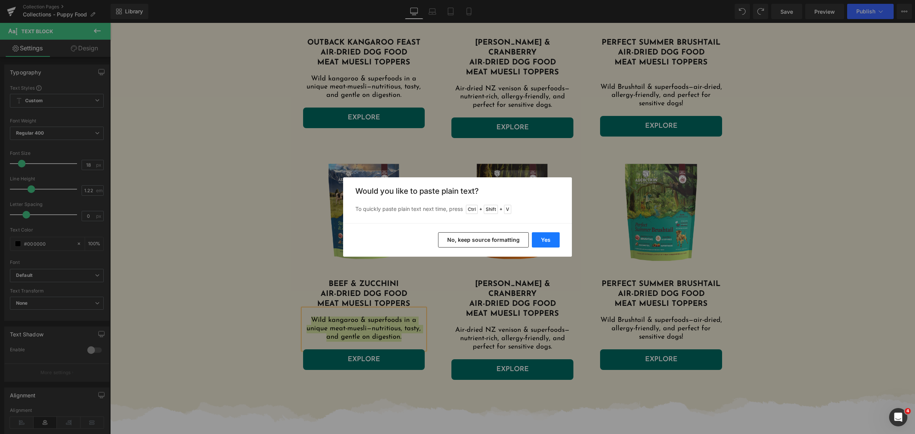
click at [544, 239] on button "Yes" at bounding box center [546, 239] width 28 height 15
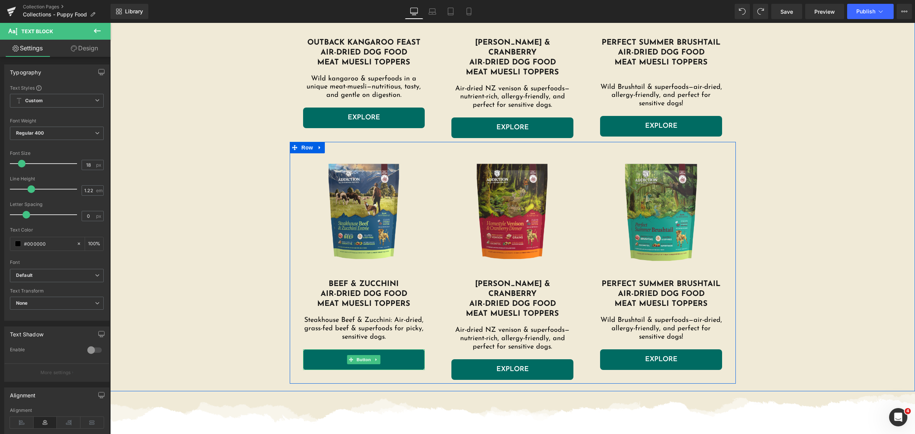
click at [319, 357] on link "EXPLORE" at bounding box center [364, 359] width 122 height 21
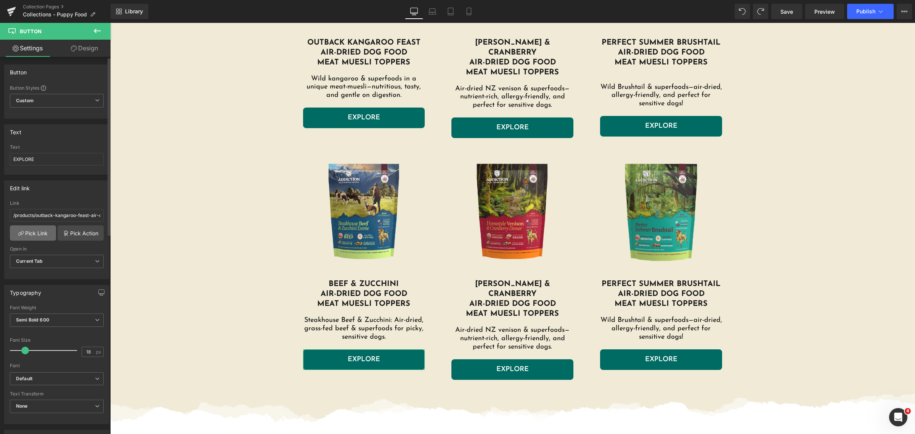
click at [38, 233] on link "Pick Link" at bounding box center [33, 232] width 46 height 15
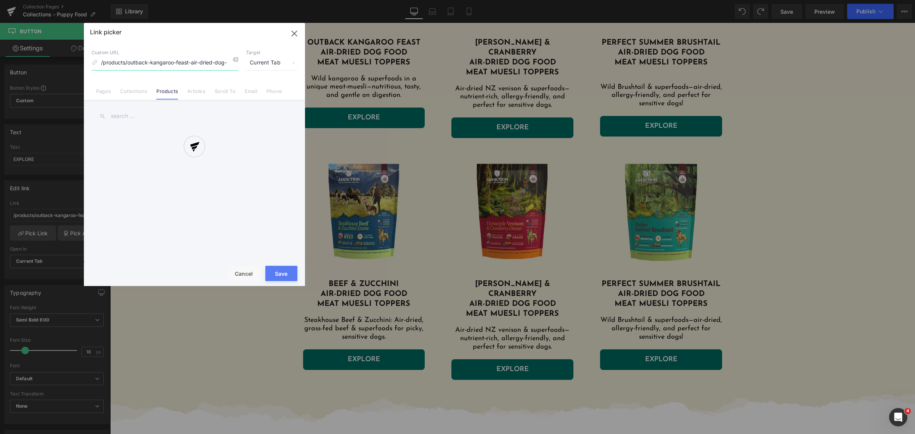
scroll to position [0, 4]
click at [136, 116] on input "text" at bounding box center [194, 116] width 206 height 17
type input "beef"
click at [186, 231] on link "Steakhouse Beef & Zucchini Air-Dried Dog Food" at bounding box center [196, 235] width 168 height 19
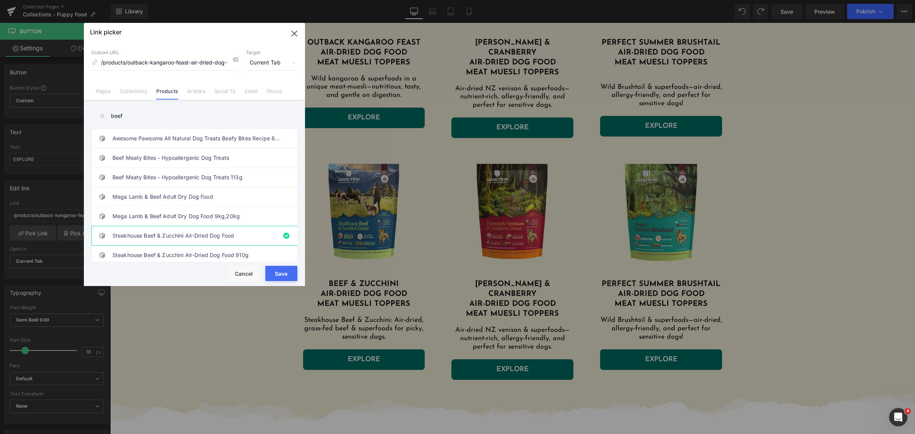
click at [278, 272] on button "Save" at bounding box center [281, 273] width 32 height 15
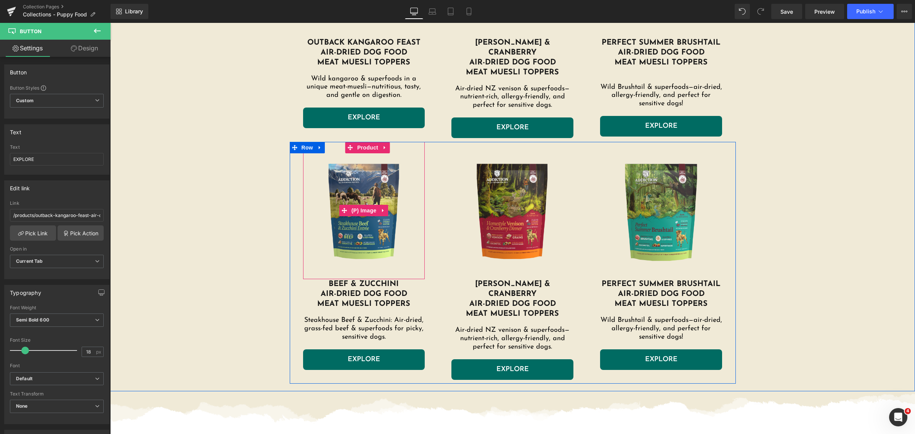
click at [344, 188] on img at bounding box center [364, 210] width 114 height 114
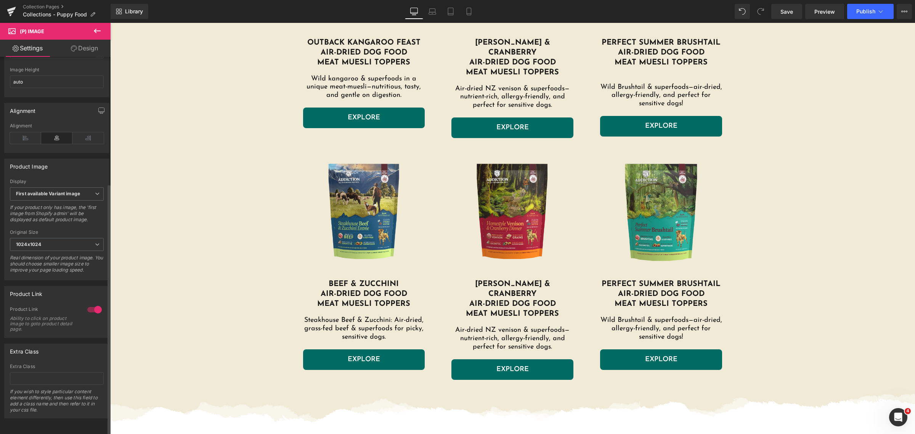
scroll to position [189, 0]
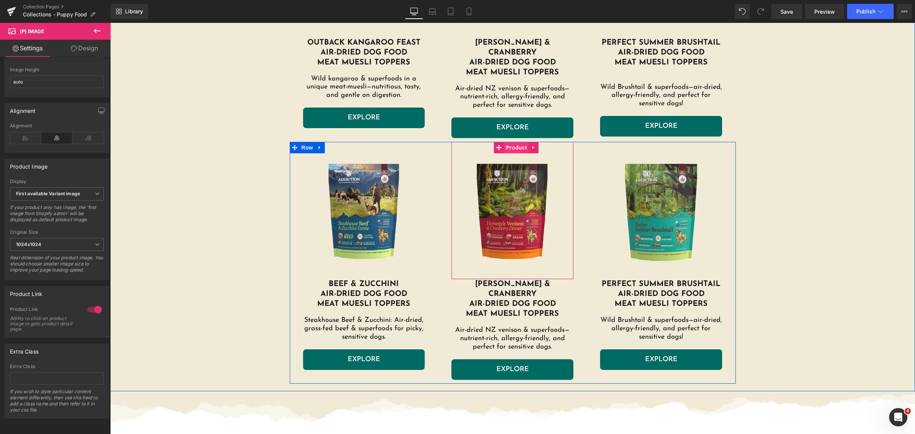
click at [506, 147] on span "Product" at bounding box center [516, 147] width 25 height 11
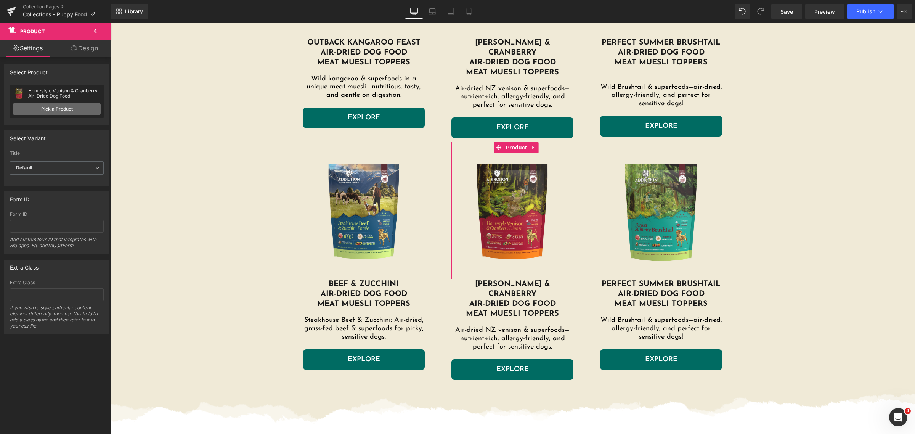
click at [35, 109] on link "Pick a Product" at bounding box center [57, 109] width 88 height 12
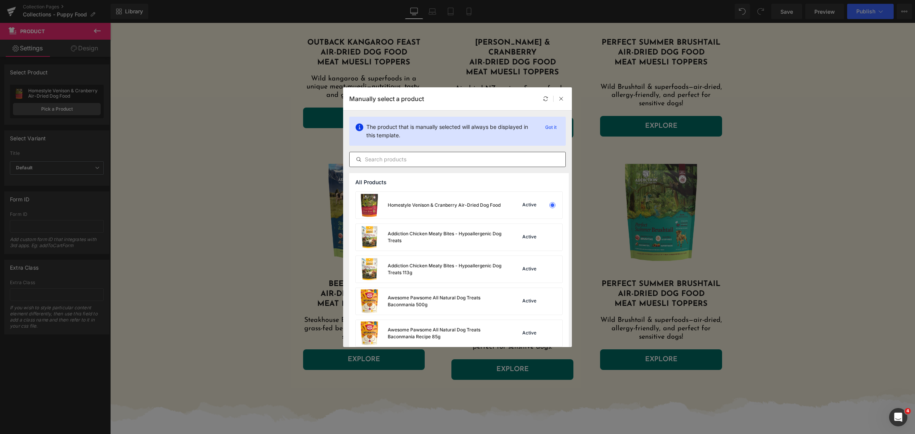
click at [390, 159] on input "text" at bounding box center [458, 159] width 216 height 9
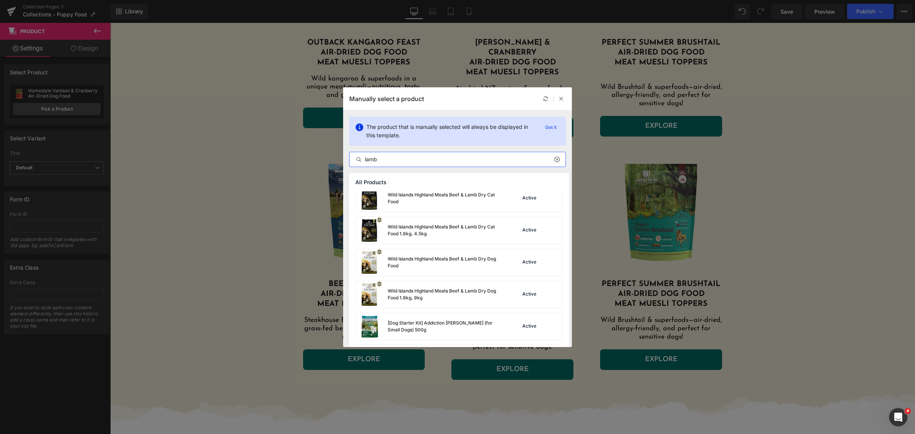
scroll to position [422, 0]
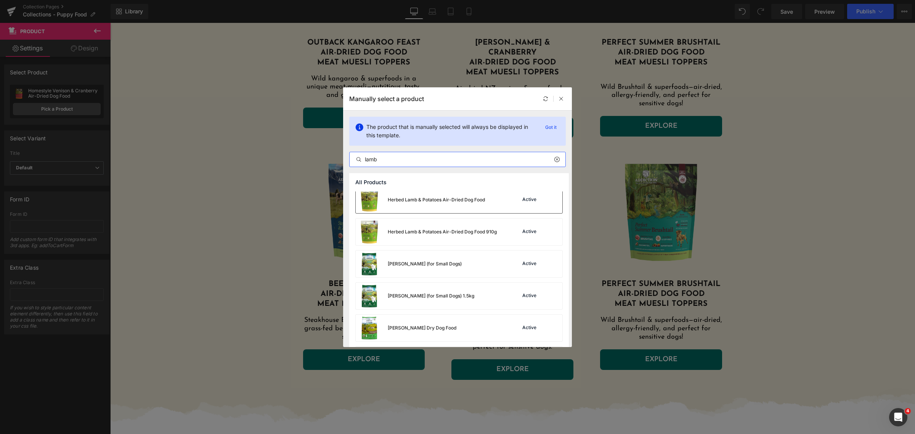
type input "lamb"
click at [447, 196] on div "Herbed Lamb & Potatoes Air-Dried Dog Food" at bounding box center [436, 199] width 97 height 7
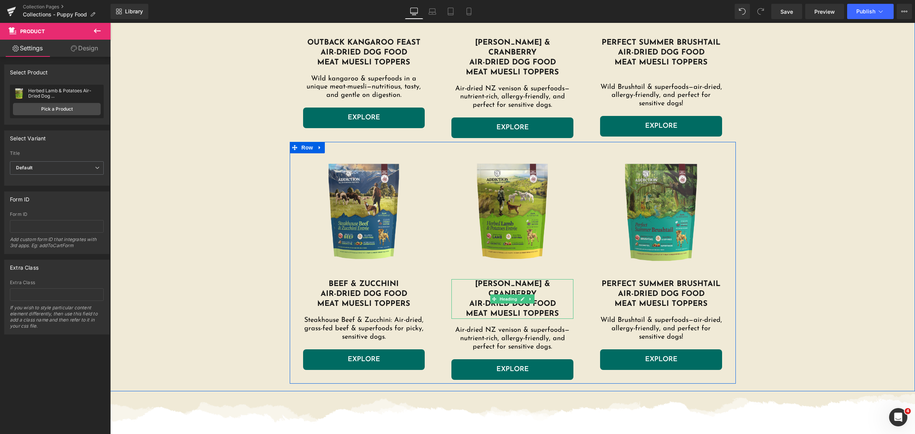
click at [501, 283] on h1 "[PERSON_NAME] & Cranberry" at bounding box center [512, 289] width 122 height 20
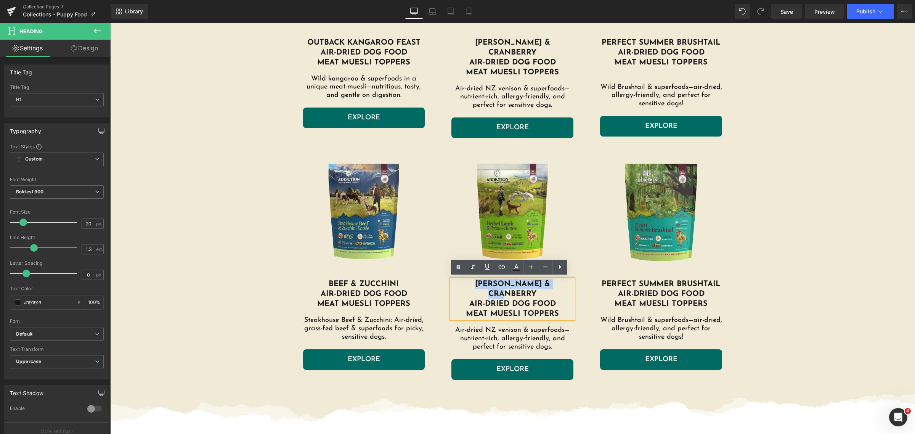
drag, startPoint x: 462, startPoint y: 281, endPoint x: 559, endPoint y: 282, distance: 96.8
click at [559, 282] on h1 "[PERSON_NAME] & Cranberry" at bounding box center [512, 289] width 122 height 20
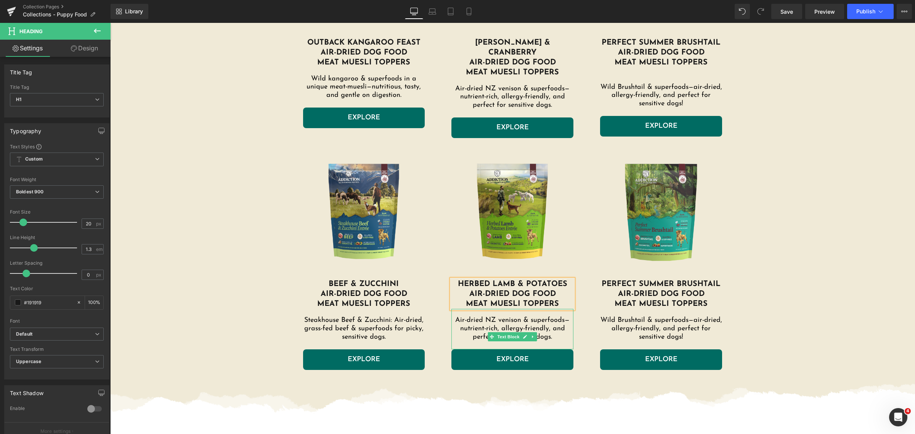
click at [531, 327] on p "Air-dried NZ venison & superfoods—nutrient-rich, allergy-friendly, and perfect …" at bounding box center [512, 328] width 122 height 25
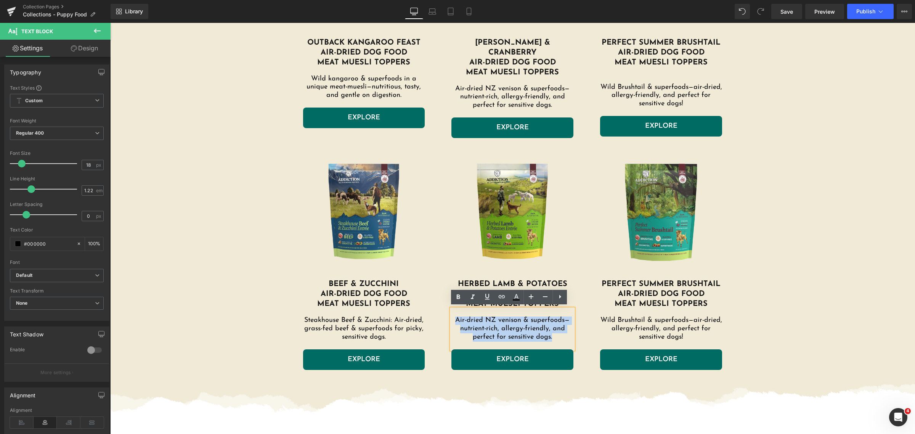
drag, startPoint x: 552, startPoint y: 334, endPoint x: 453, endPoint y: 319, distance: 100.9
click at [453, 319] on p "Air-dried NZ venison & superfoods—nutrient-rich, allergy-friendly, and perfect …" at bounding box center [512, 328] width 122 height 25
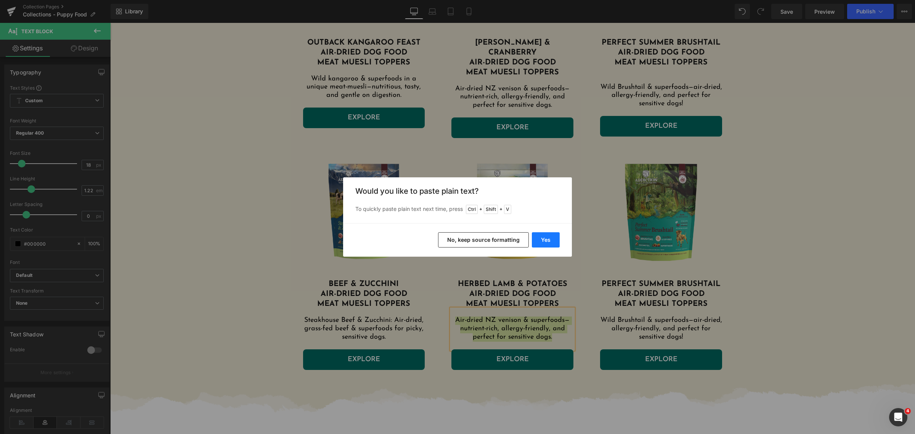
click at [547, 233] on button "Yes" at bounding box center [546, 239] width 28 height 15
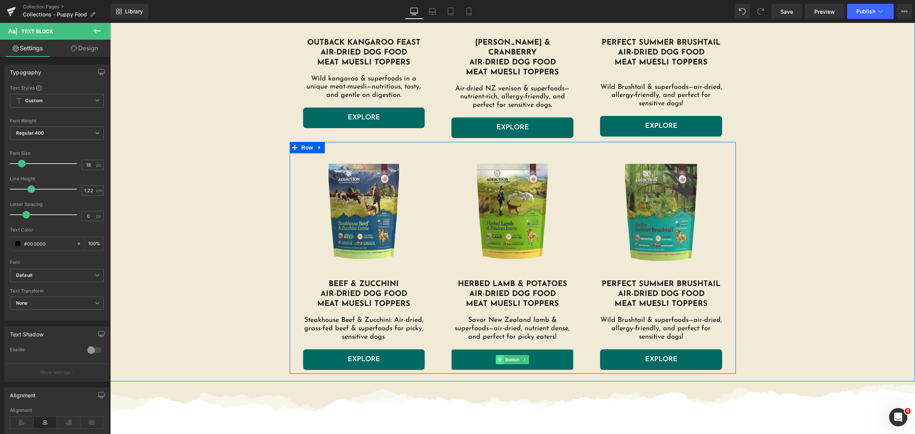
click at [504, 356] on span "Button" at bounding box center [513, 359] width 18 height 9
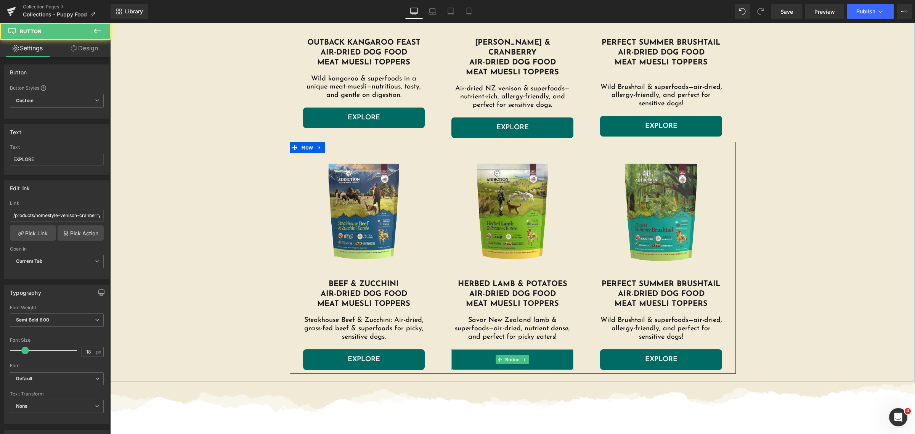
click at [466, 356] on link "EXPLORE" at bounding box center [512, 359] width 122 height 21
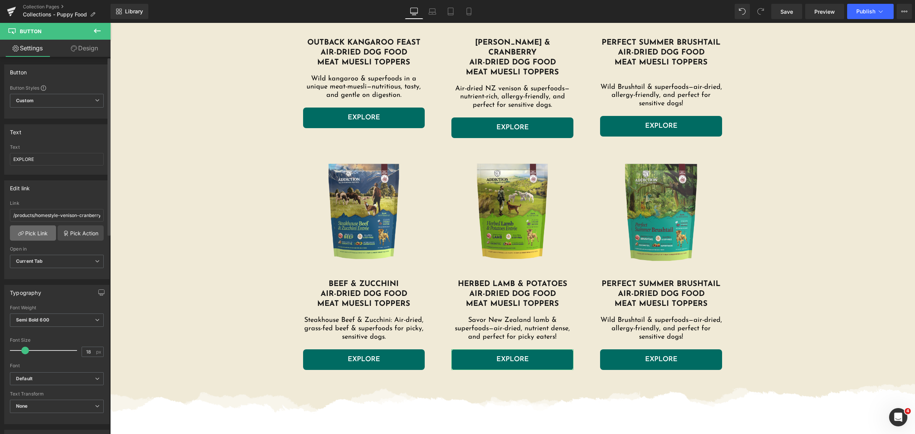
click at [44, 238] on link "Pick Link" at bounding box center [33, 232] width 46 height 15
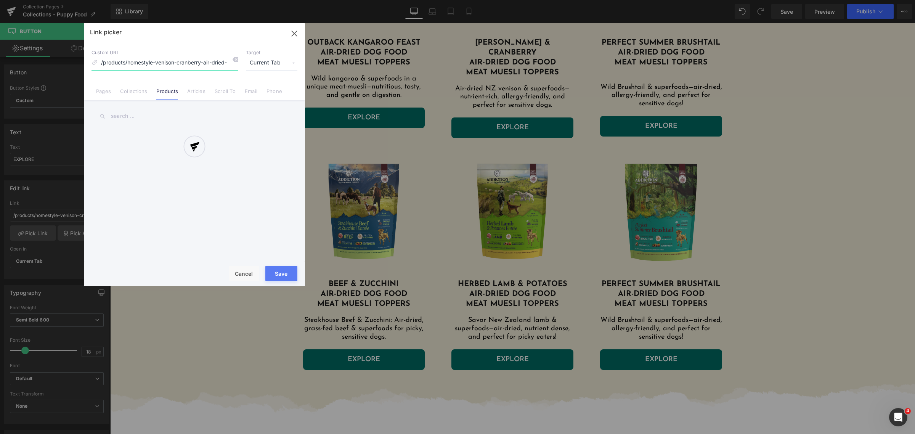
scroll to position [0, 18]
click at [164, 117] on input "text" at bounding box center [194, 116] width 206 height 17
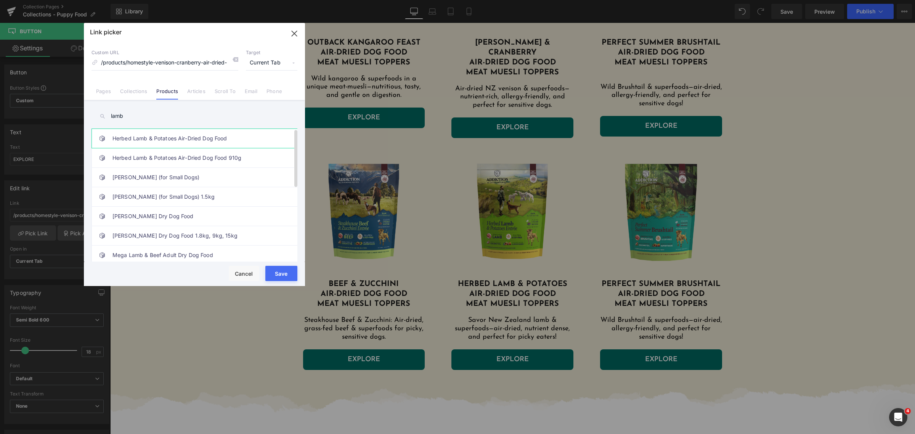
type input "lamb"
click at [227, 137] on link "Herbed Lamb & Potatoes Air-Dried Dog Food" at bounding box center [196, 138] width 168 height 19
click at [284, 275] on button "Save" at bounding box center [281, 273] width 32 height 15
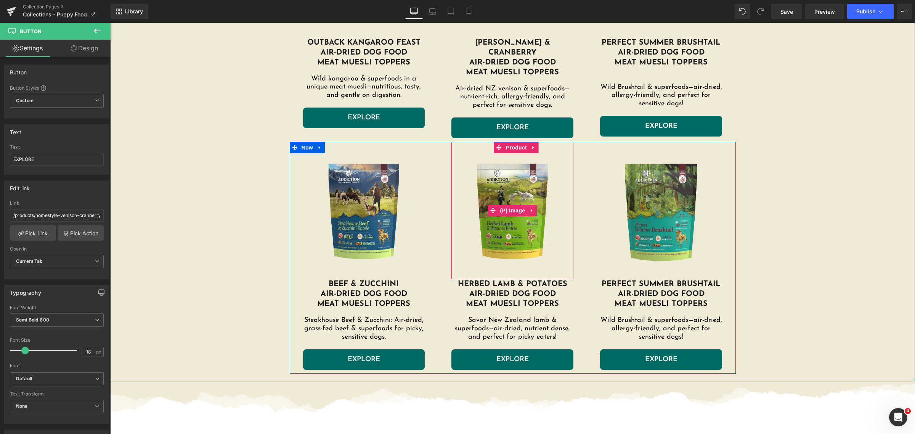
click at [500, 224] on img at bounding box center [512, 210] width 114 height 114
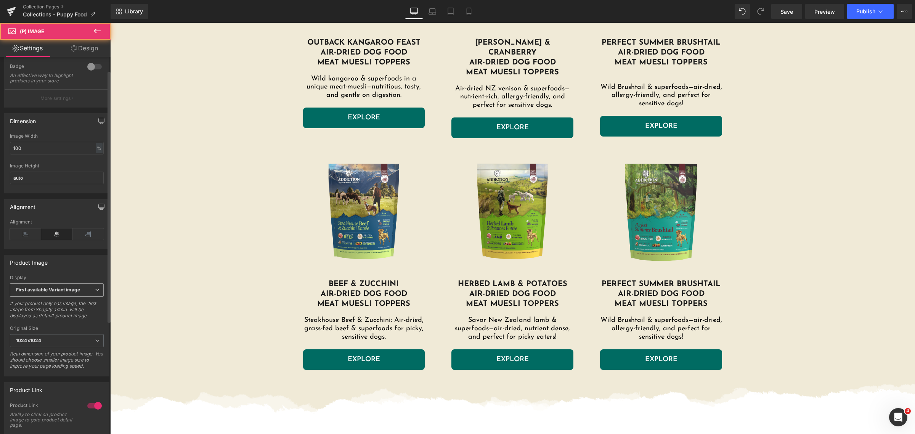
scroll to position [189, 0]
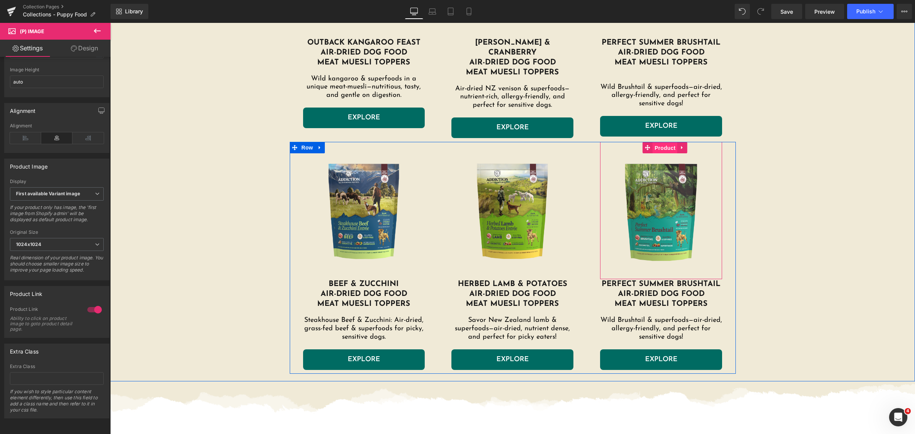
click at [658, 146] on span "Product" at bounding box center [665, 147] width 25 height 11
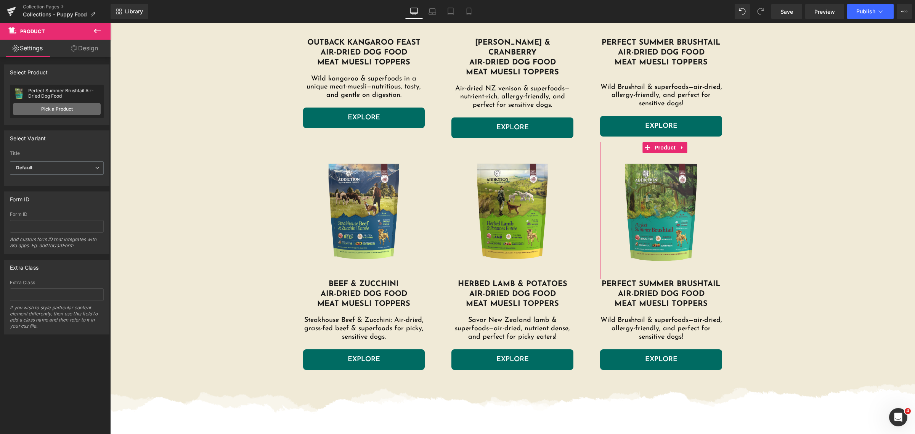
click at [60, 107] on link "Pick a Product" at bounding box center [57, 109] width 88 height 12
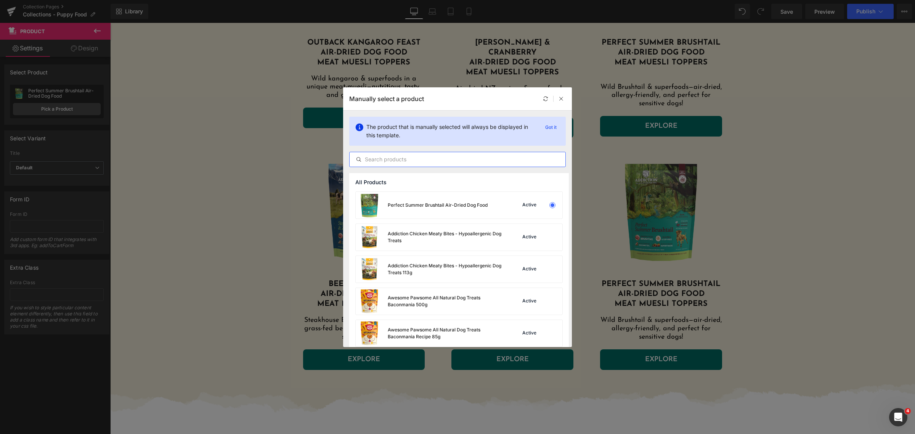
click at [403, 155] on input "text" at bounding box center [458, 159] width 216 height 9
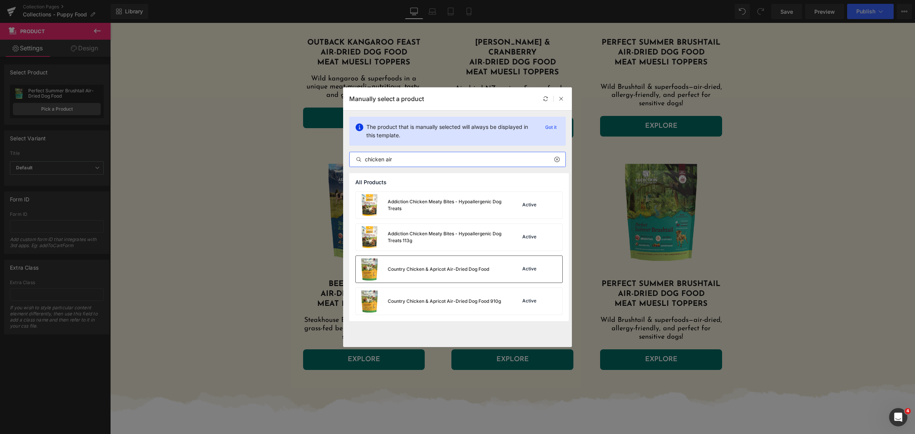
type input "chicken air"
click at [462, 268] on div "Country Chicken & Apricot Air-Dried Dog Food" at bounding box center [438, 269] width 101 height 7
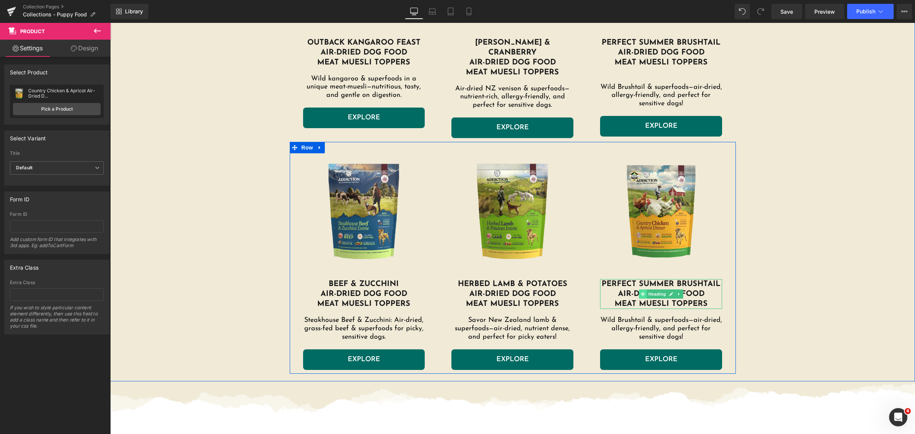
click at [640, 289] on span at bounding box center [643, 293] width 8 height 9
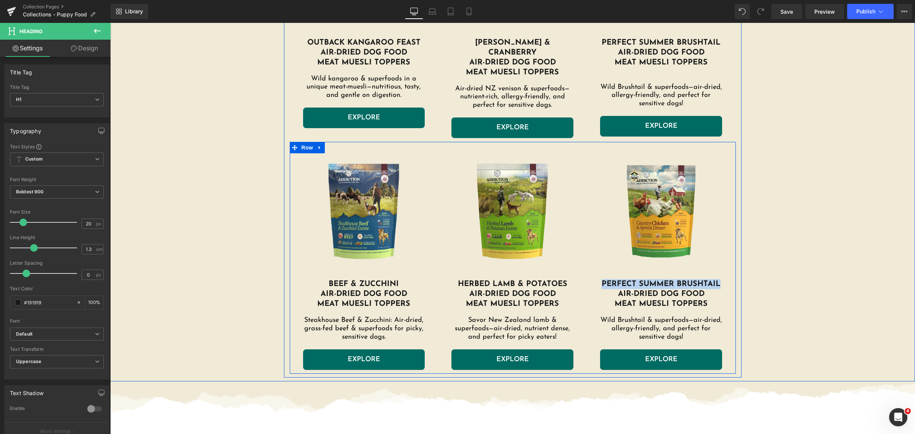
drag, startPoint x: 600, startPoint y: 282, endPoint x: 720, endPoint y: 281, distance: 120.1
click at [720, 281] on div "Sale Off (P) Image Product perfect Summer Brushtail air-dried dog food meat mue…" at bounding box center [661, 256] width 149 height 228
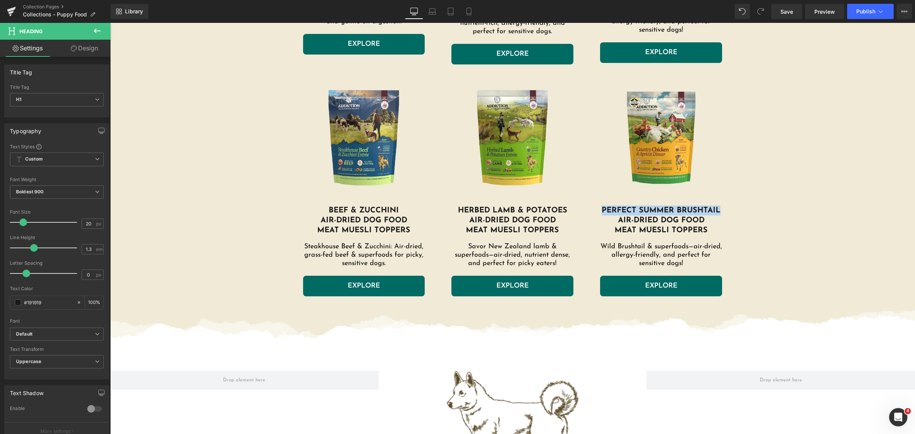
scroll to position [1961, 0]
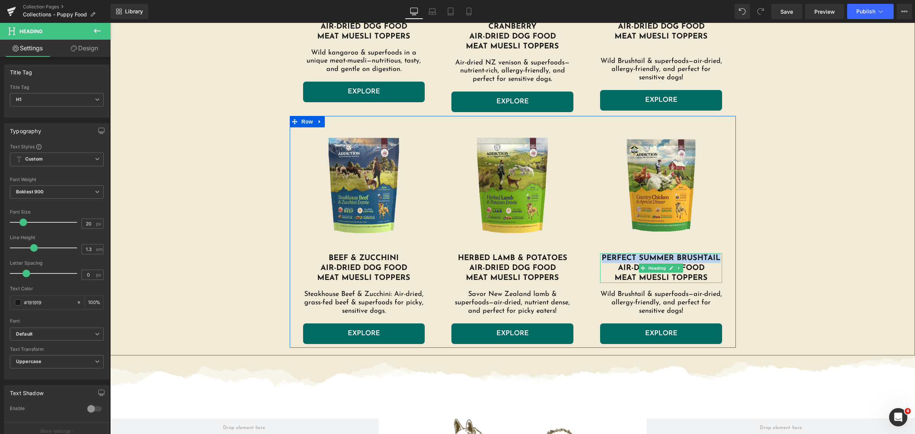
click at [626, 256] on span "perfect Summer Brushtail" at bounding box center [661, 258] width 119 height 8
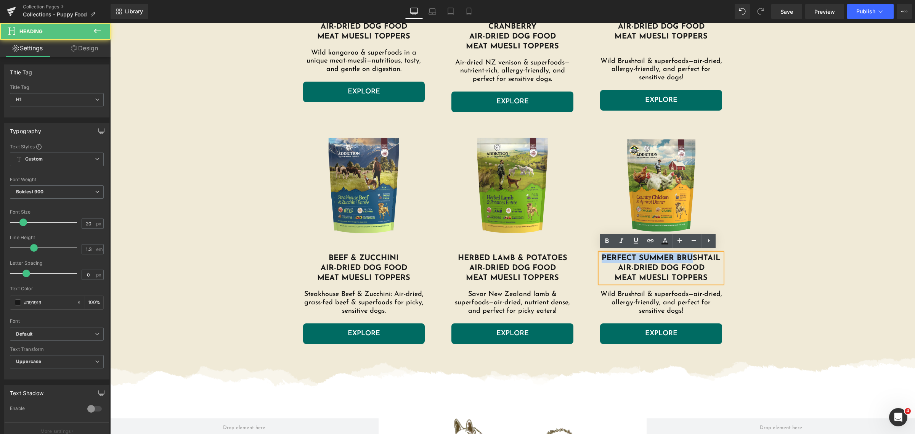
drag, startPoint x: 600, startPoint y: 256, endPoint x: 690, endPoint y: 255, distance: 90.0
click at [690, 255] on span "perfect Summer Brushtail" at bounding box center [661, 258] width 119 height 8
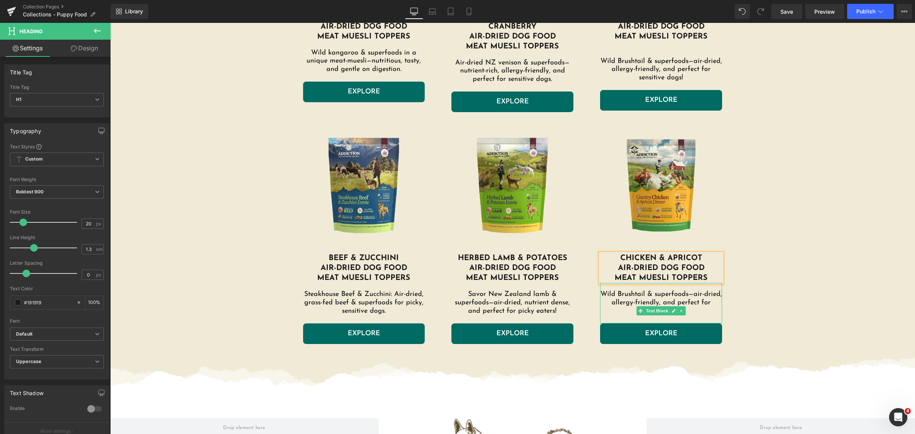
click at [685, 298] on p "Wild Brushtail & superfoods—air-dried, allergy-friendly, and perfect for sensit…" at bounding box center [661, 303] width 122 height 25
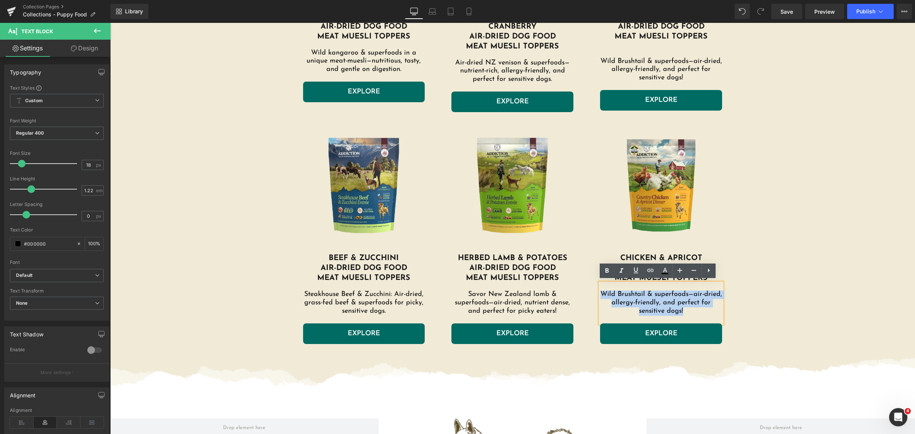
drag, startPoint x: 689, startPoint y: 308, endPoint x: 600, endPoint y: 292, distance: 90.6
click at [600, 292] on p "Wild Brushtail & superfoods—air-dried, allergy-friendly, and perfect for sensit…" at bounding box center [661, 303] width 122 height 25
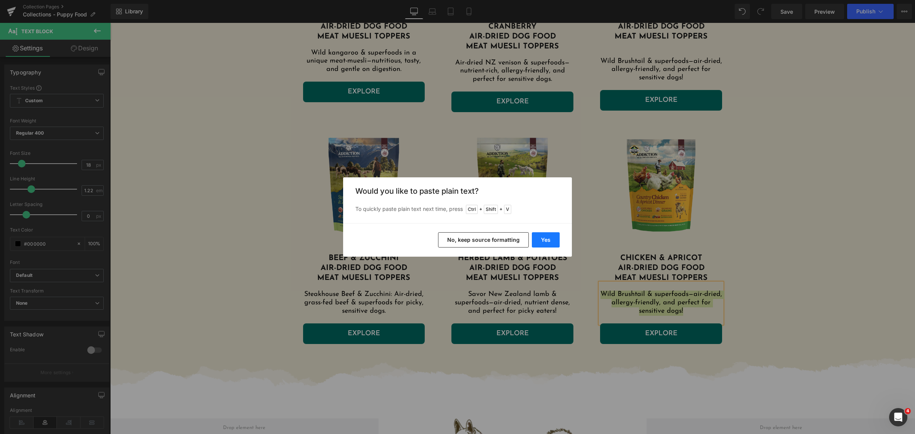
click at [538, 241] on button "Yes" at bounding box center [546, 239] width 28 height 15
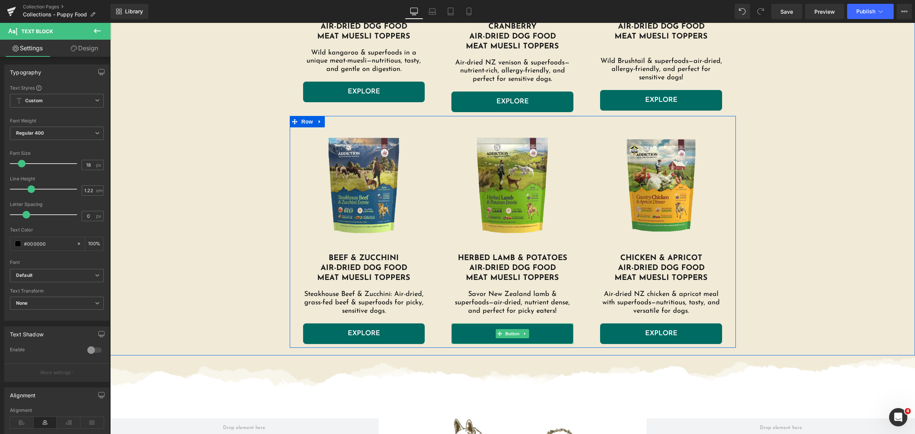
click at [479, 331] on link "EXPLORE" at bounding box center [512, 333] width 122 height 21
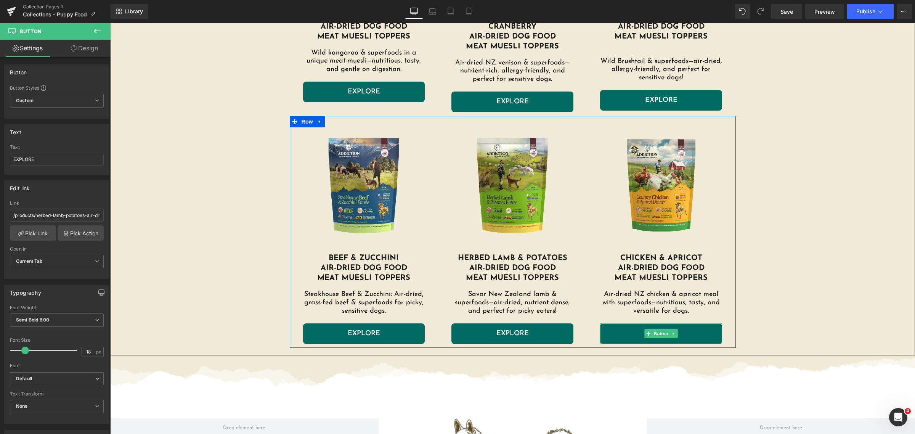
click at [608, 332] on link "EXPLORE" at bounding box center [661, 333] width 122 height 21
click at [609, 329] on link "EXPLORE" at bounding box center [661, 333] width 122 height 21
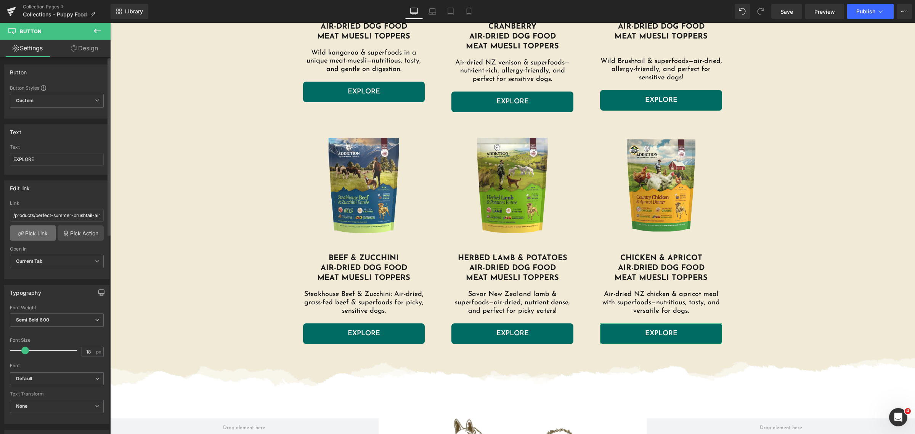
click at [33, 228] on link "Pick Link" at bounding box center [33, 232] width 46 height 15
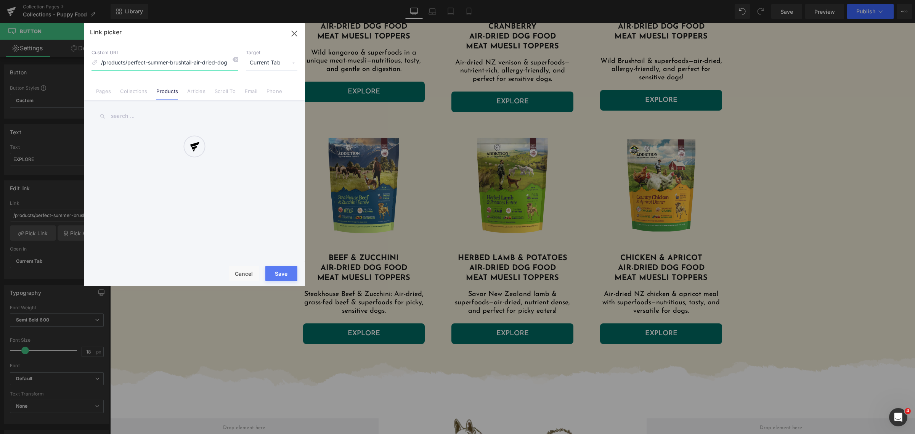
scroll to position [0, 8]
click at [153, 119] on input "text" at bounding box center [194, 116] width 206 height 17
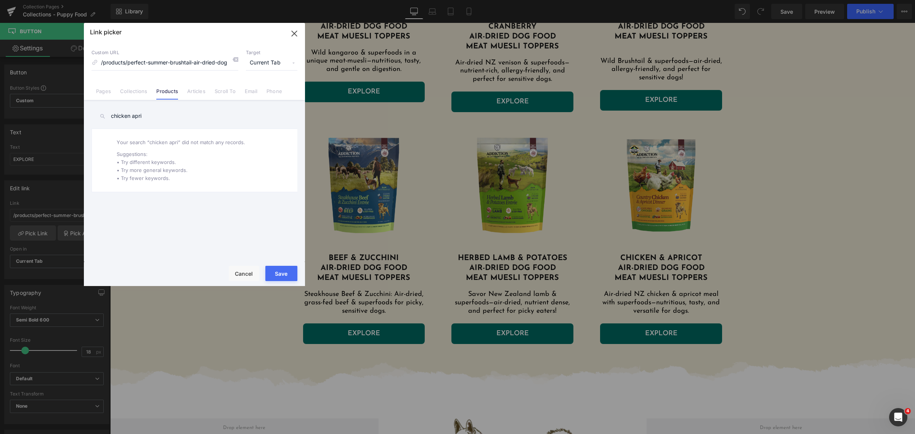
drag, startPoint x: 160, startPoint y: 119, endPoint x: 87, endPoint y: 117, distance: 73.2
click at [87, 117] on div "chicken apri Perfect Summer Brushtail Air-Dried Dog [MEDICAL_DATA] Chicken Meat…" at bounding box center [194, 182] width 221 height 164
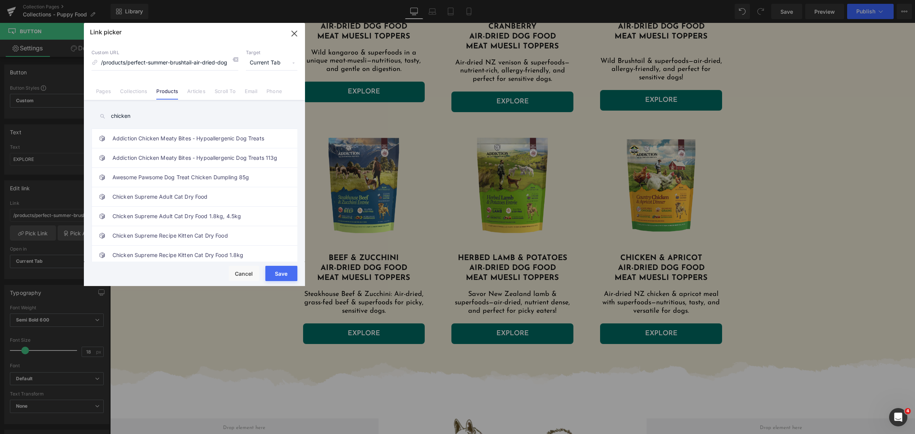
type input "chicken"
click at [182, 219] on link "Country Chicken & Apricot Air-Dried Dog Food" at bounding box center [196, 218] width 168 height 19
click at [276, 270] on button "Save" at bounding box center [281, 273] width 32 height 15
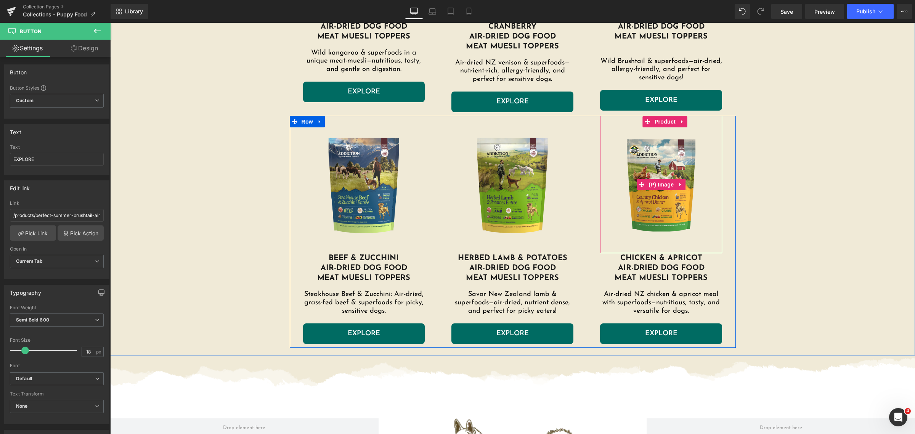
click at [643, 152] on img at bounding box center [661, 184] width 114 height 114
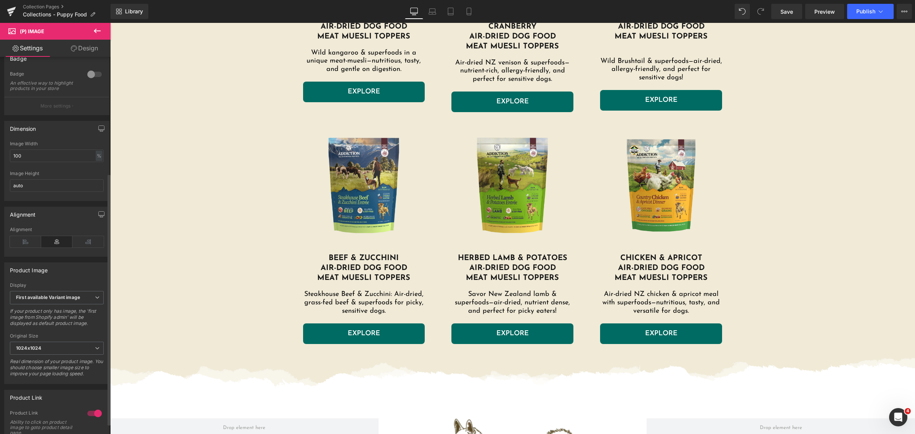
scroll to position [189, 0]
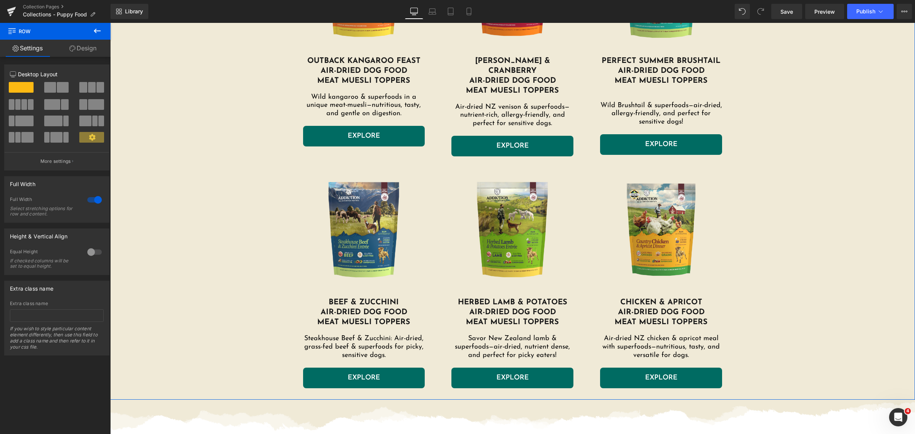
scroll to position [1865, 0]
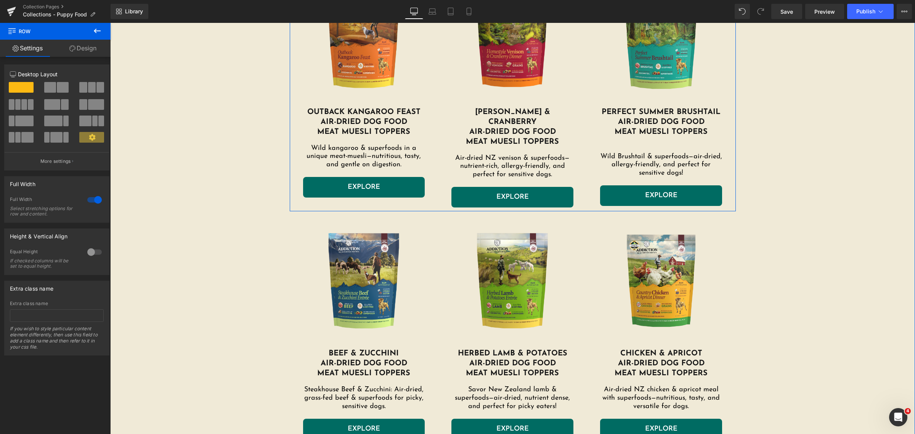
click at [654, 112] on span "perfect Summer Brushtail" at bounding box center [661, 112] width 119 height 8
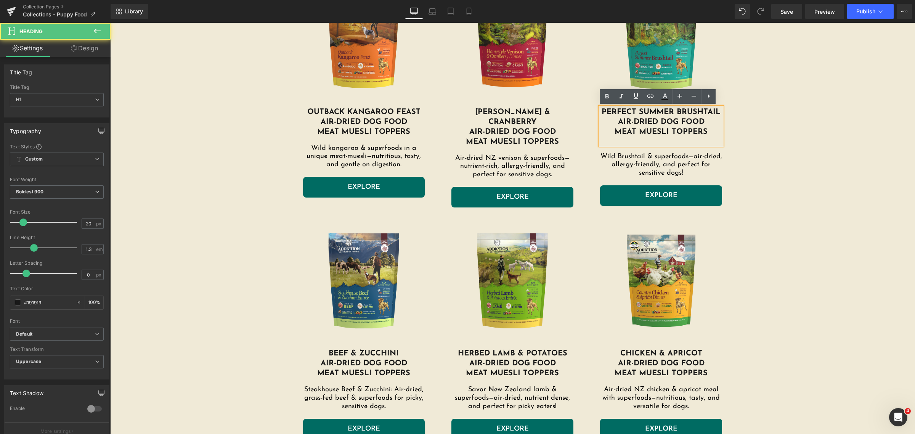
click at [719, 135] on div "perfect Summer Brushtail air-dried dog food meat muesli toppers" at bounding box center [661, 126] width 122 height 38
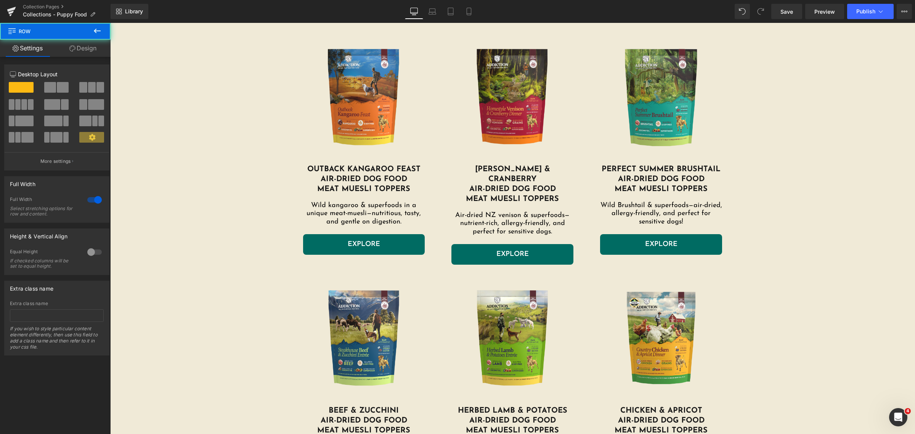
scroll to position [1722, 0]
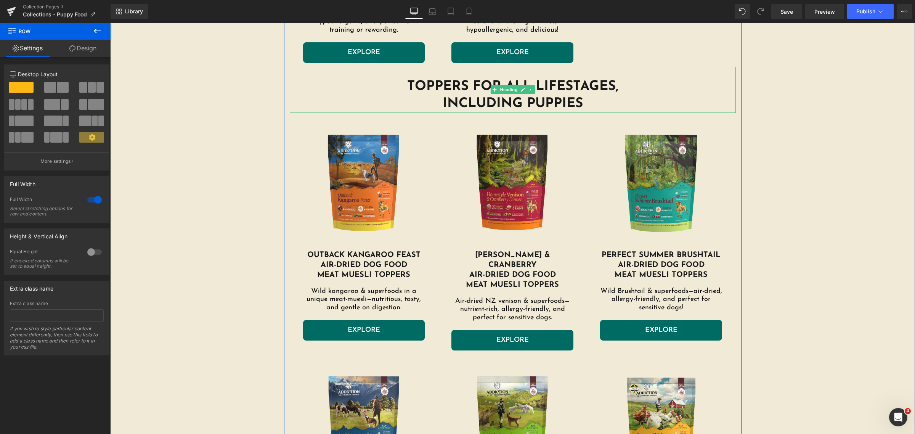
click at [513, 71] on div "Toppers for all lifestages, including Puppies" at bounding box center [513, 90] width 446 height 46
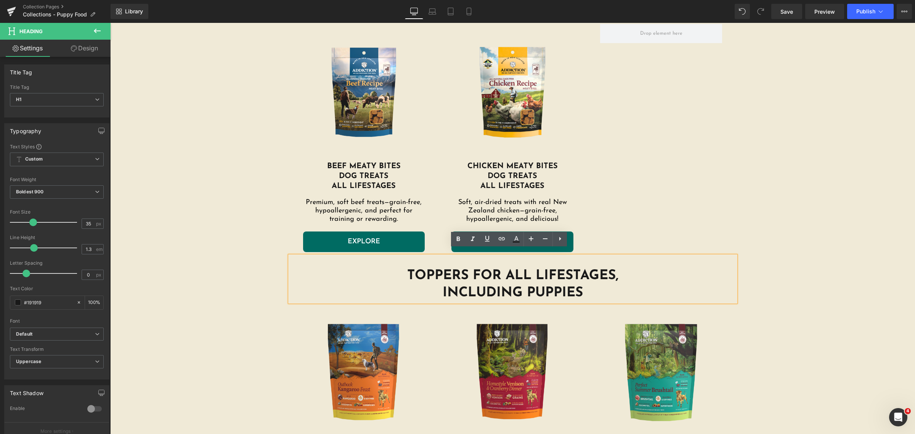
scroll to position [1532, 0]
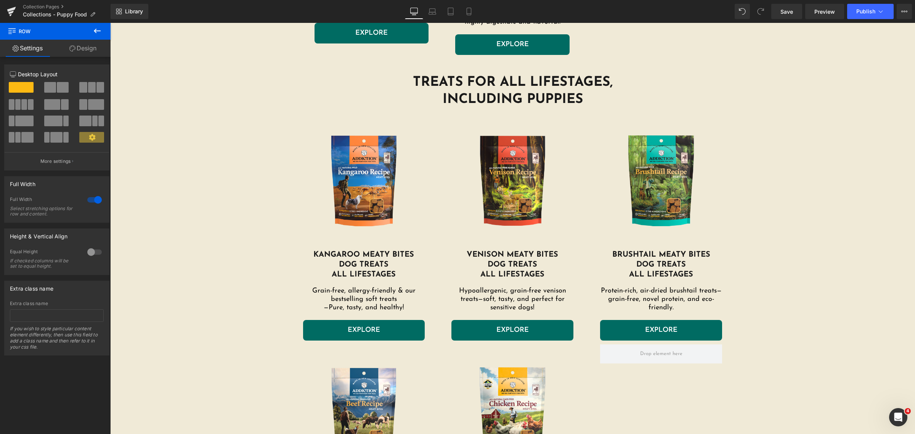
scroll to position [1103, 0]
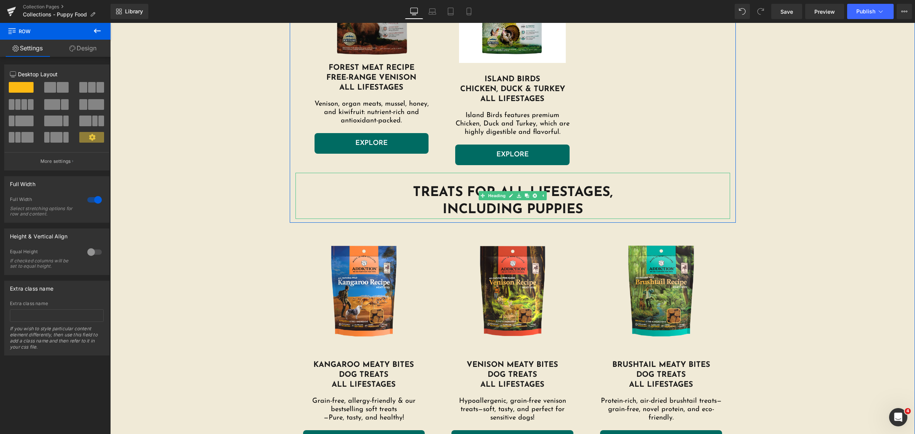
click at [586, 193] on h1 "Treats for all lifestages," at bounding box center [512, 193] width 435 height 18
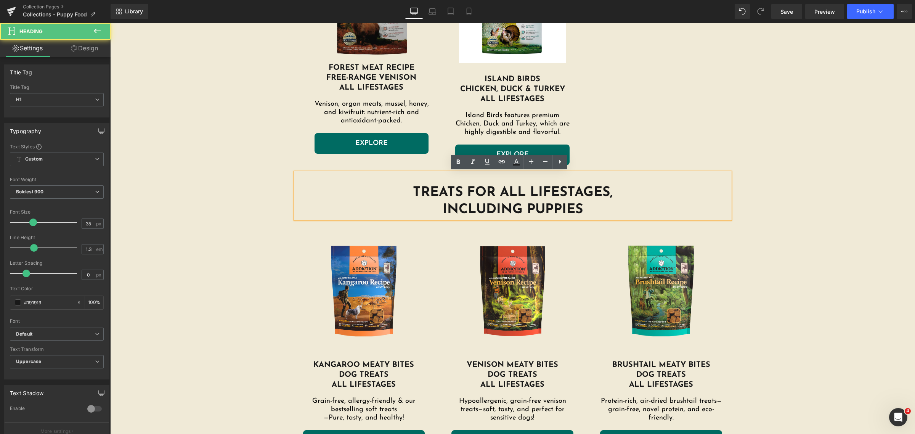
click at [515, 239] on img at bounding box center [512, 291] width 114 height 114
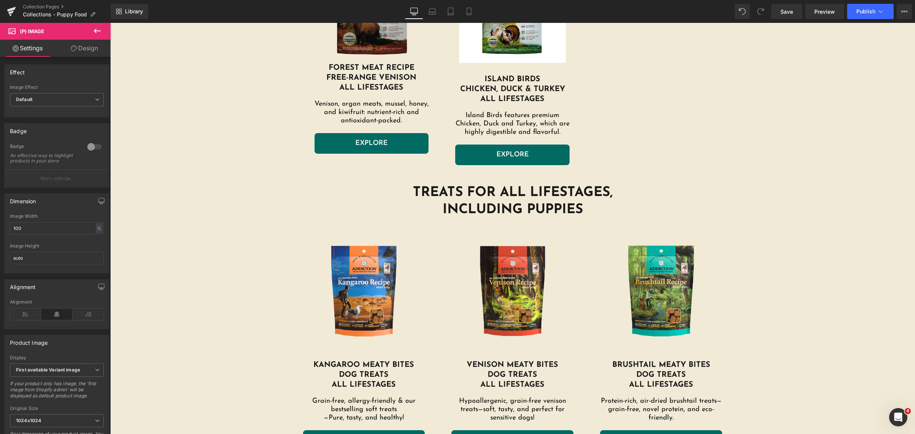
click at [598, 190] on h1 "Treats for all lifestages," at bounding box center [512, 193] width 435 height 18
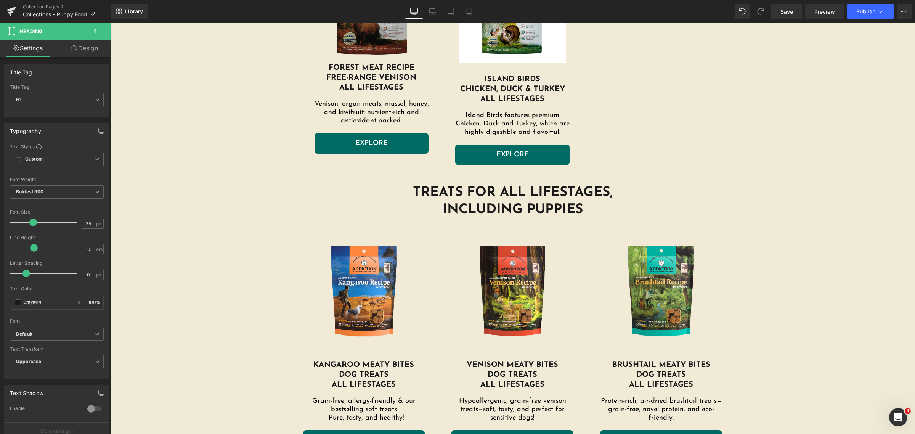
click at [86, 48] on link "Design" at bounding box center [84, 48] width 55 height 17
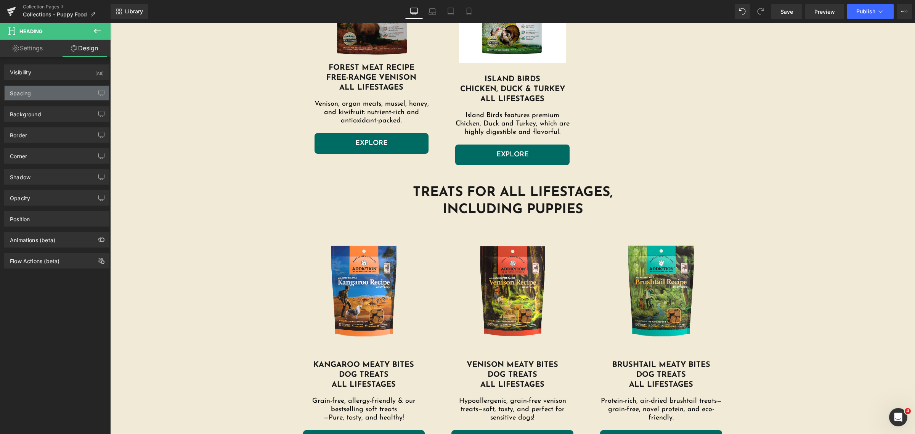
click at [53, 92] on div "Spacing" at bounding box center [57, 93] width 104 height 14
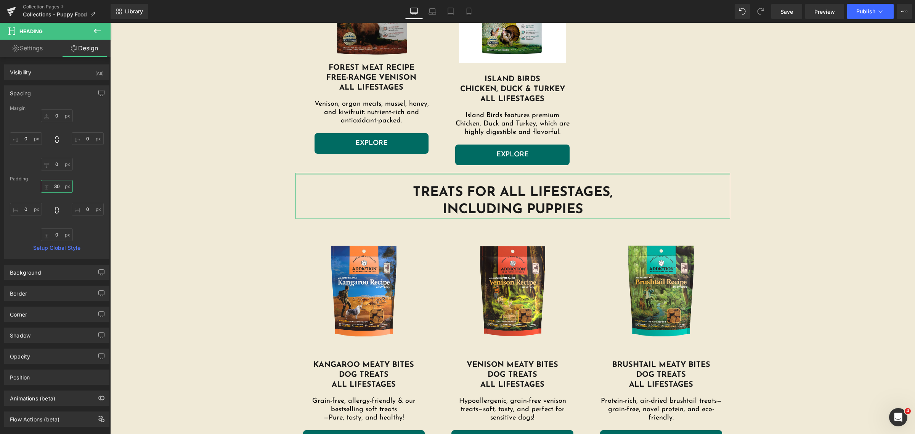
click at [62, 189] on input "30" at bounding box center [57, 186] width 32 height 13
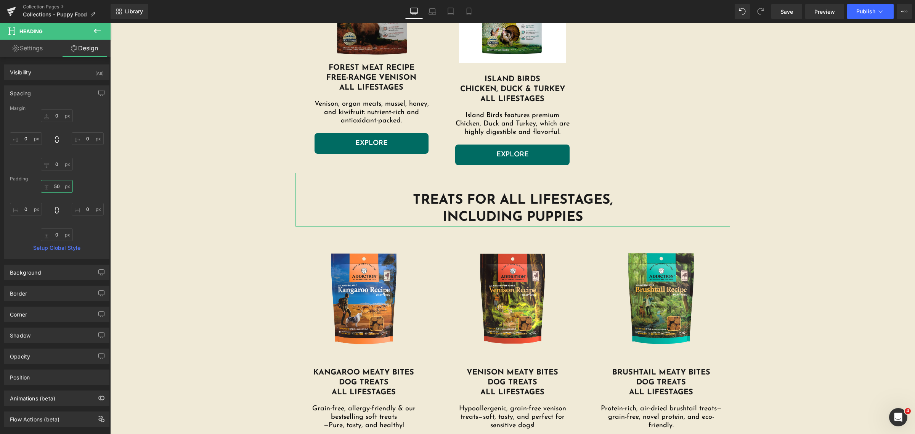
type input "50"
click at [772, 218] on div "Sale Off (P) Image MEGA DRy DOG FOOD FOR PUPPIEs Heading Nourish medium to larg…" at bounding box center [512, 221] width 805 height 1991
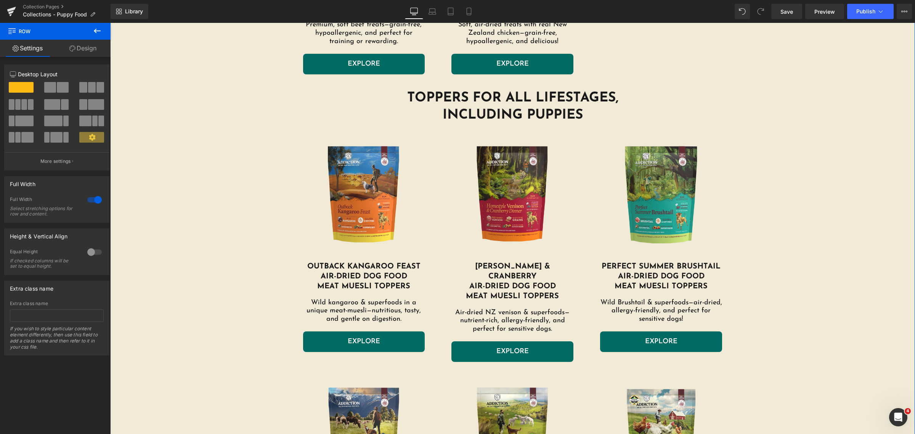
scroll to position [1722, 0]
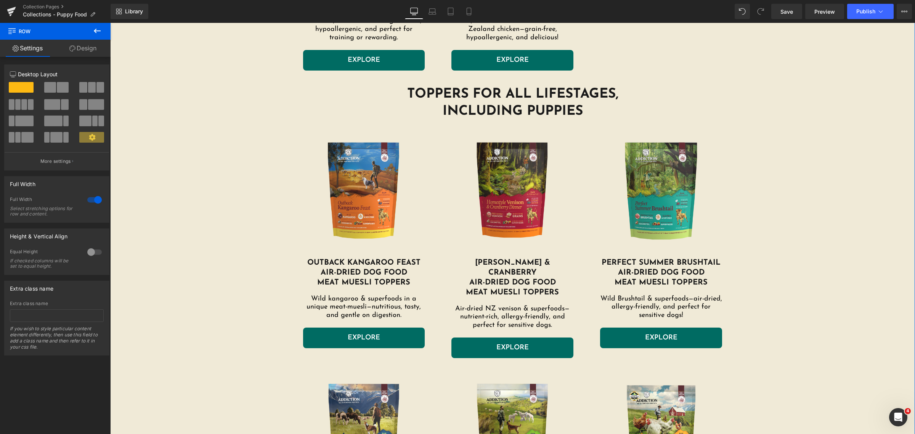
click at [548, 101] on h1 "Toppers for all lifestages," at bounding box center [513, 95] width 446 height 18
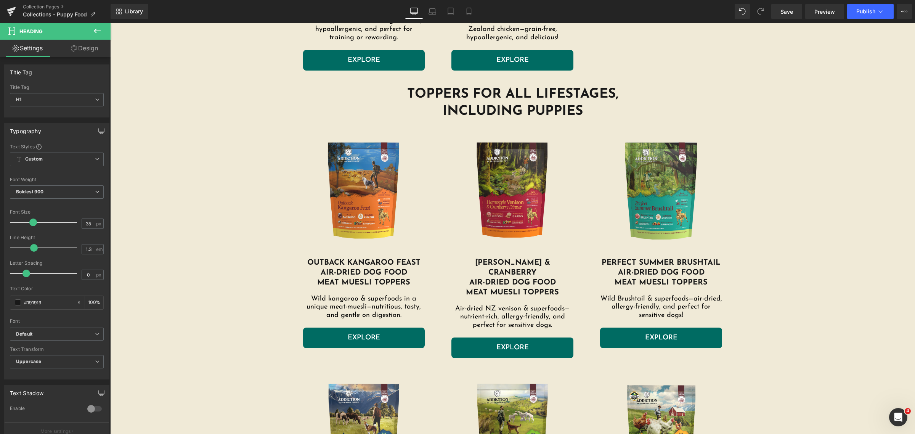
click at [78, 46] on link "Design" at bounding box center [84, 48] width 55 height 17
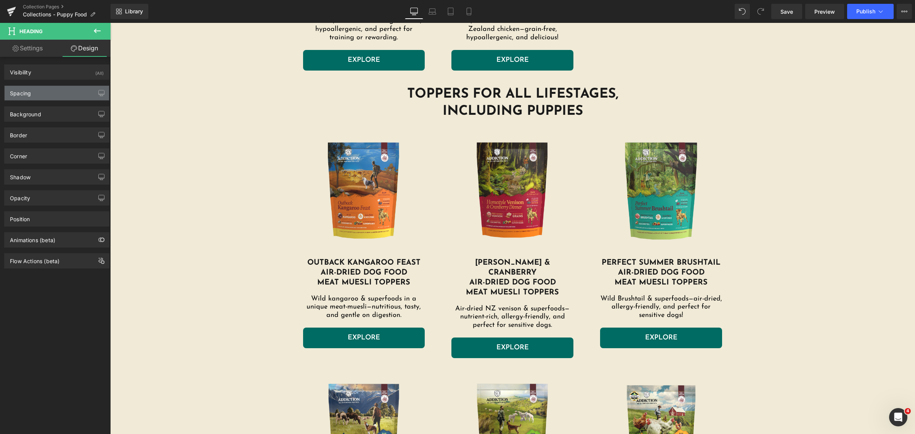
click at [52, 90] on div "Spacing" at bounding box center [57, 93] width 104 height 14
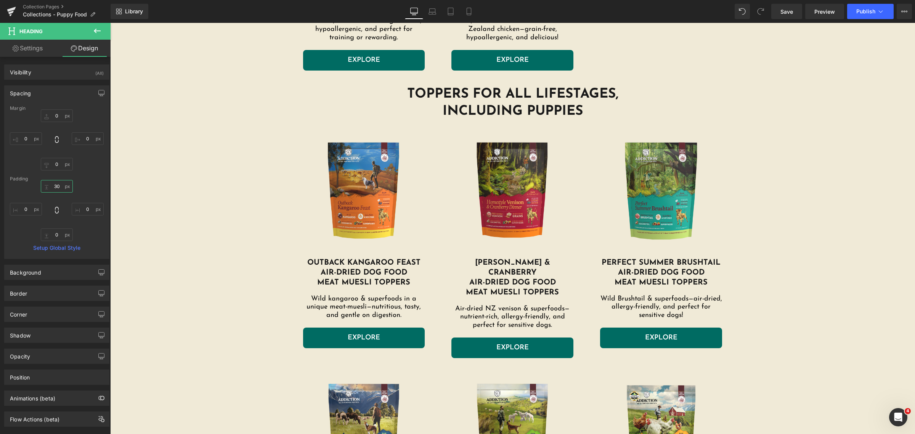
click at [55, 188] on input "30" at bounding box center [57, 186] width 32 height 13
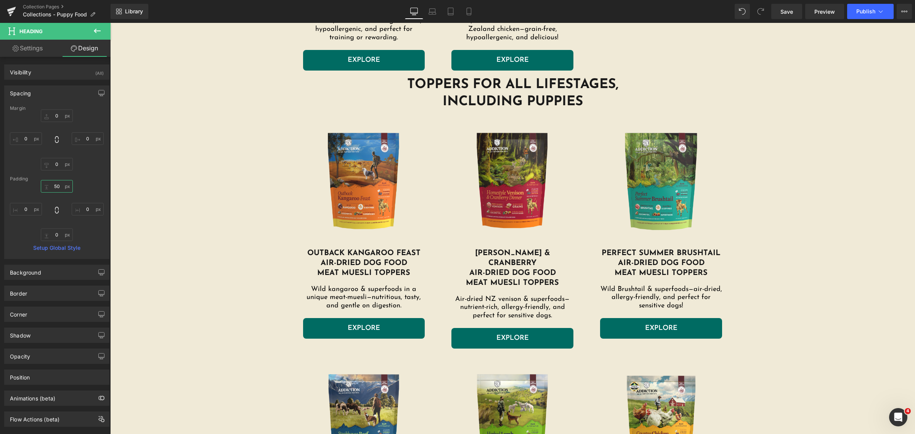
type input "50"
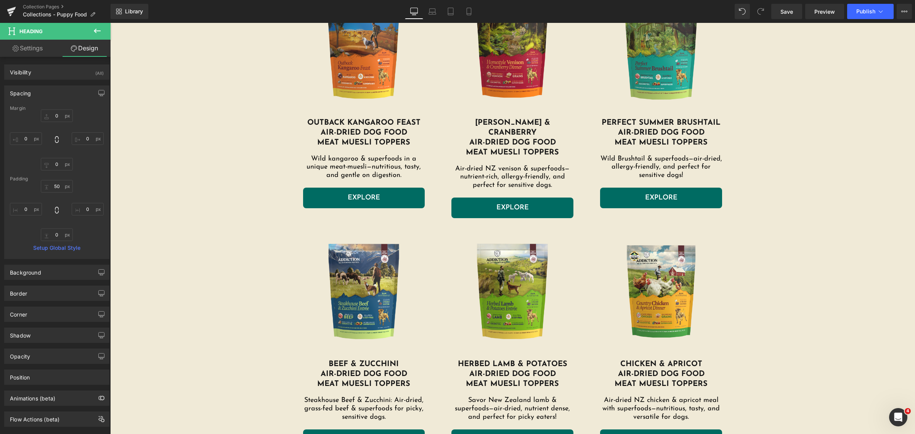
scroll to position [1818, 0]
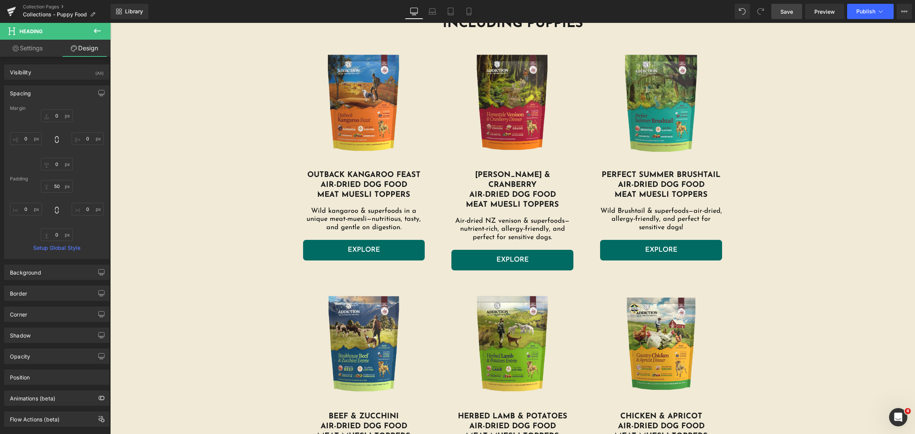
click at [794, 12] on link "Save" at bounding box center [786, 11] width 31 height 15
click at [865, 11] on span "Publish" at bounding box center [865, 11] width 19 height 6
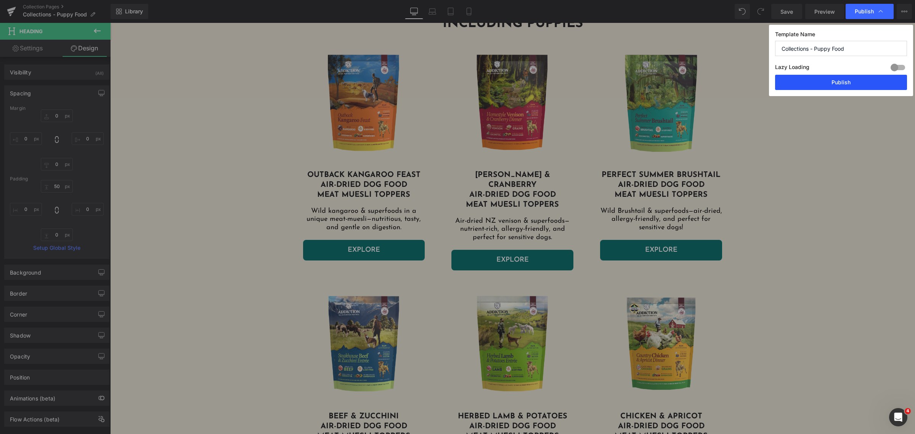
click at [800, 78] on button "Publish" at bounding box center [841, 82] width 132 height 15
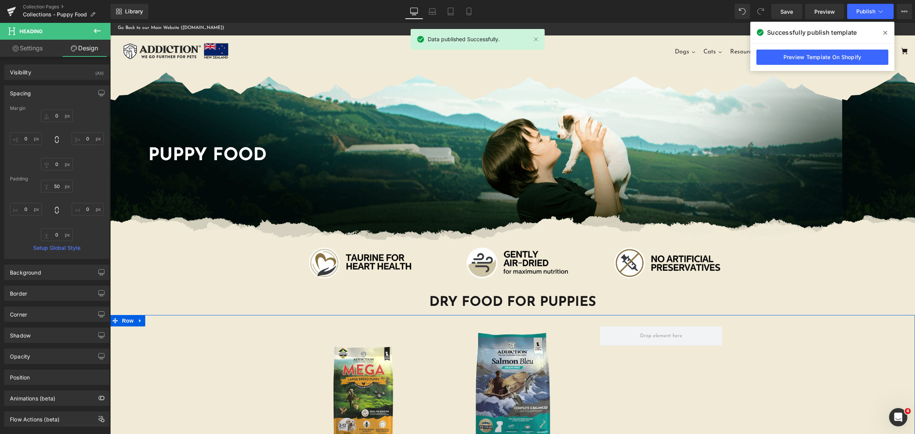
scroll to position [0, 0]
